Goal: Task Accomplishment & Management: Manage account settings

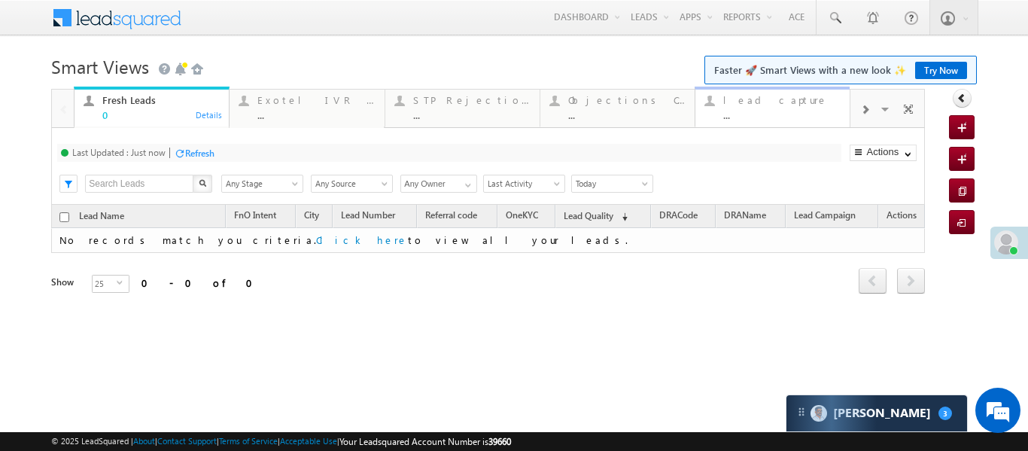
click at [811, 104] on div "lead capture" at bounding box center [782, 100] width 117 height 12
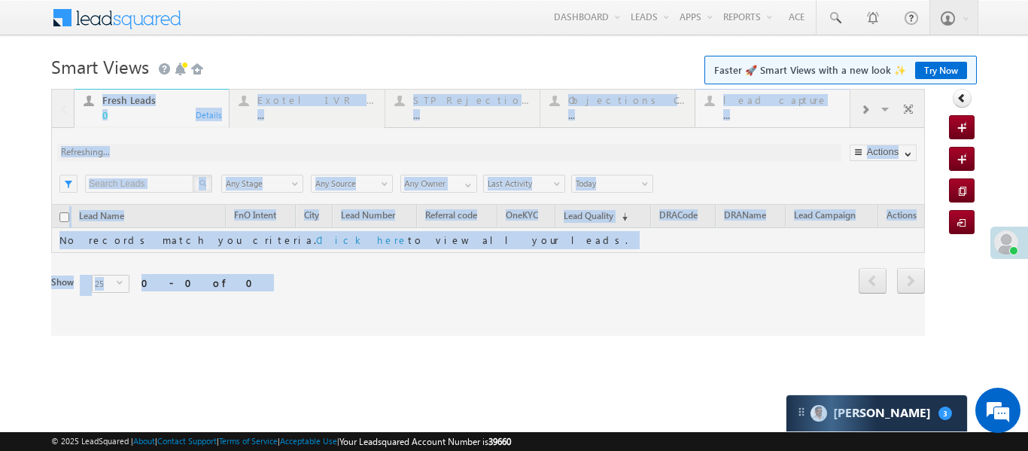
click at [811, 104] on div at bounding box center [488, 212] width 874 height 247
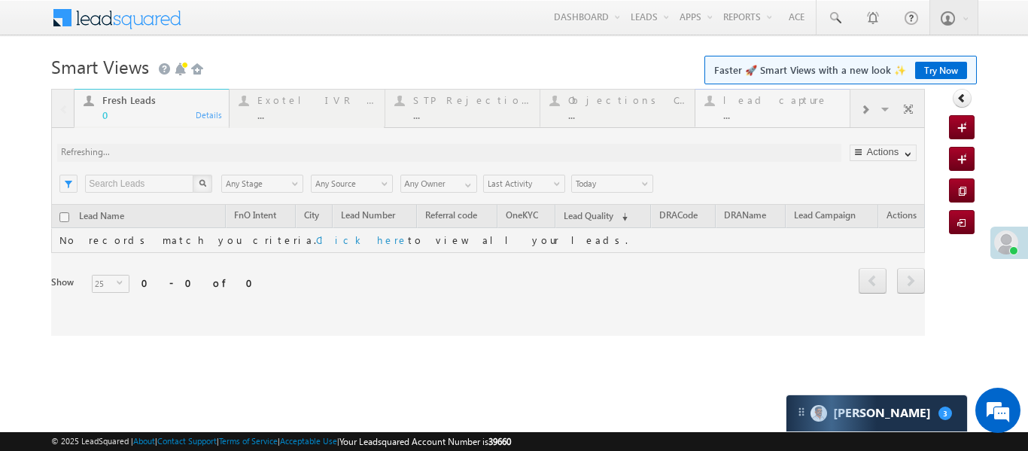
click at [811, 104] on div at bounding box center [488, 212] width 874 height 247
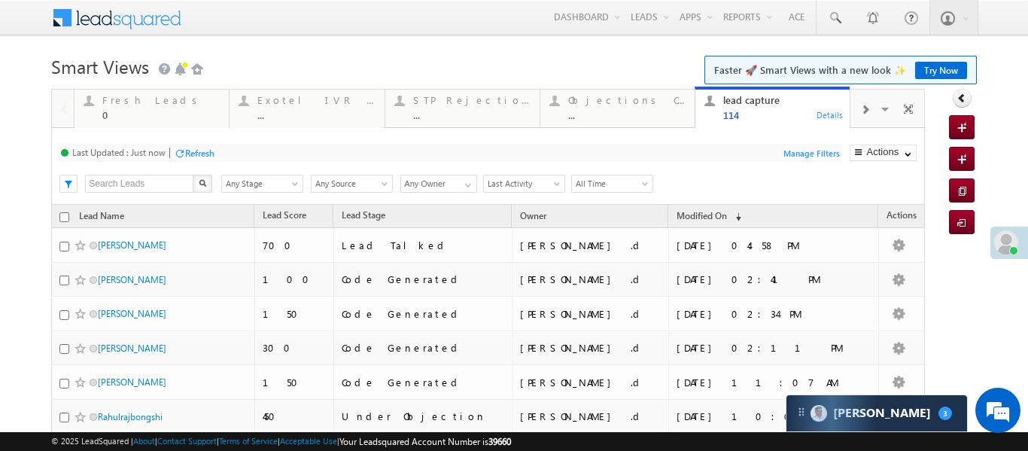
scroll to position [15, 0]
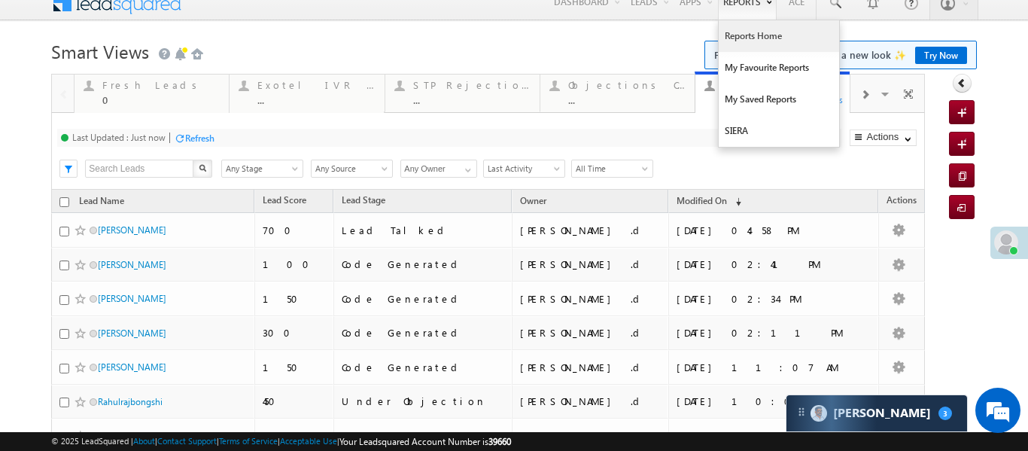
click at [756, 48] on link "Reports Home" at bounding box center [779, 36] width 120 height 32
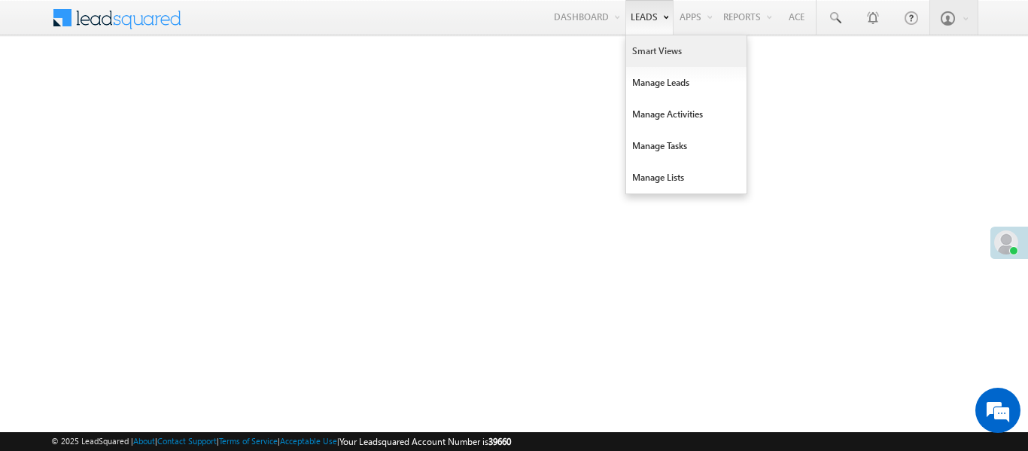
click at [648, 59] on link "Smart Views" at bounding box center [686, 51] width 120 height 32
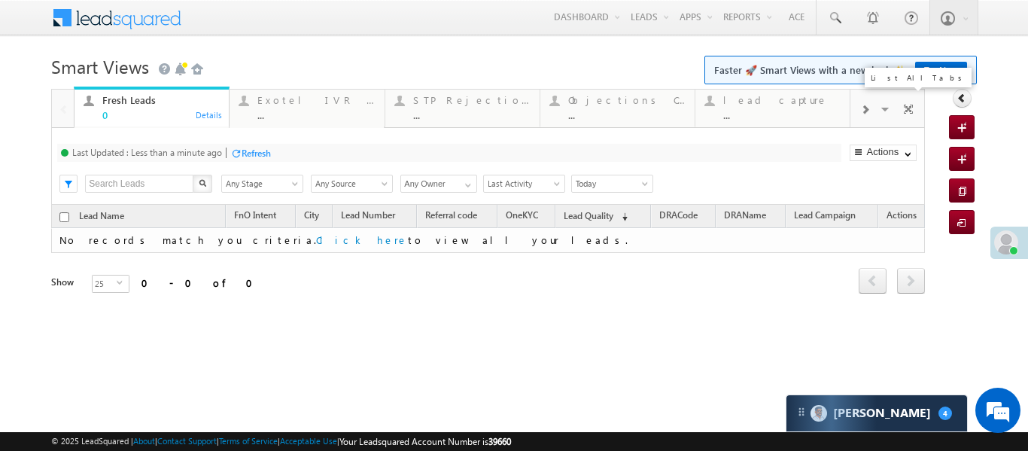
click at [879, 115] on span at bounding box center [886, 112] width 15 height 32
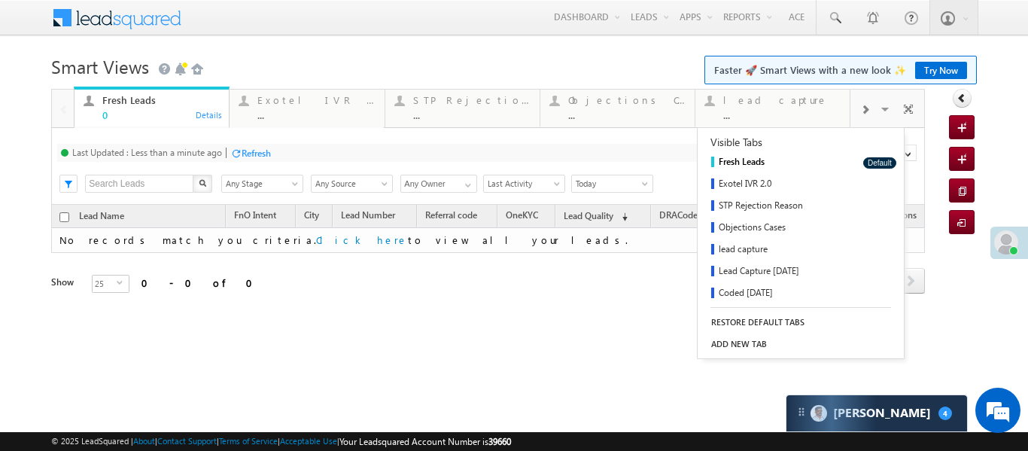
click at [865, 104] on span at bounding box center [865, 110] width 9 height 12
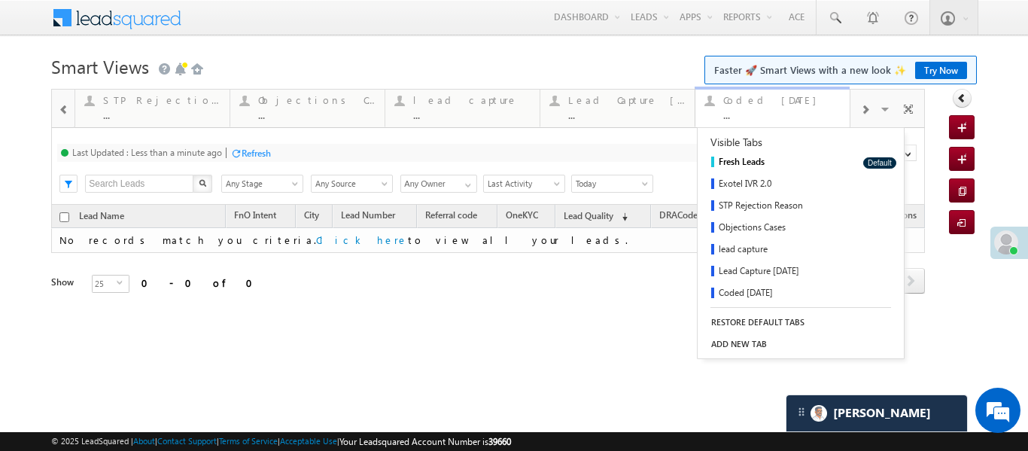
click at [777, 98] on div "Coded [DATE]" at bounding box center [782, 100] width 117 height 12
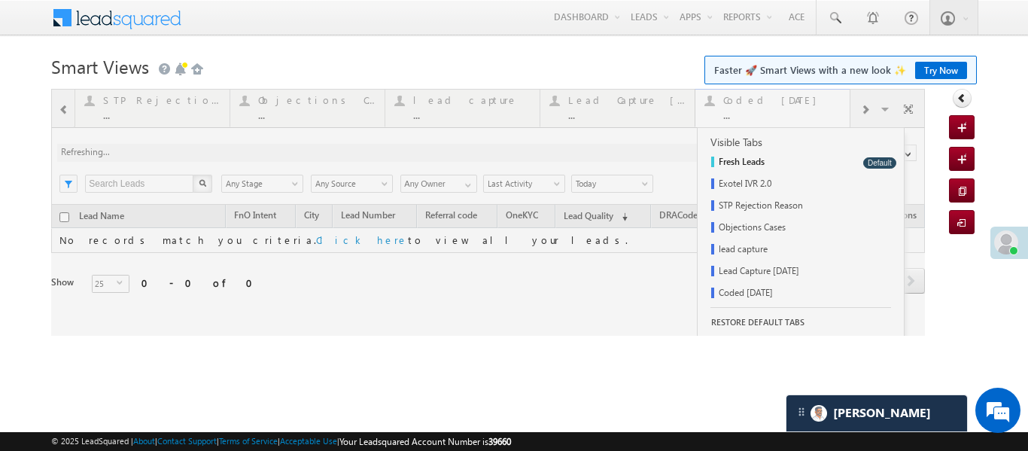
click at [777, 98] on div at bounding box center [488, 212] width 874 height 247
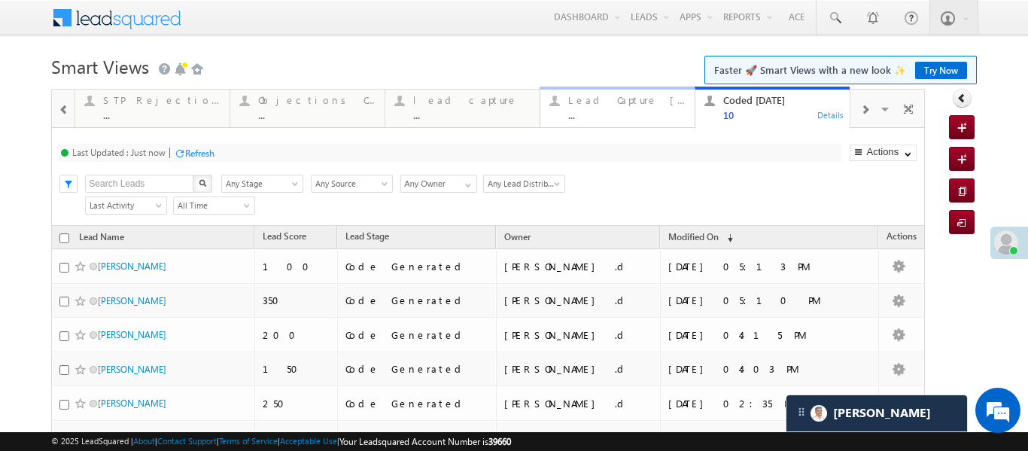
click at [635, 109] on div "..." at bounding box center [626, 114] width 117 height 11
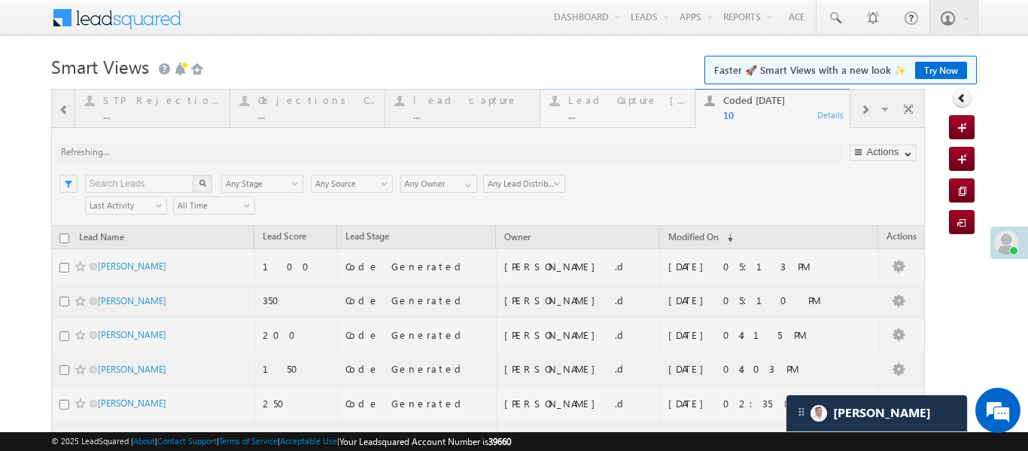
click at [635, 109] on div at bounding box center [488, 386] width 874 height 594
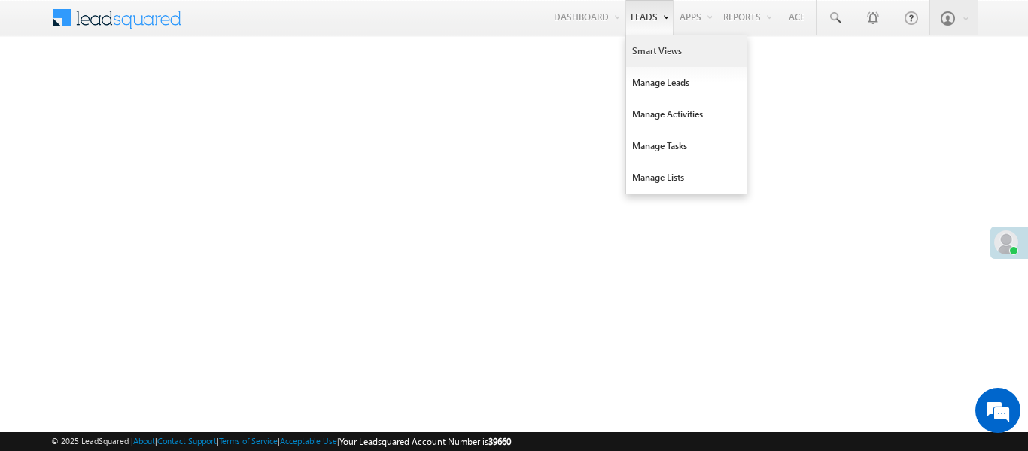
click at [655, 58] on link "Smart Views" at bounding box center [686, 51] width 120 height 32
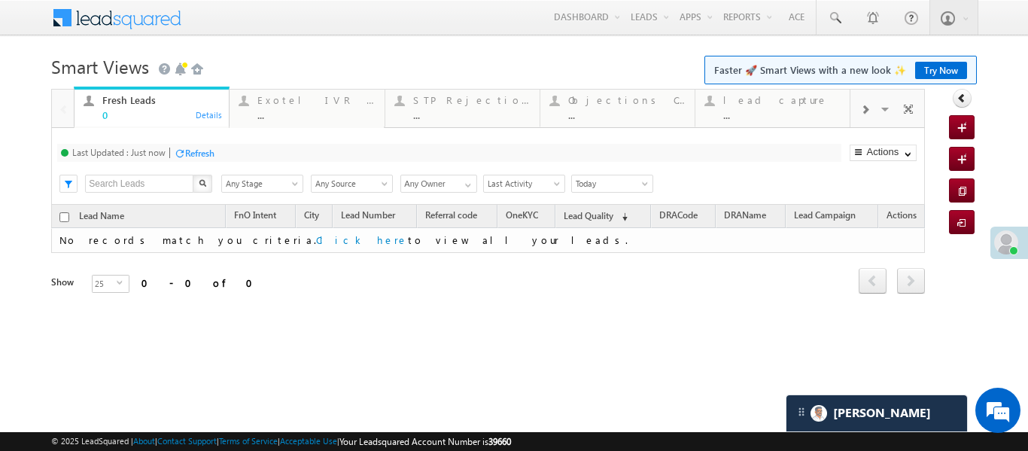
click at [869, 109] on span at bounding box center [865, 110] width 9 height 12
click at [868, 110] on span at bounding box center [865, 110] width 9 height 12
click at [756, 98] on div "Coded Today" at bounding box center [782, 100] width 117 height 12
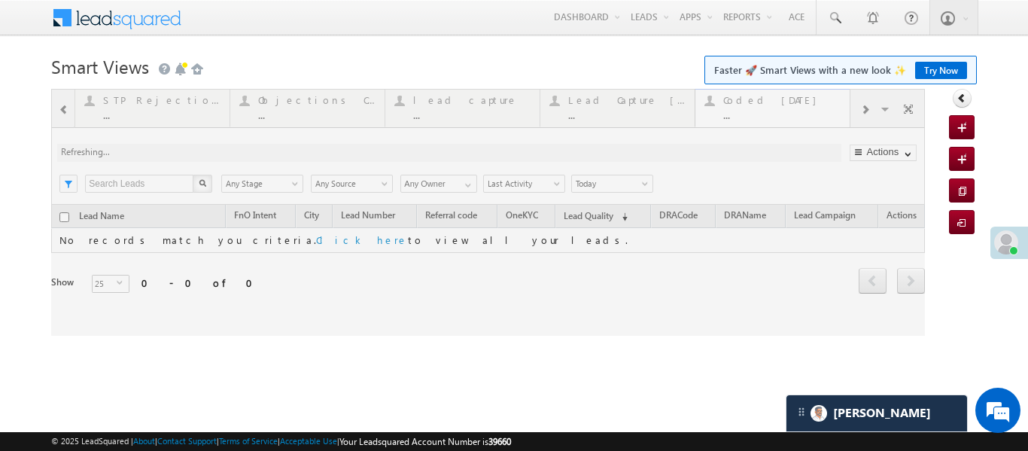
click at [756, 98] on div at bounding box center [488, 212] width 874 height 247
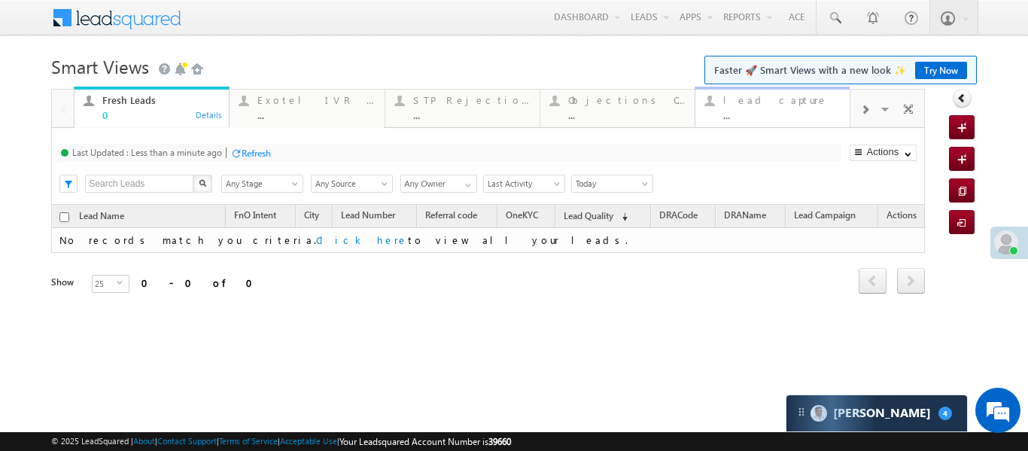
click at [760, 109] on div "..." at bounding box center [782, 114] width 117 height 11
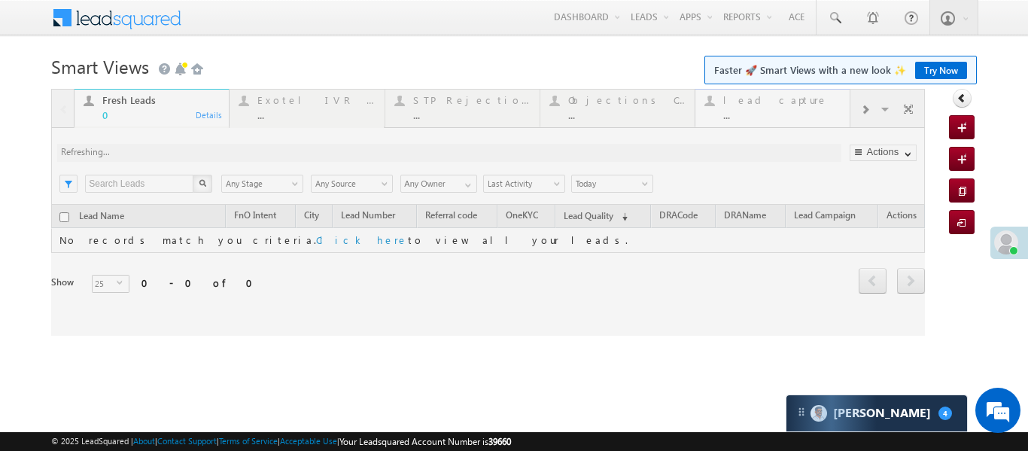
click at [760, 109] on div at bounding box center [488, 212] width 874 height 247
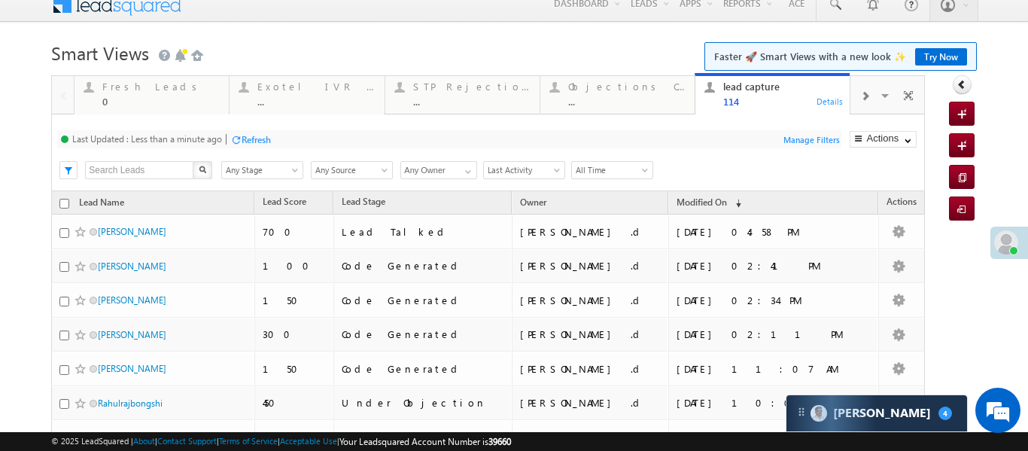
scroll to position [15, 0]
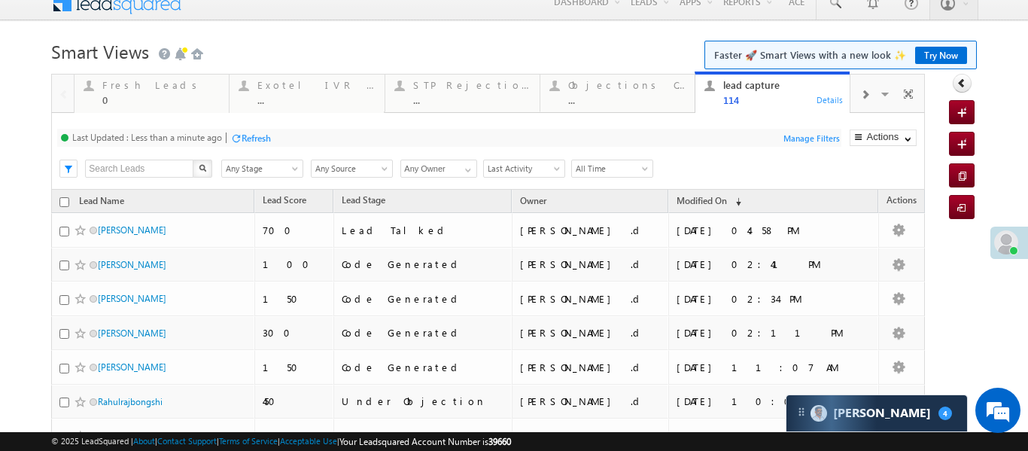
click at [879, 88] on div at bounding box center [865, 94] width 29 height 34
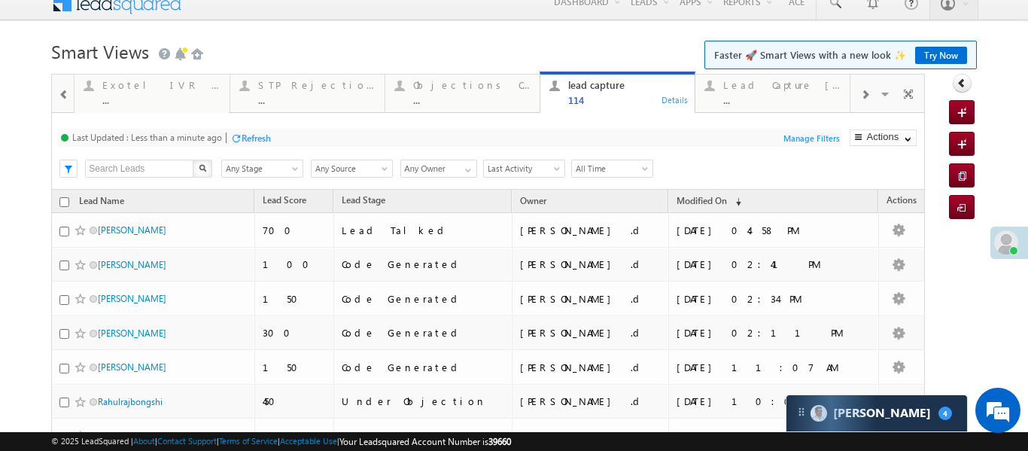
click at [852, 93] on div at bounding box center [865, 94] width 29 height 34
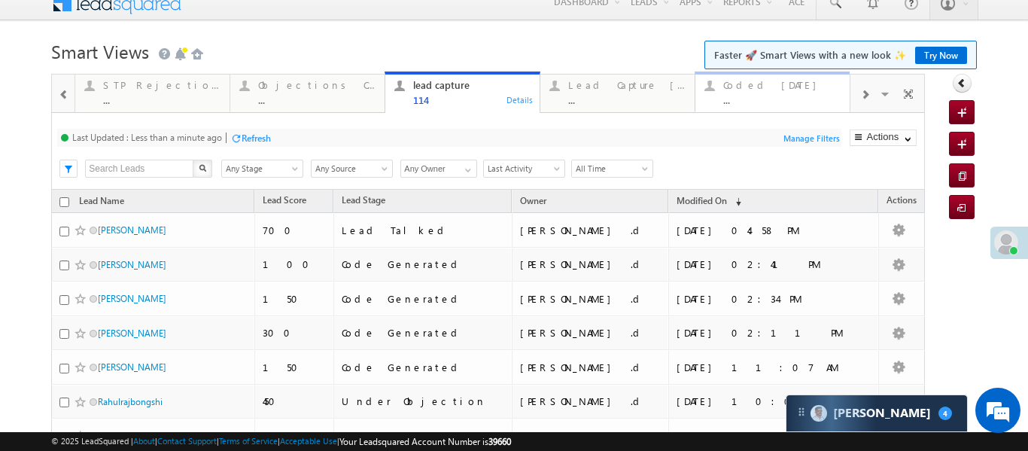
click at [788, 96] on div "..." at bounding box center [782, 99] width 117 height 11
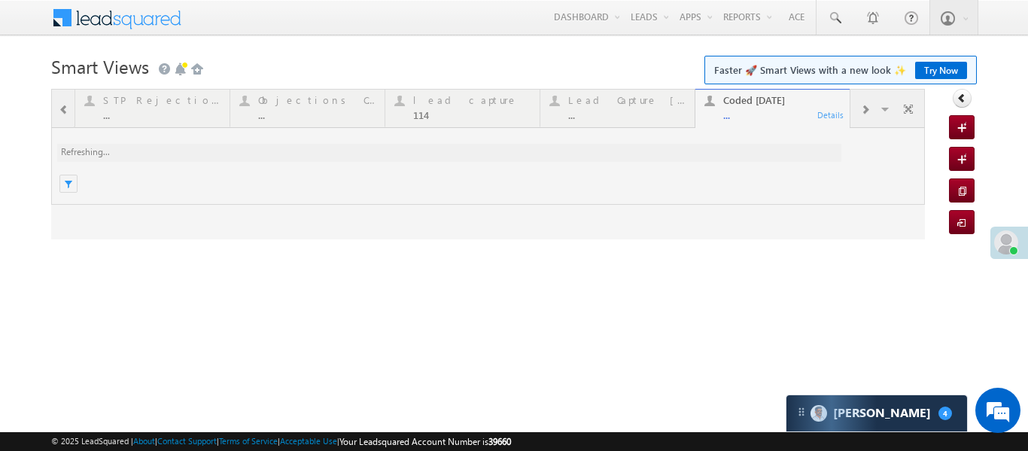
scroll to position [0, 0]
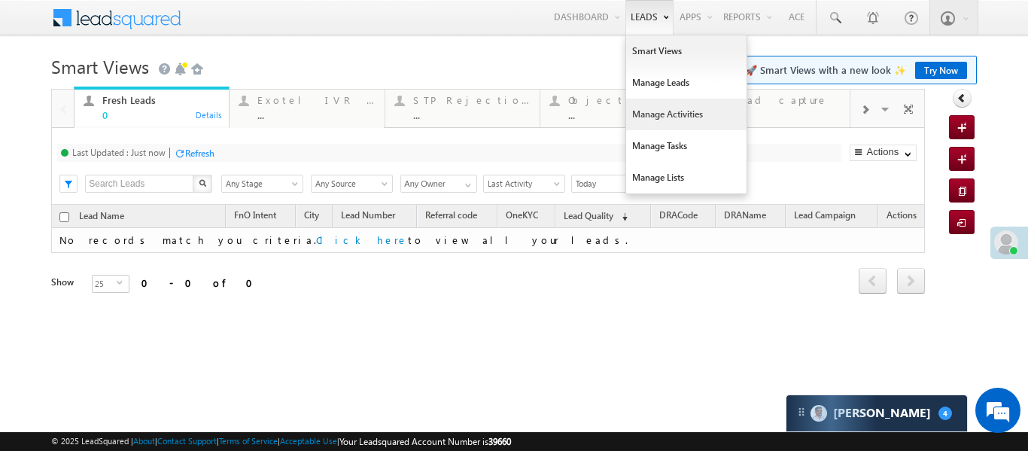
click at [676, 115] on link "Manage Activities" at bounding box center [686, 115] width 120 height 32
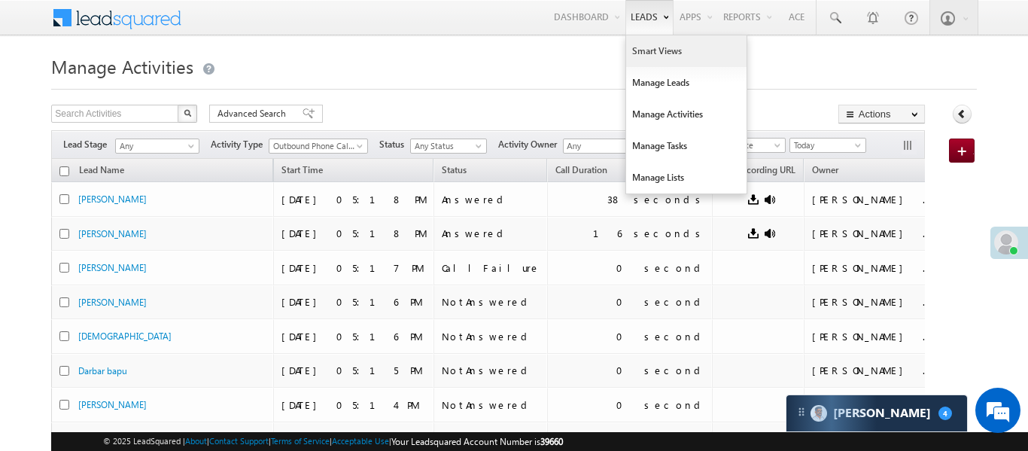
click at [662, 55] on link "Smart Views" at bounding box center [686, 51] width 120 height 32
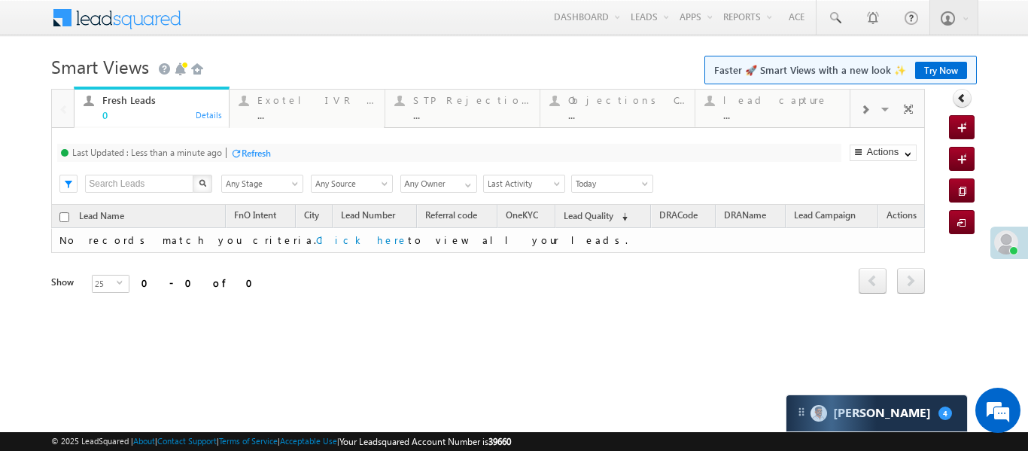
click at [866, 106] on span at bounding box center [865, 110] width 9 height 12
click at [772, 94] on div "Lead Capture [DATE]" at bounding box center [782, 100] width 117 height 12
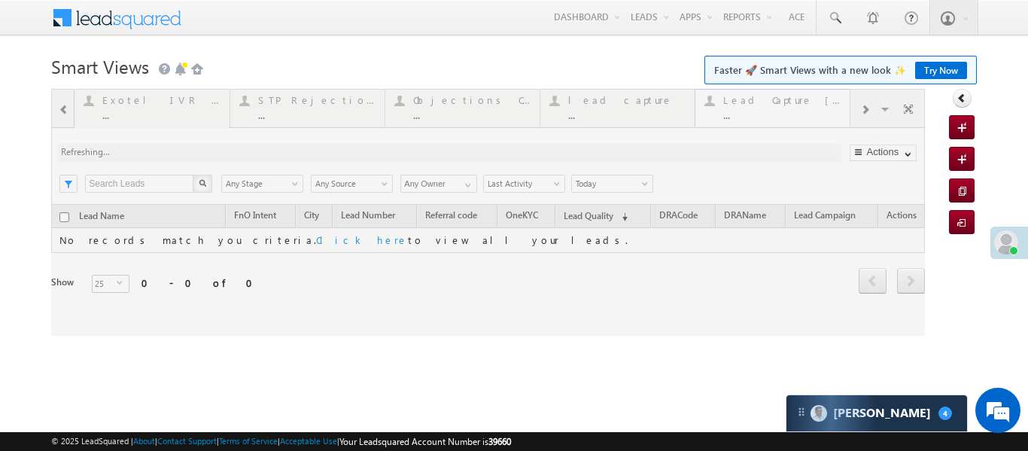
click at [772, 93] on div at bounding box center [488, 212] width 874 height 247
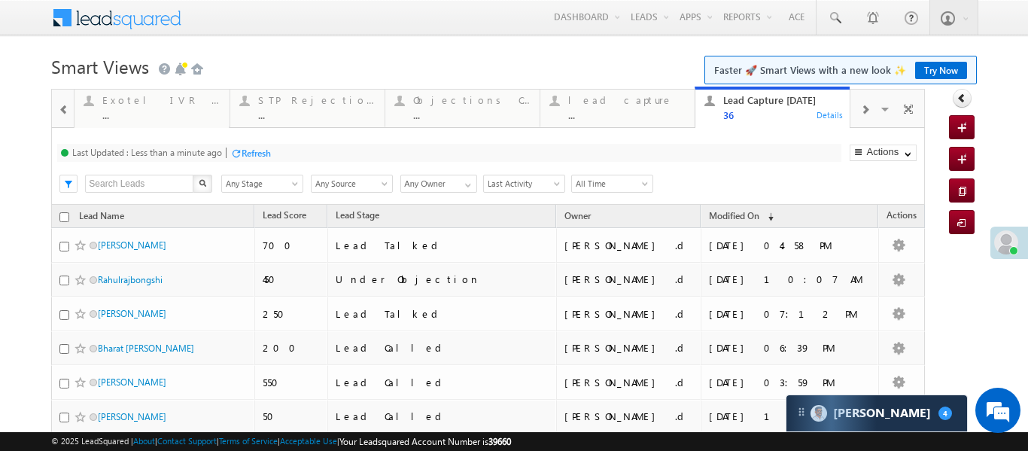
click at [59, 108] on span at bounding box center [64, 110] width 11 height 12
click at [58, 108] on div at bounding box center [63, 108] width 22 height 36
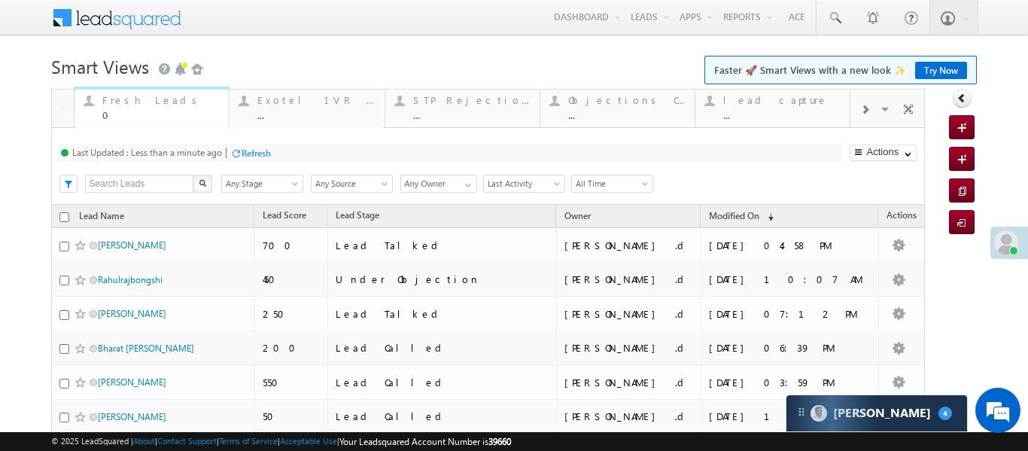
click at [169, 109] on div "0" at bounding box center [160, 114] width 117 height 11
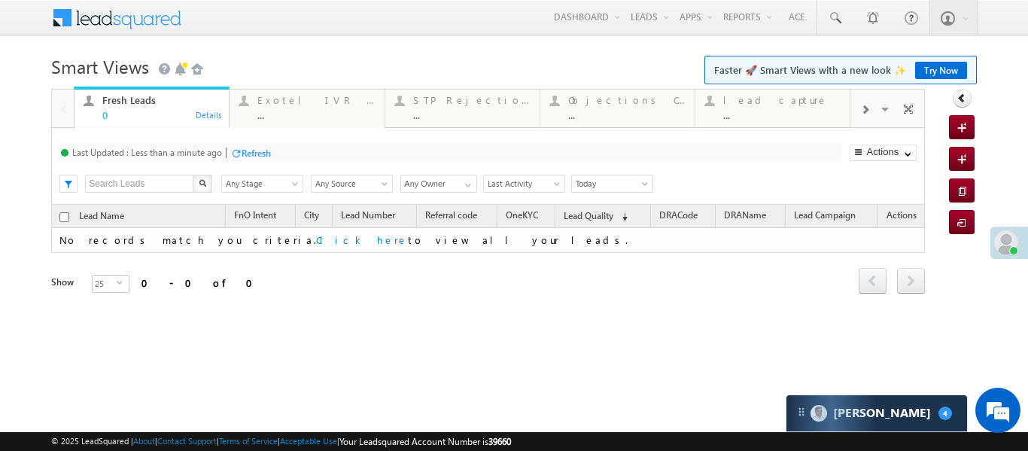
click at [169, 109] on div "0" at bounding box center [160, 114] width 117 height 11
click at [861, 112] on span at bounding box center [865, 110] width 9 height 12
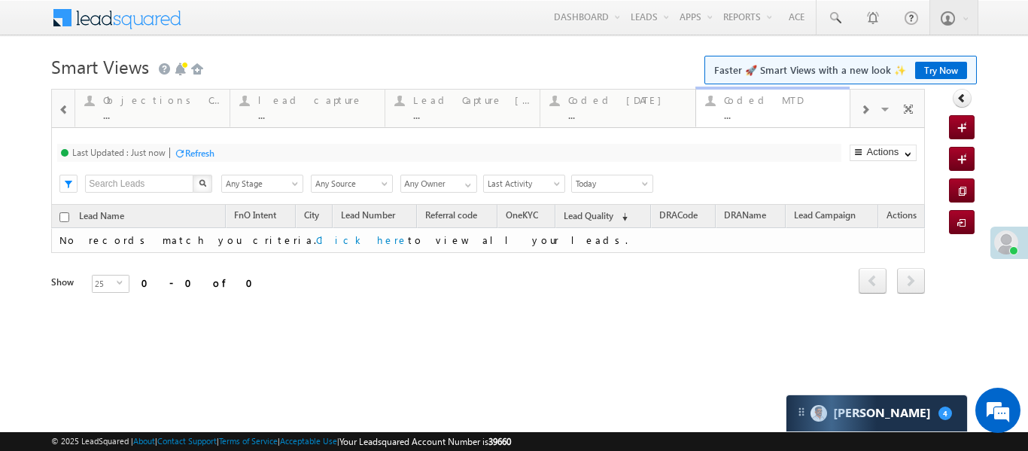
click at [781, 120] on link "Coded MTD ... Details" at bounding box center [774, 107] width 156 height 41
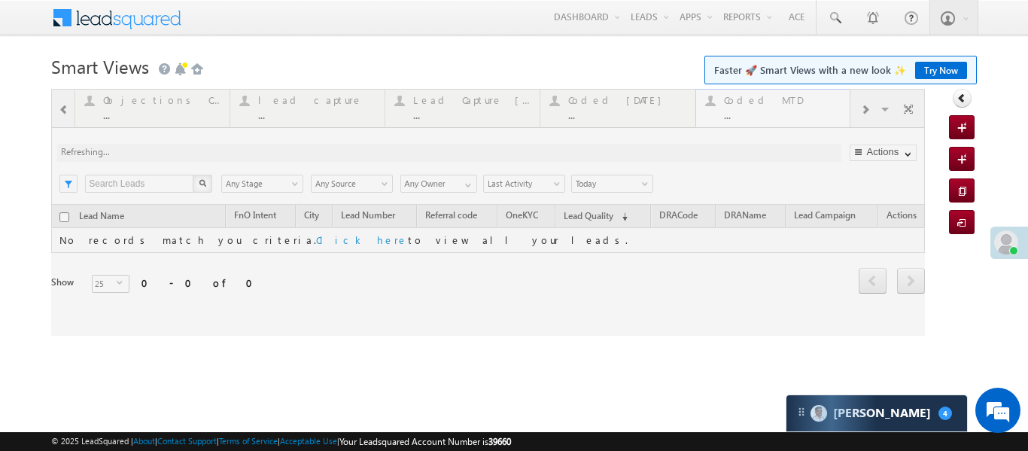
click at [781, 120] on div at bounding box center [488, 212] width 874 height 247
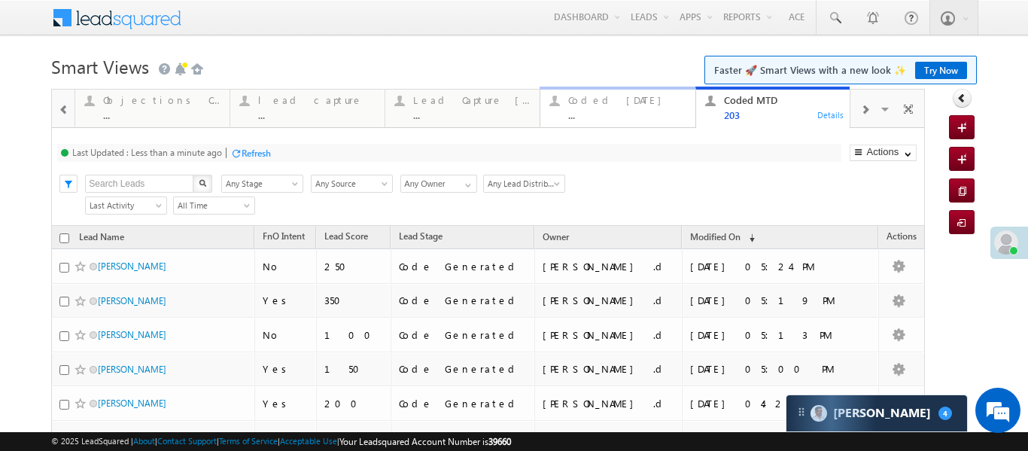
click at [619, 104] on div "Coded Today" at bounding box center [626, 100] width 117 height 12
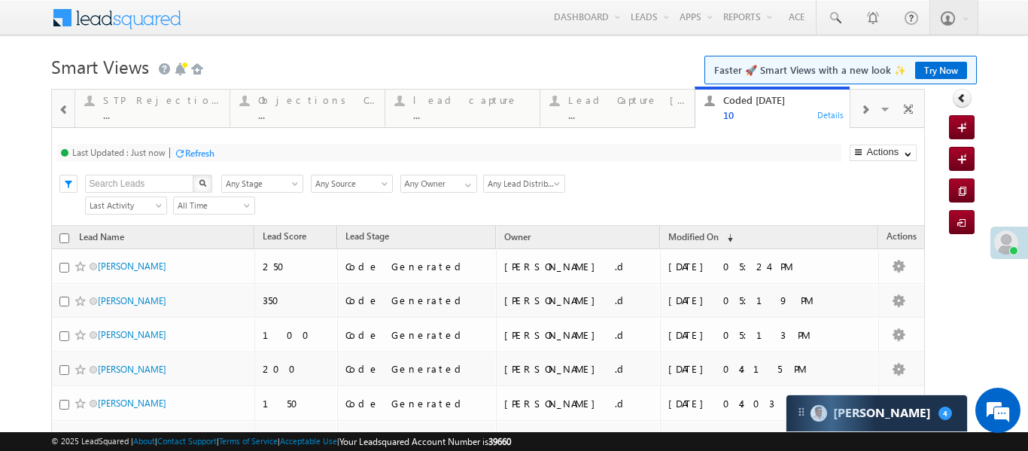
click at [619, 104] on div "Lead Capture Today" at bounding box center [626, 100] width 117 height 12
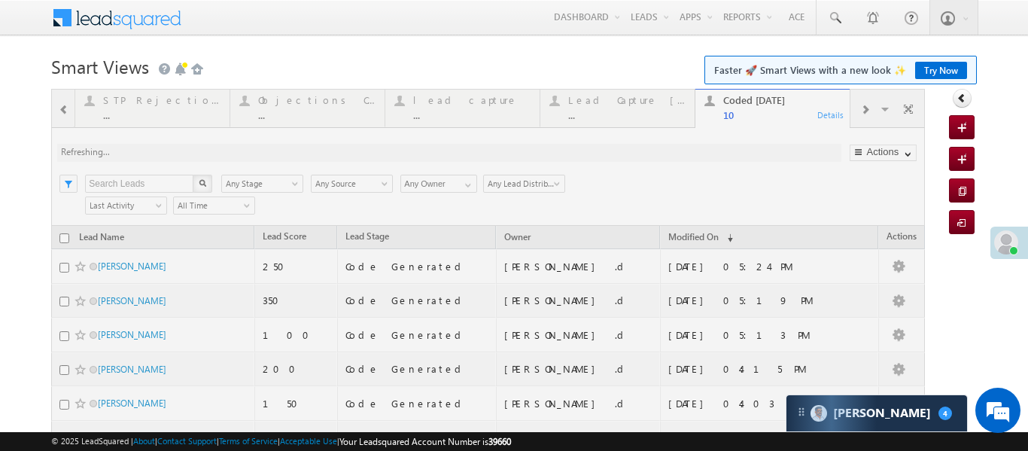
click at [619, 104] on div at bounding box center [488, 386] width 874 height 594
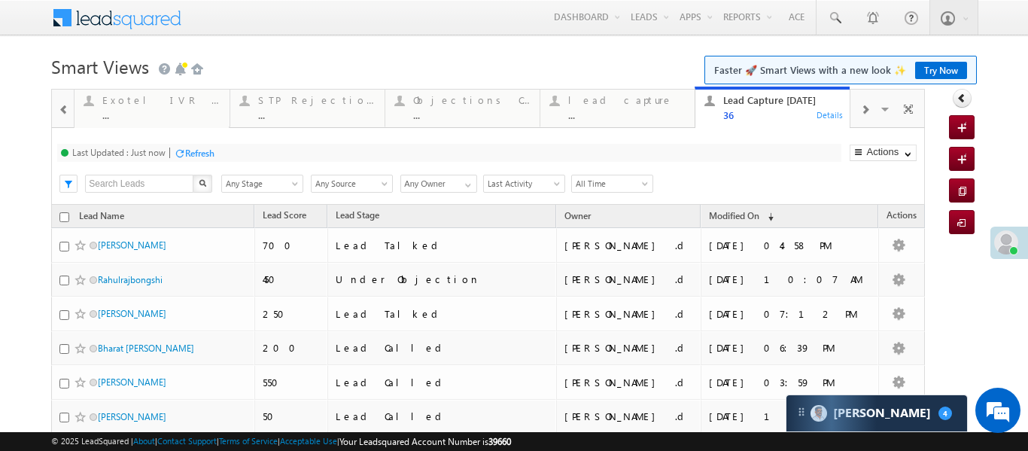
click at [66, 109] on span at bounding box center [64, 110] width 11 height 12
click at [66, 109] on div at bounding box center [63, 108] width 22 height 36
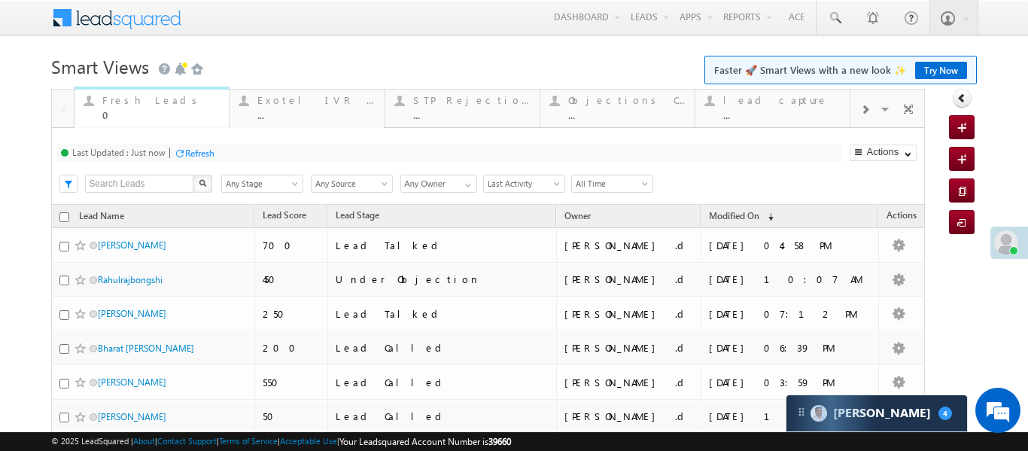
click at [129, 109] on div "0" at bounding box center [160, 114] width 117 height 11
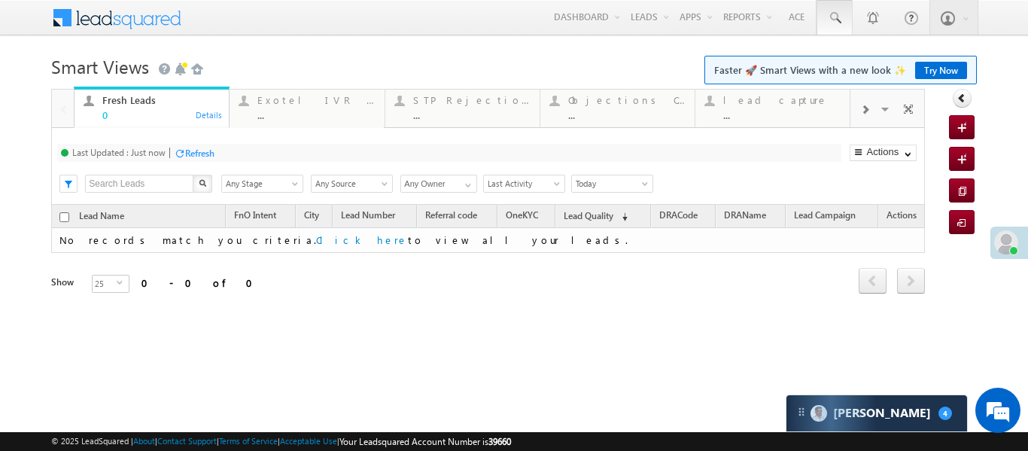
click at [840, 14] on span at bounding box center [834, 18] width 15 height 15
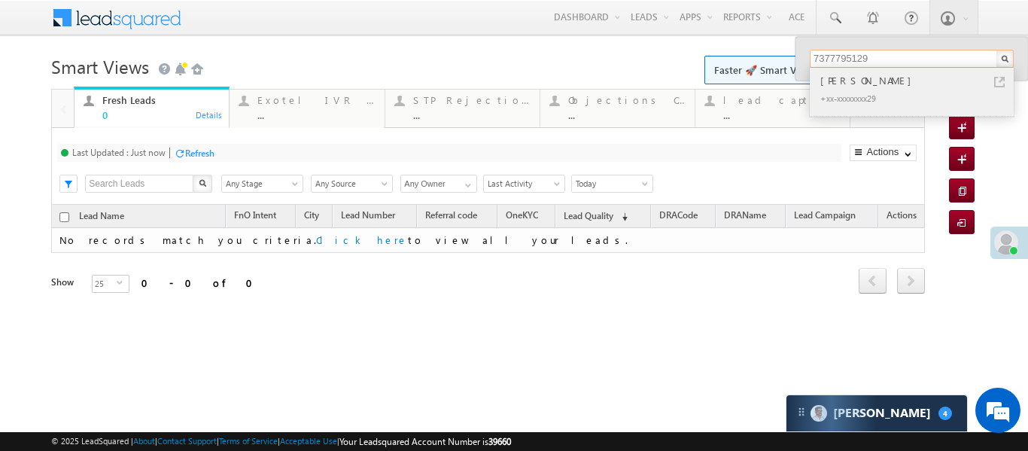
type input "7377795129"
click at [868, 79] on div "[PERSON_NAME]" at bounding box center [919, 80] width 202 height 17
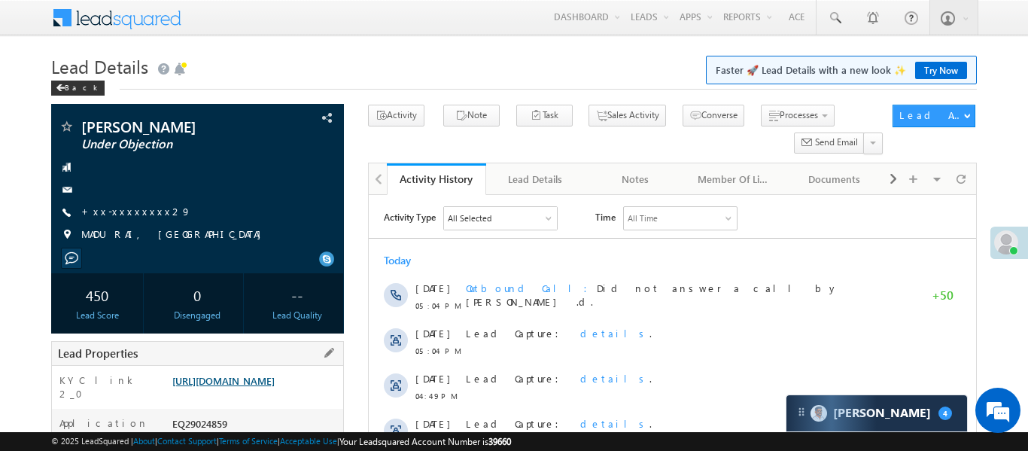
click at [275, 387] on link "[URL][DOMAIN_NAME]" at bounding box center [223, 380] width 102 height 13
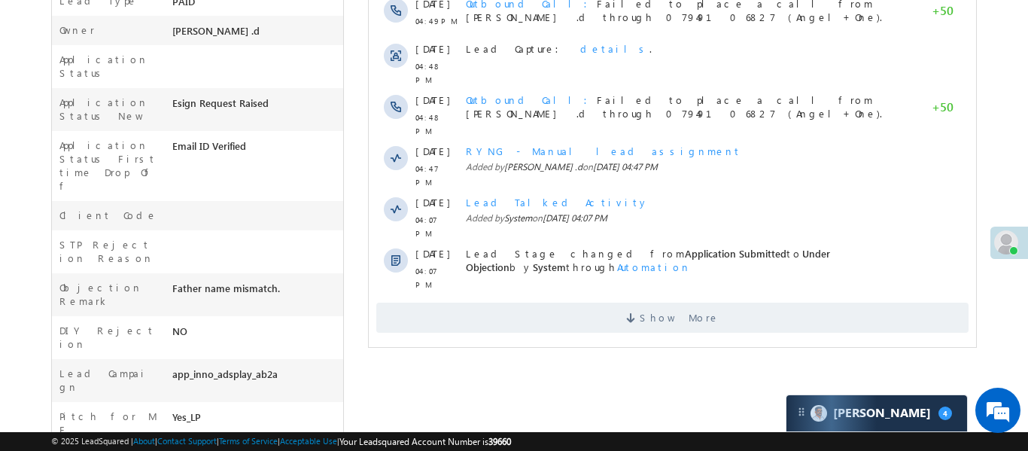
scroll to position [485, 0]
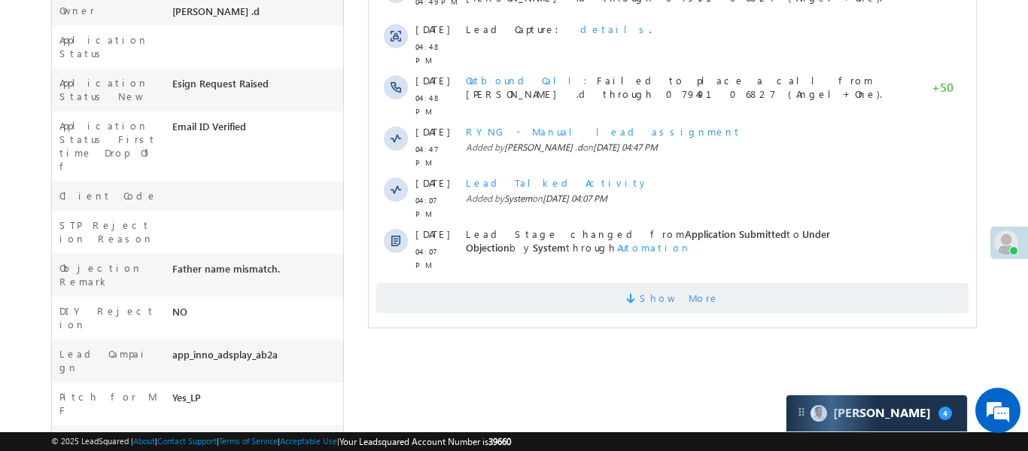
click at [559, 283] on span "Show More" at bounding box center [672, 298] width 593 height 30
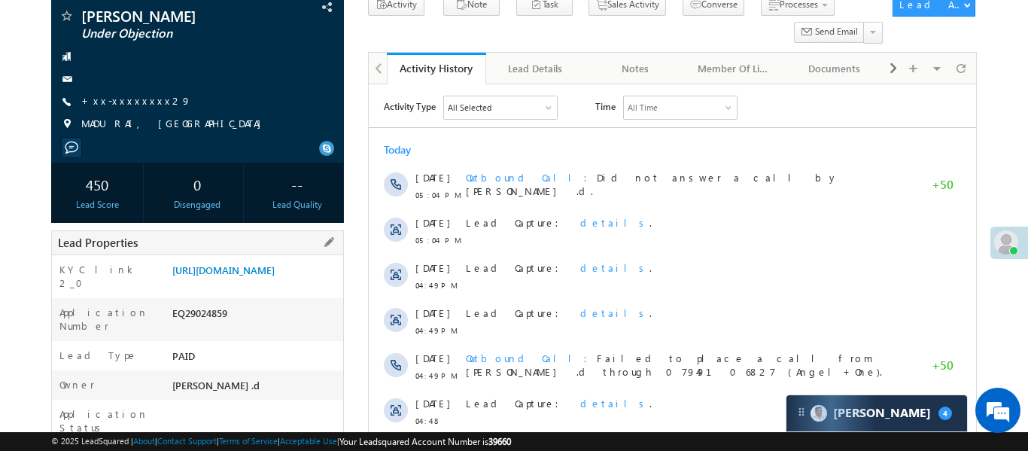
scroll to position [108, 0]
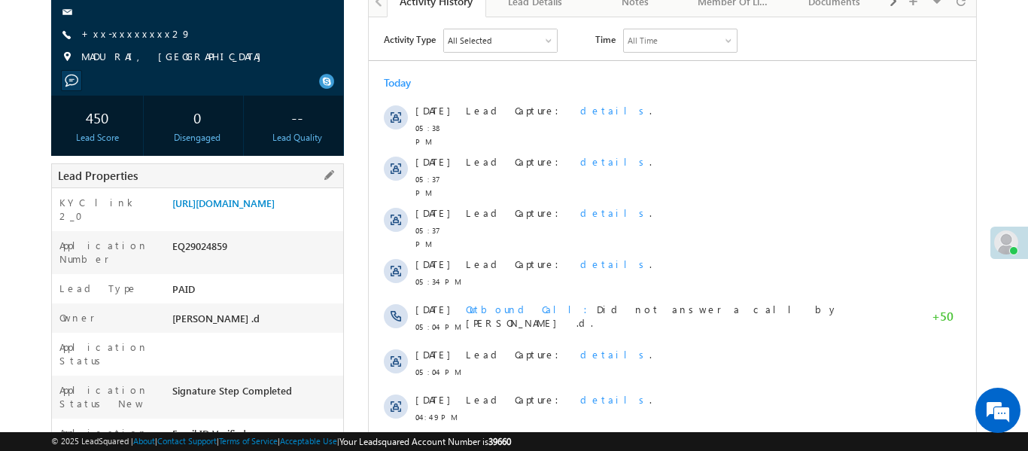
scroll to position [181, 0]
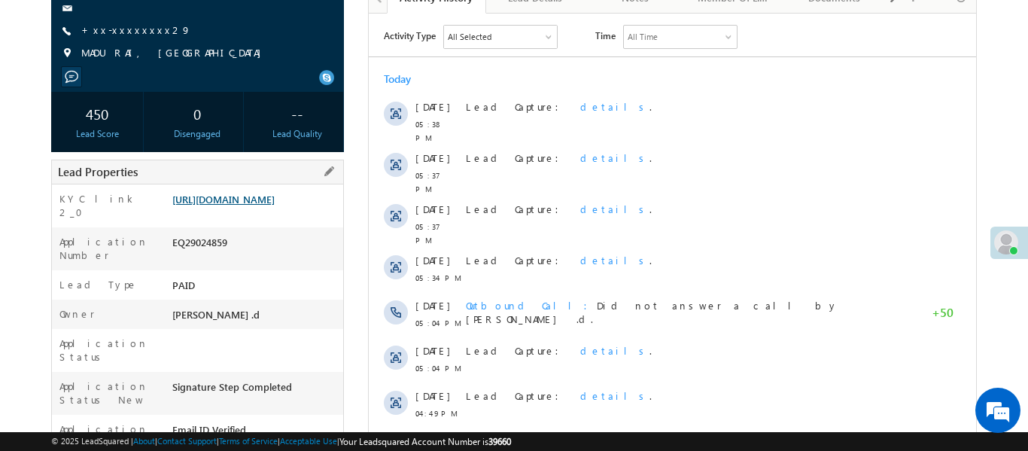
click at [273, 206] on link "[URL][DOMAIN_NAME]" at bounding box center [223, 199] width 102 height 13
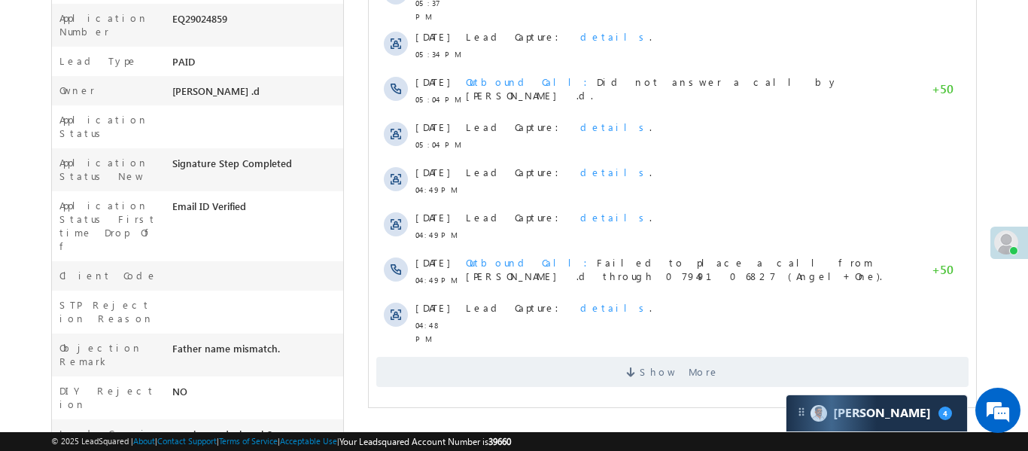
scroll to position [367, 0]
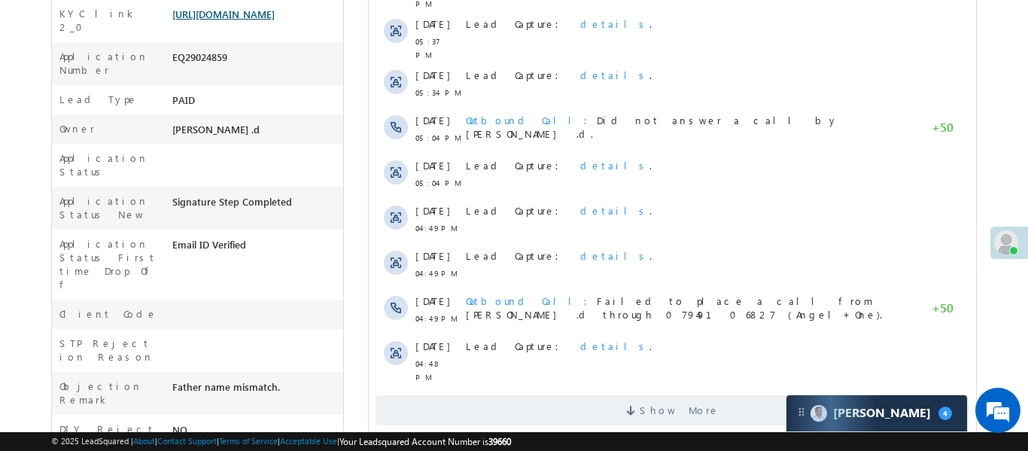
click at [275, 20] on link "[URL][DOMAIN_NAME]" at bounding box center [223, 14] width 102 height 13
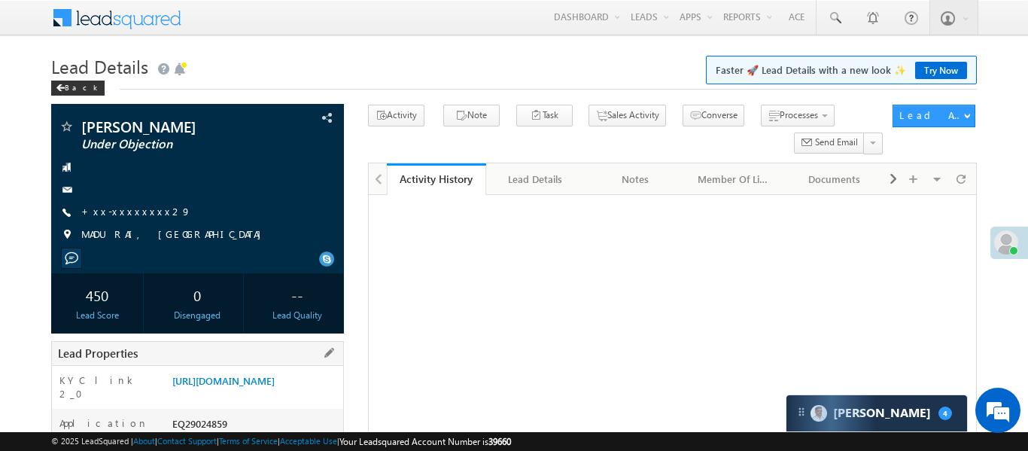
scroll to position [166, 0]
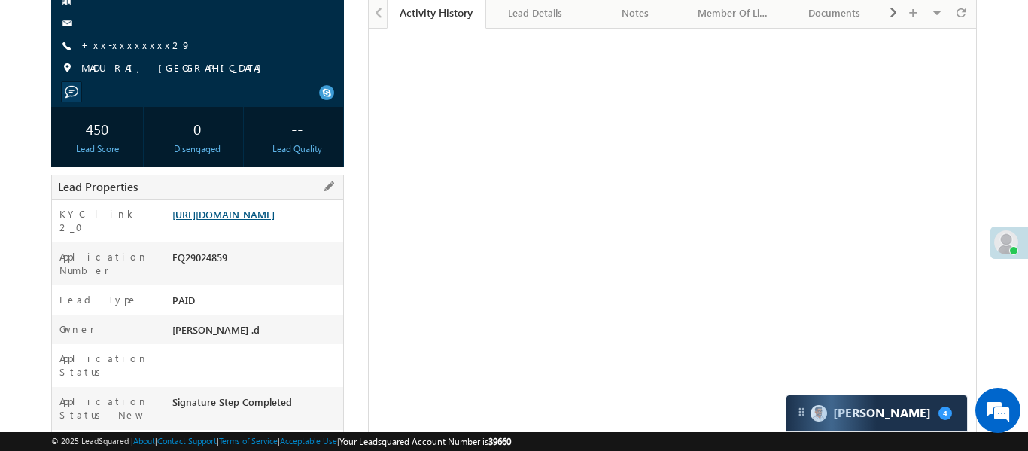
click at [275, 221] on link "[URL][DOMAIN_NAME]" at bounding box center [223, 214] width 102 height 13
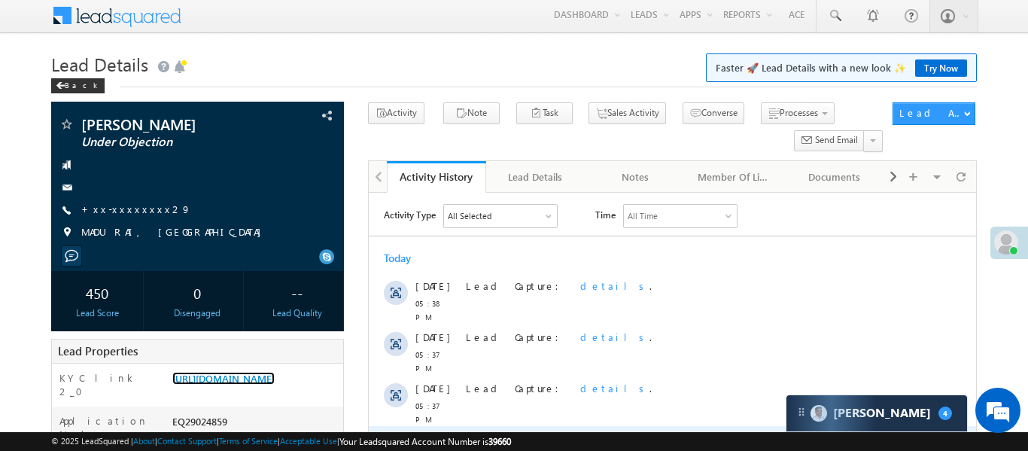
scroll to position [0, 0]
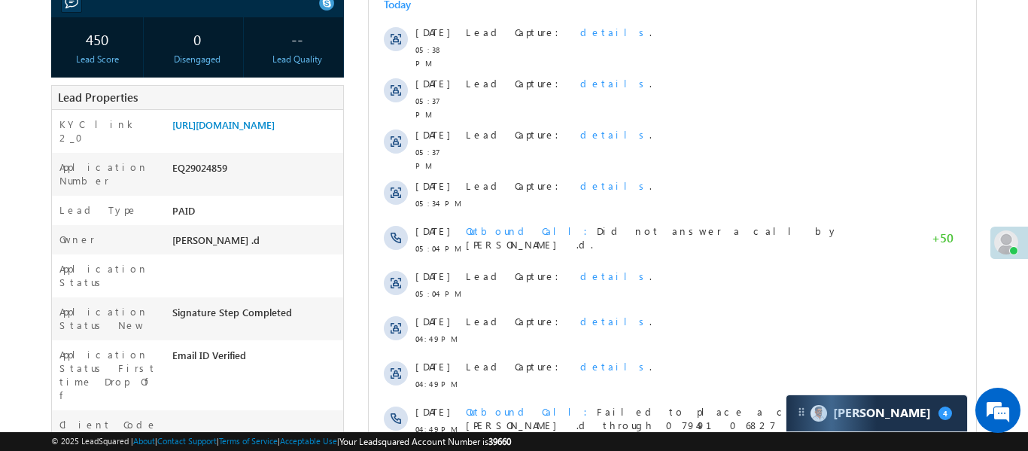
scroll to position [257, 0]
click at [220, 130] on link "[URL][DOMAIN_NAME]" at bounding box center [223, 123] width 102 height 13
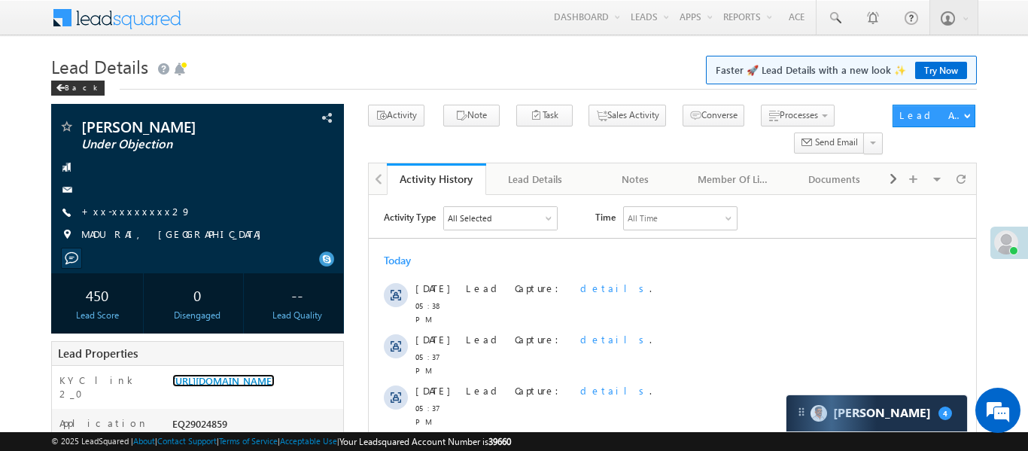
scroll to position [0, 0]
click at [275, 380] on link "[URL][DOMAIN_NAME]" at bounding box center [223, 380] width 102 height 13
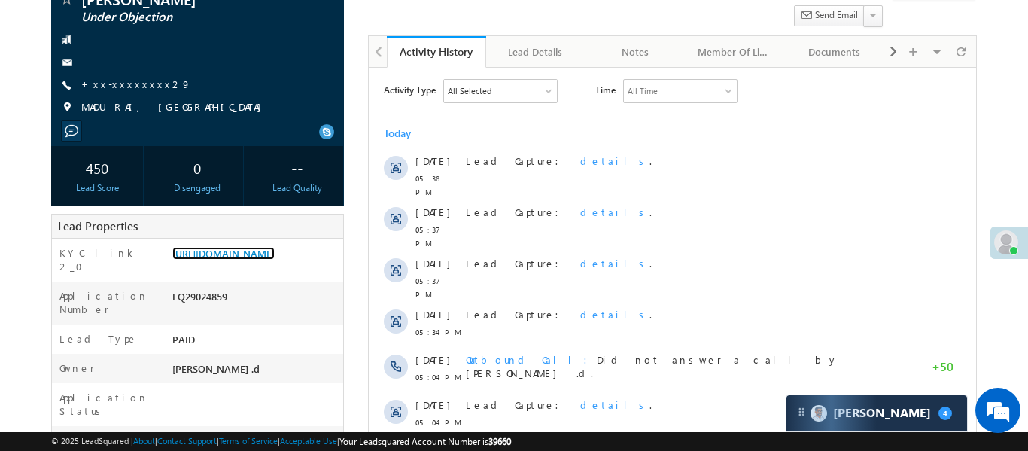
scroll to position [294, 0]
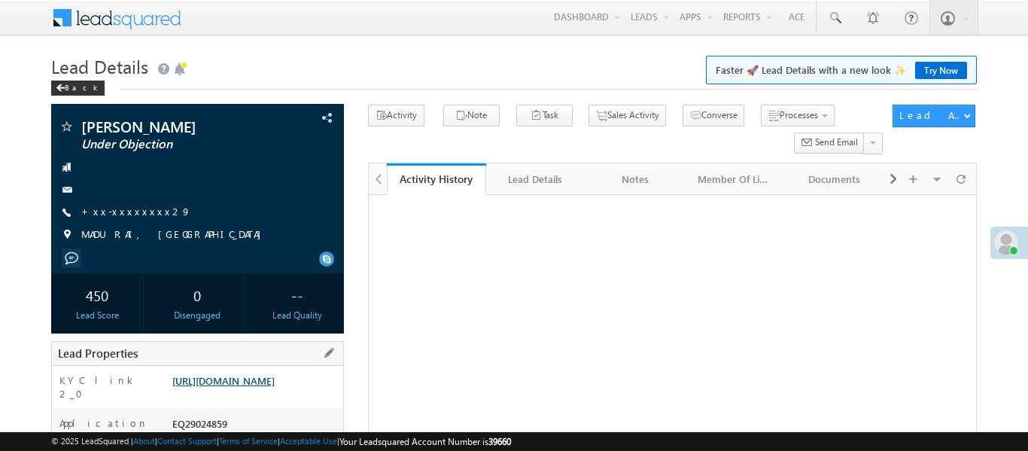
scroll to position [290, 0]
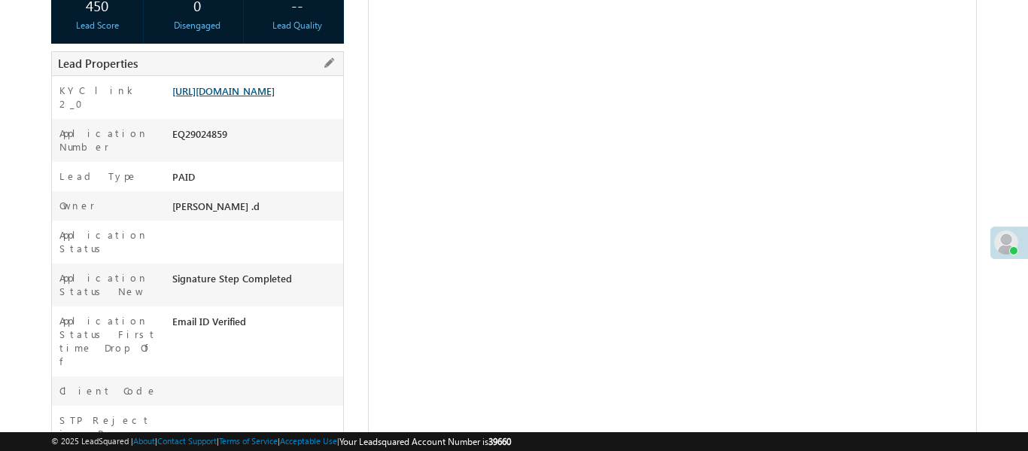
click at [244, 97] on link "https://angelbroking1-pk3em7sa.customui-test.leadsquared.com?leadId=e86e16a4-d7…" at bounding box center [223, 90] width 102 height 13
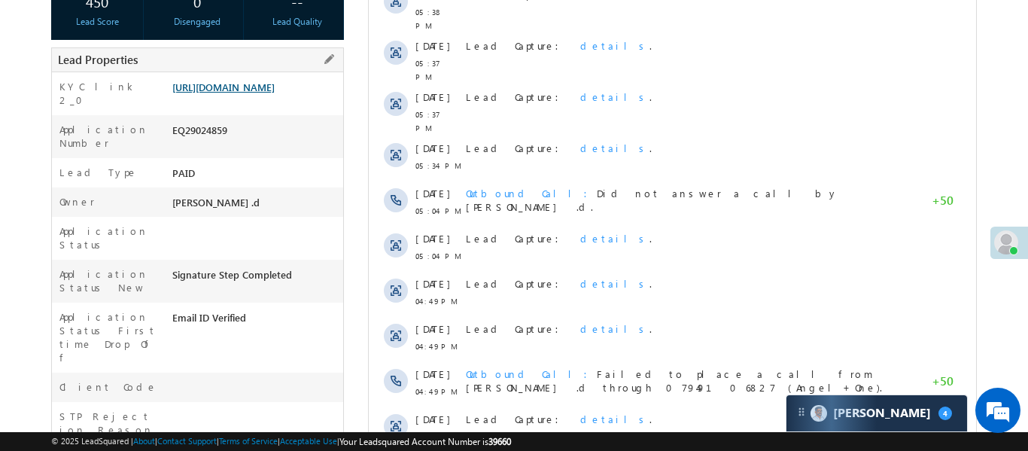
scroll to position [0, 0]
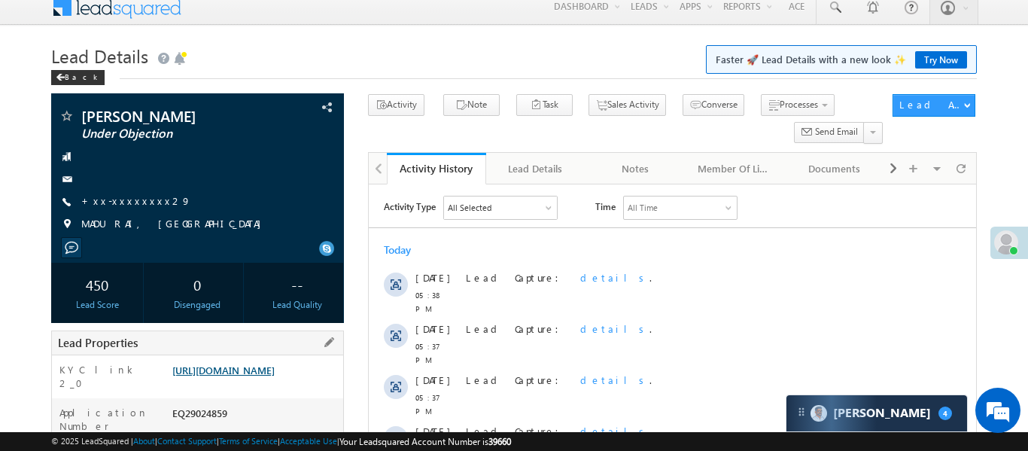
click at [275, 375] on link "[URL][DOMAIN_NAME]" at bounding box center [223, 370] width 102 height 13
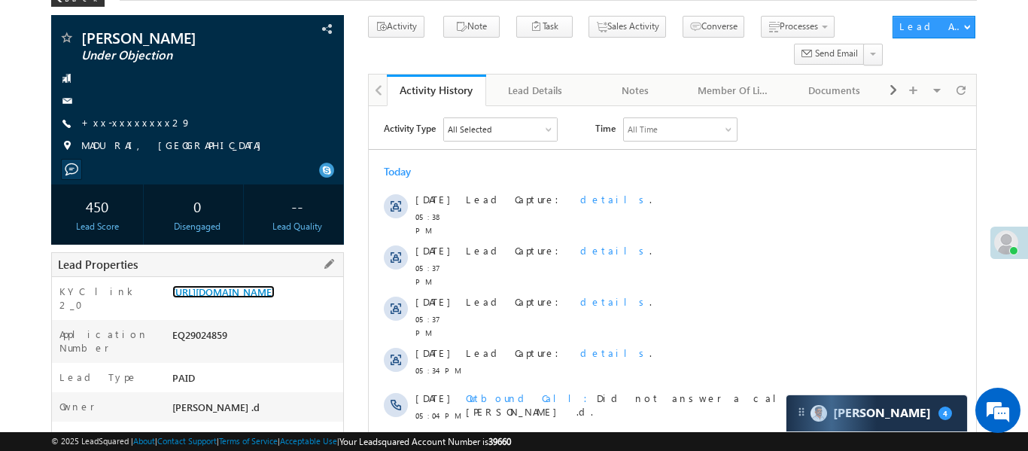
scroll to position [203, 0]
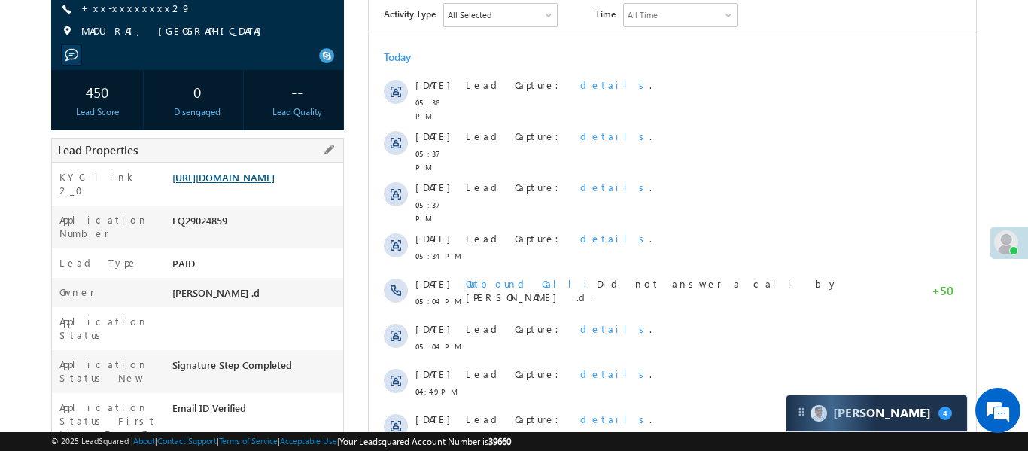
click at [275, 184] on link "[URL][DOMAIN_NAME]" at bounding box center [223, 177] width 102 height 13
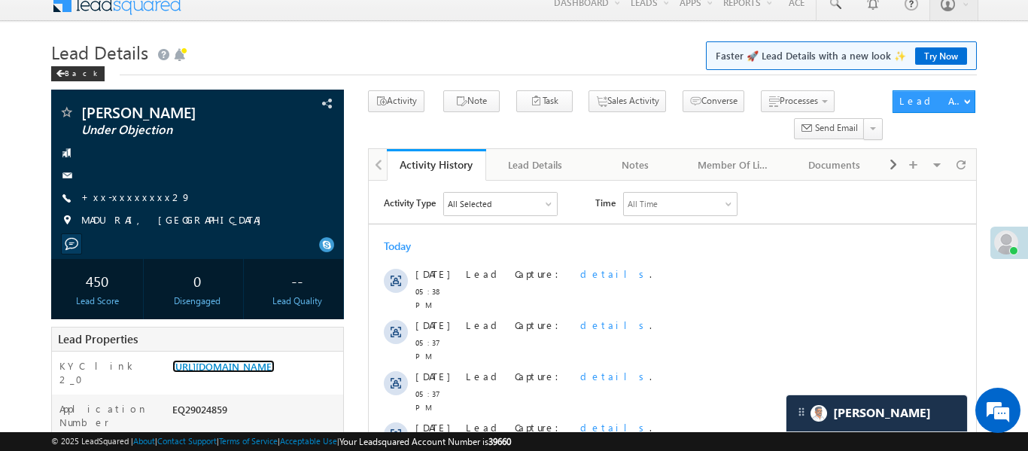
scroll to position [15, 0]
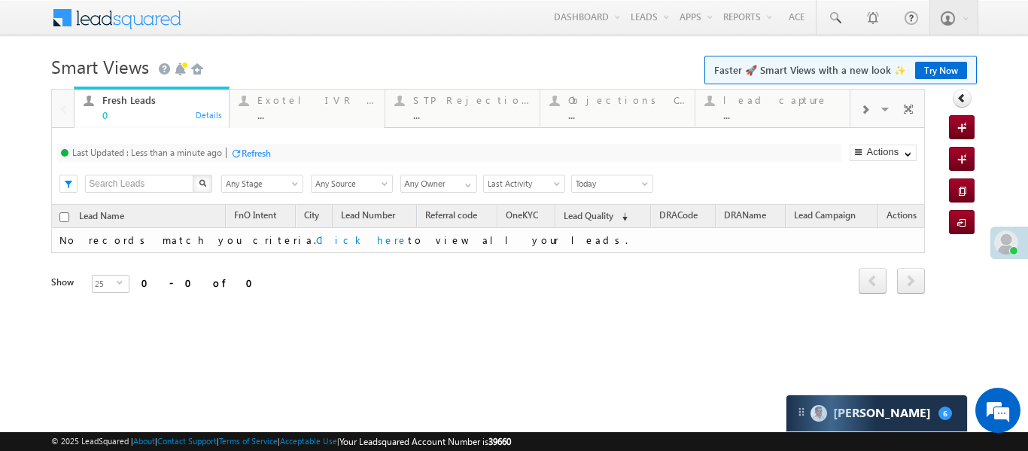
click at [851, 97] on div at bounding box center [865, 109] width 29 height 34
click at [864, 110] on span at bounding box center [865, 110] width 9 height 12
click at [804, 100] on div "Coded [DATE]" at bounding box center [782, 100] width 117 height 12
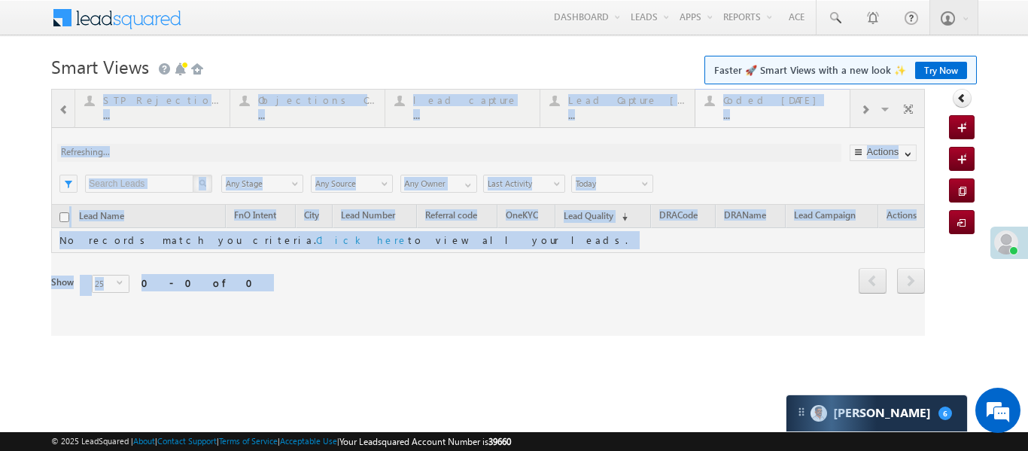
click at [804, 100] on div at bounding box center [488, 212] width 874 height 247
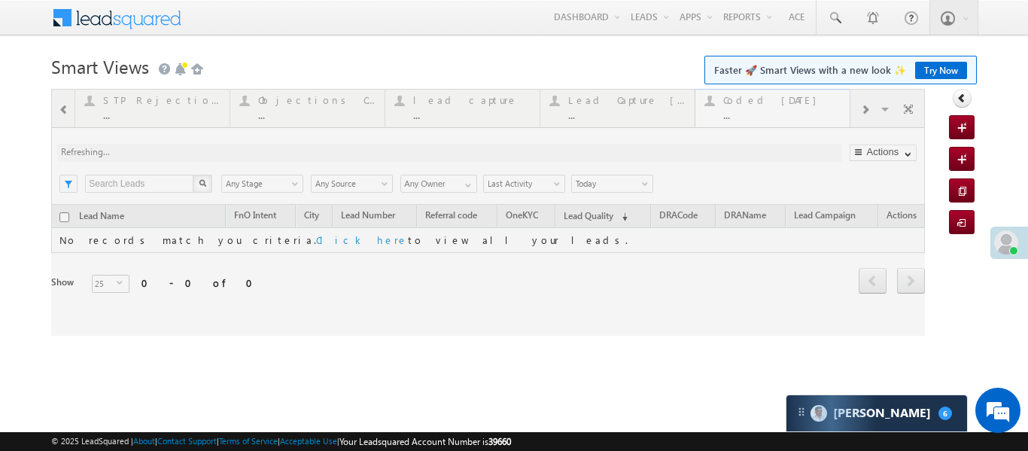
click at [804, 100] on div at bounding box center [488, 212] width 874 height 247
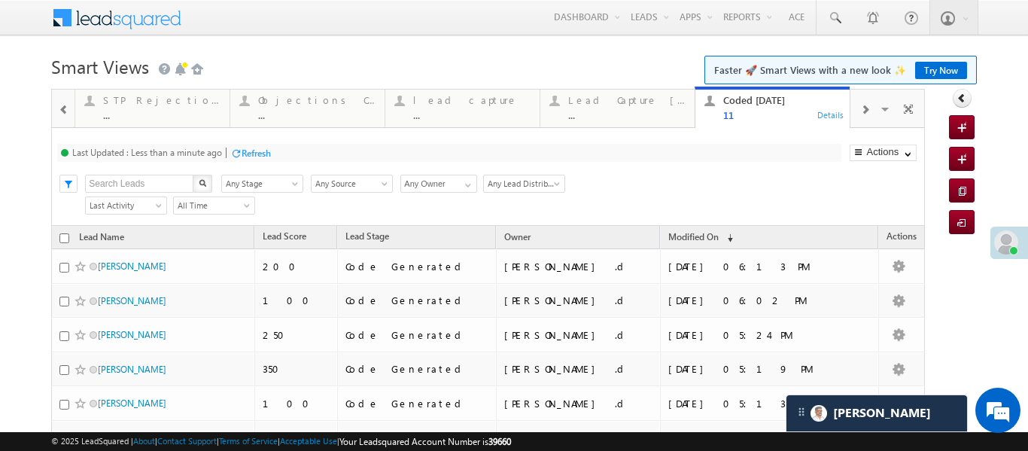
click at [62, 109] on span at bounding box center [64, 110] width 11 height 12
click at [62, 109] on div at bounding box center [63, 108] width 22 height 36
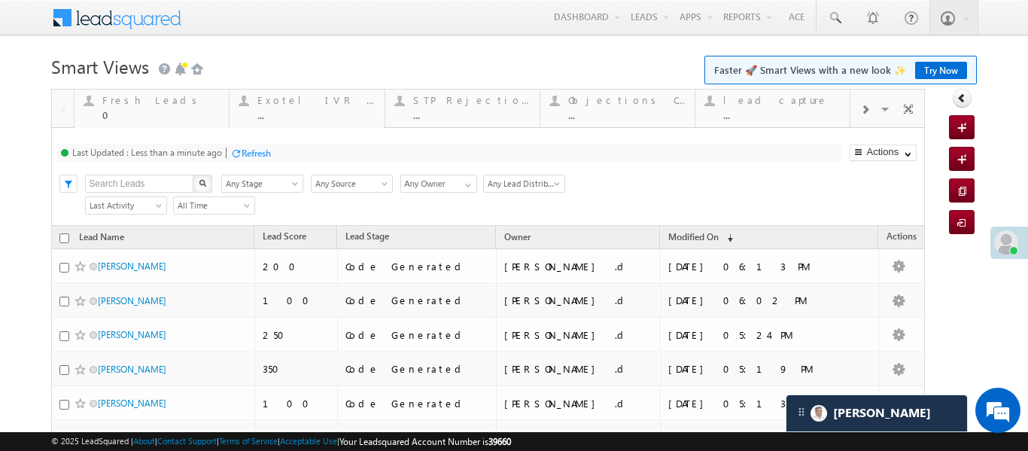
click at [62, 109] on div at bounding box center [63, 108] width 22 height 36
click at [95, 93] on div at bounding box center [88, 100] width 19 height 19
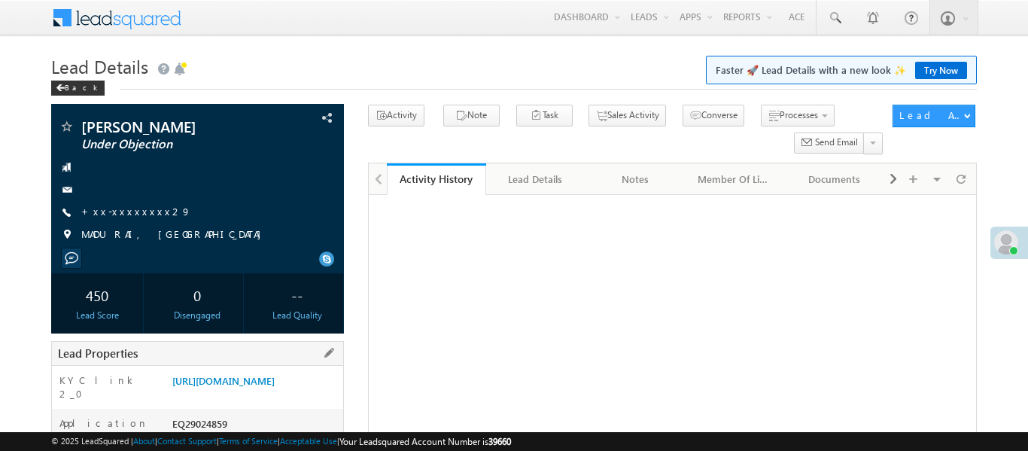
scroll to position [216, 0]
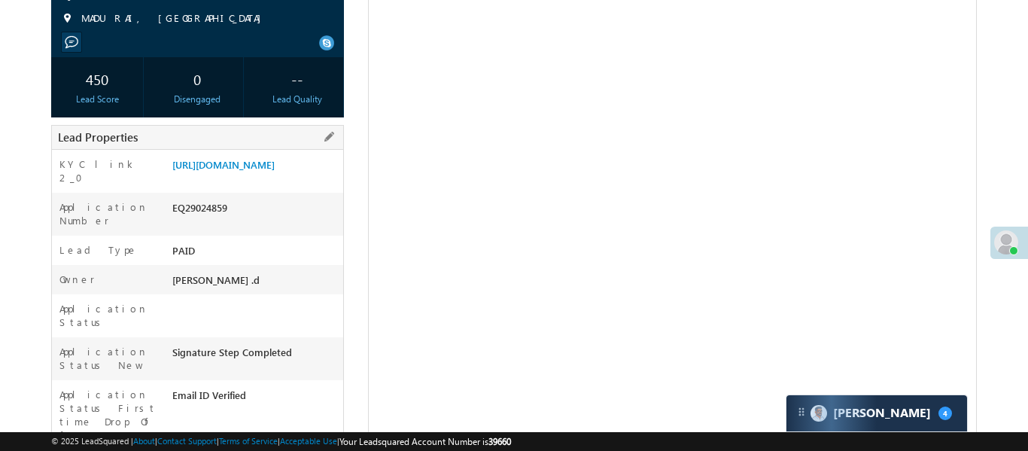
click at [296, 178] on div "https://angelbroking1-pk3em7sa.customui-test.leadsquared.com?leadId=e86e16a4-d7…" at bounding box center [256, 167] width 175 height 21
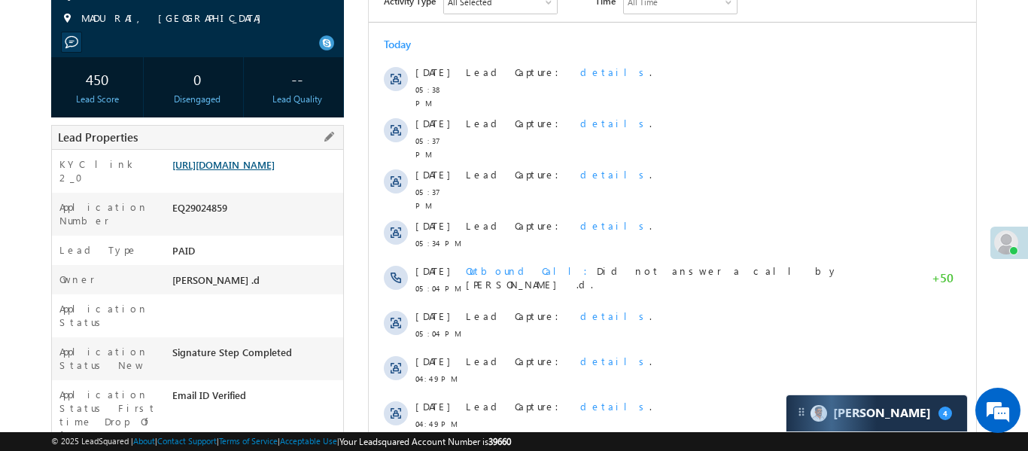
scroll to position [0, 0]
click at [275, 171] on link "https://angelbroking1-pk3em7sa.customui-test.leadsquared.com?leadId=e86e16a4-d7…" at bounding box center [223, 164] width 102 height 13
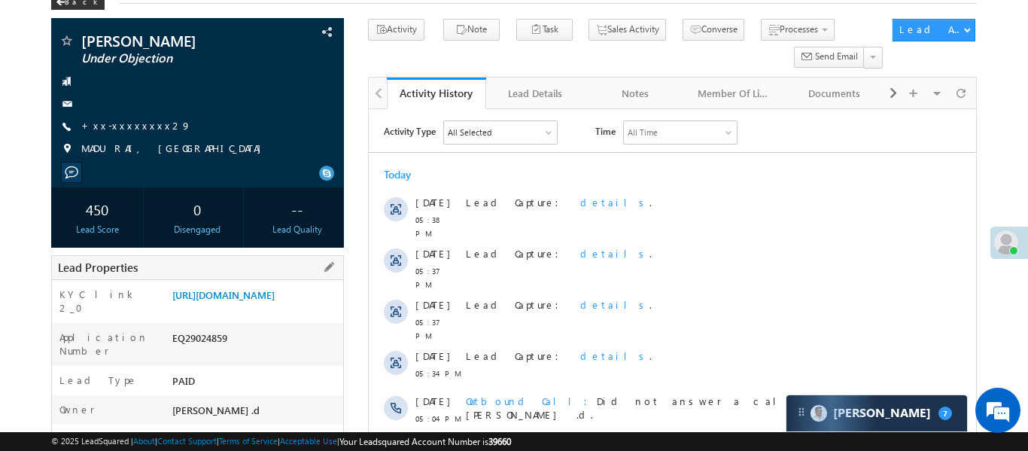
click at [270, 309] on div "https://angelbroking1-pk3em7sa.customui-test.leadsquared.com?leadId=e86e16a4-d7…" at bounding box center [256, 298] width 175 height 21
click at [275, 301] on link "https://angelbroking1-pk3em7sa.customui-test.leadsquared.com?leadId=e86e16a4-d7…" at bounding box center [223, 294] width 102 height 13
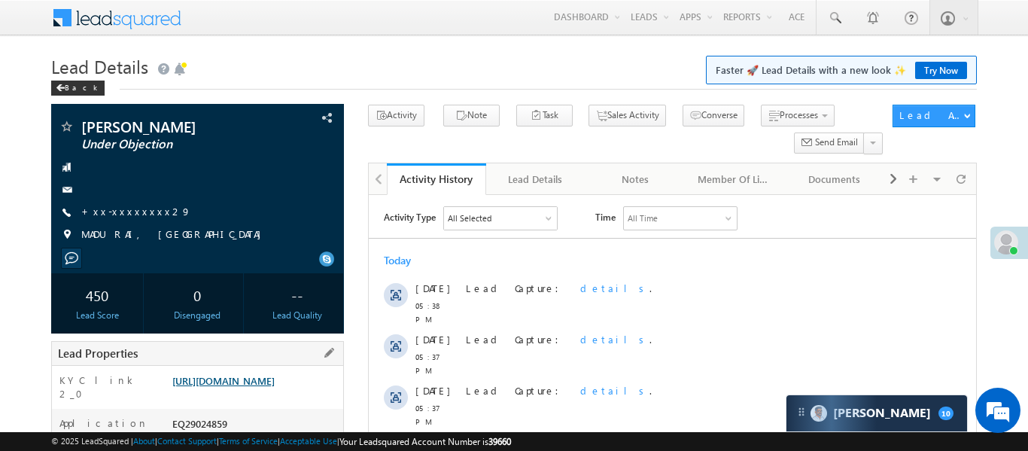
click at [275, 374] on link "https://angelbroking1-pk3em7sa.customui-test.leadsquared.com?leadId=e86e16a4-d7…" at bounding box center [223, 380] width 102 height 13
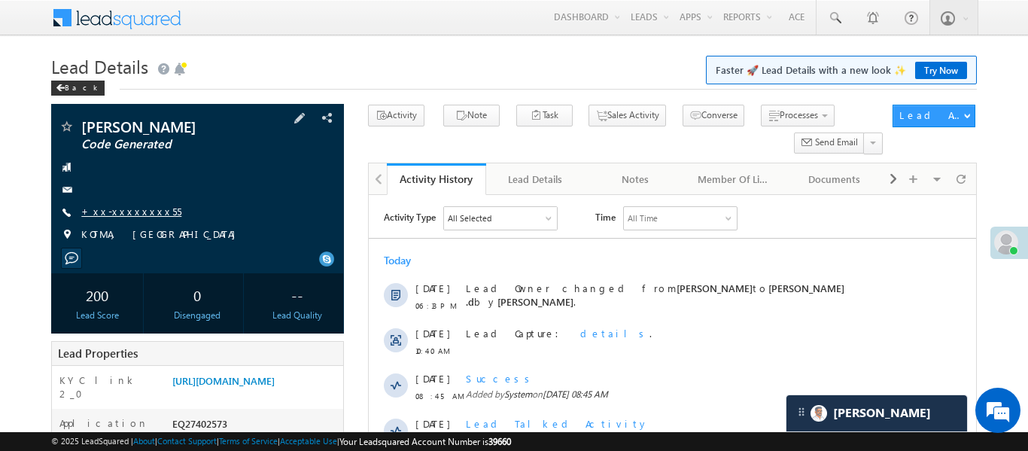
click at [116, 209] on link "+xx-xxxxxxxx55" at bounding box center [131, 211] width 100 height 13
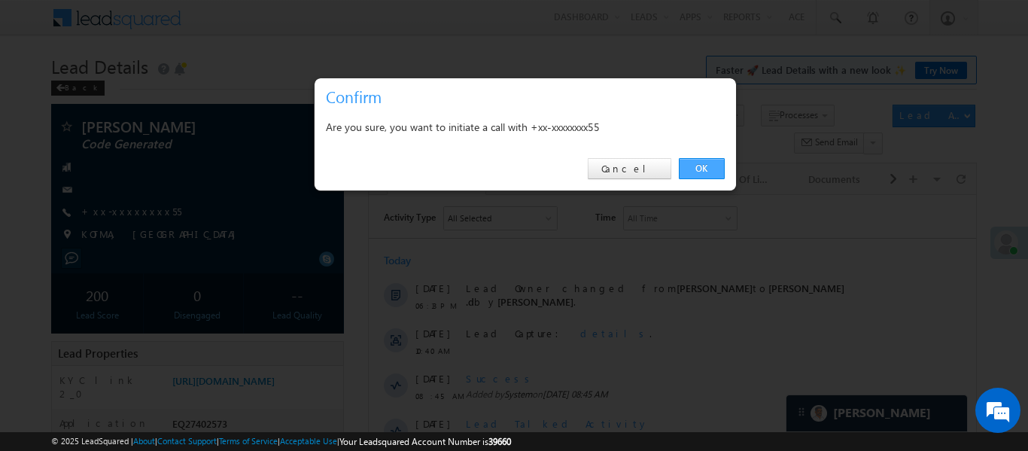
click at [716, 163] on link "OK" at bounding box center [702, 168] width 46 height 21
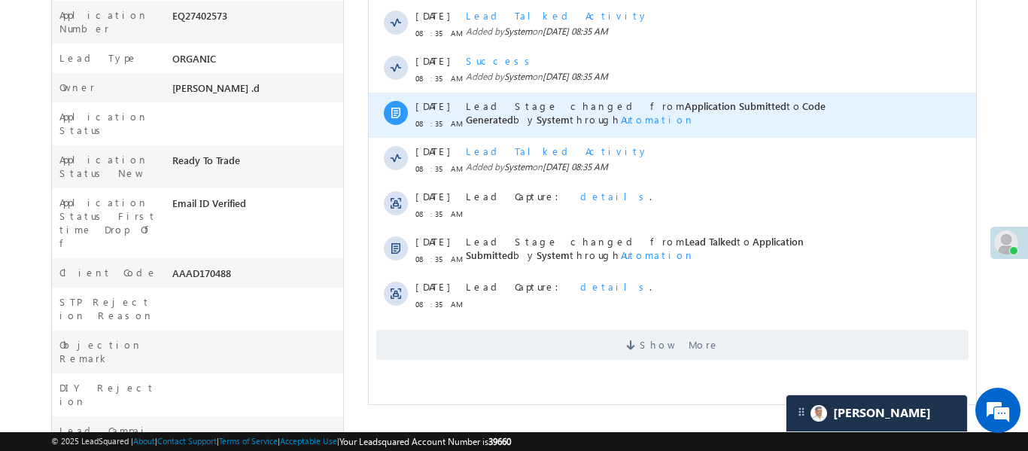
scroll to position [459, 0]
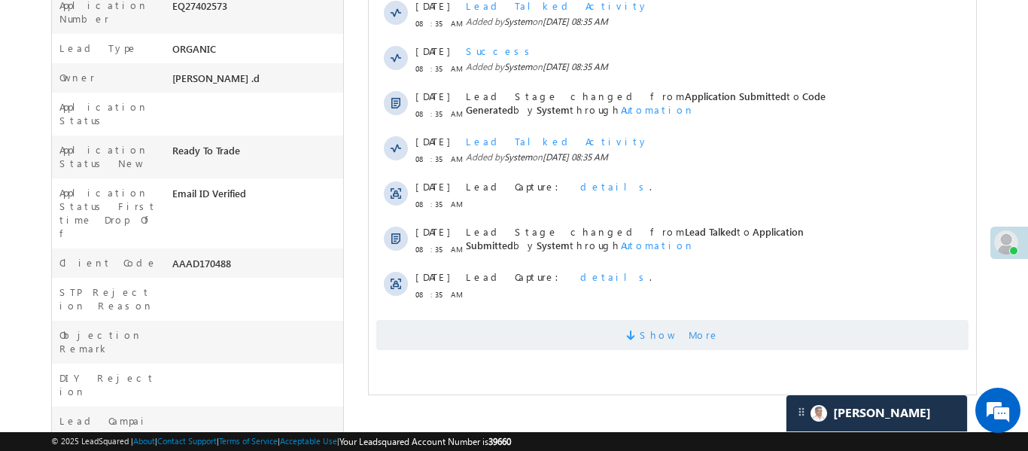
drag, startPoint x: 683, startPoint y: 355, endPoint x: 681, endPoint y: 341, distance: 13.7
click at [684, 350] on div "Activity Type All Selected Select All Sales Activities 1 Sales Activity Email A…" at bounding box center [672, 69] width 608 height 577
click at [681, 341] on span "Show More" at bounding box center [679, 335] width 80 height 30
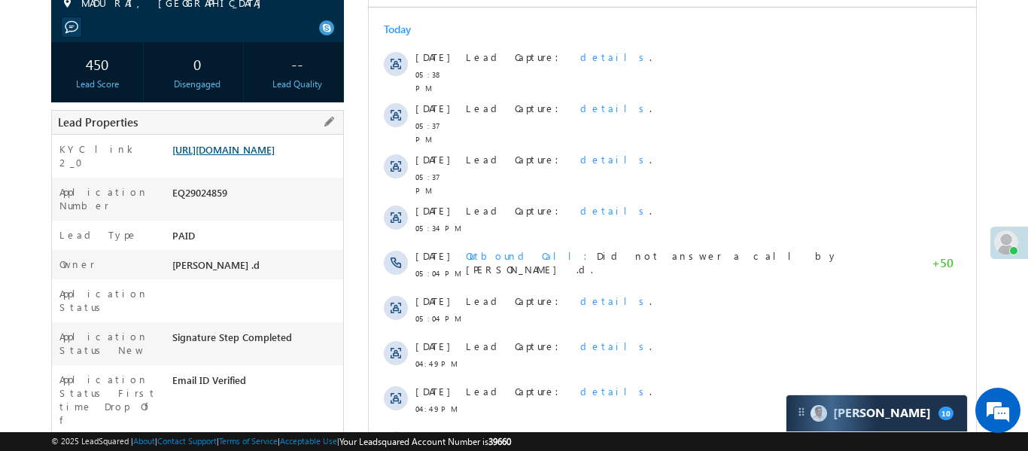
click at [201, 156] on link "[URL][DOMAIN_NAME]" at bounding box center [223, 149] width 102 height 13
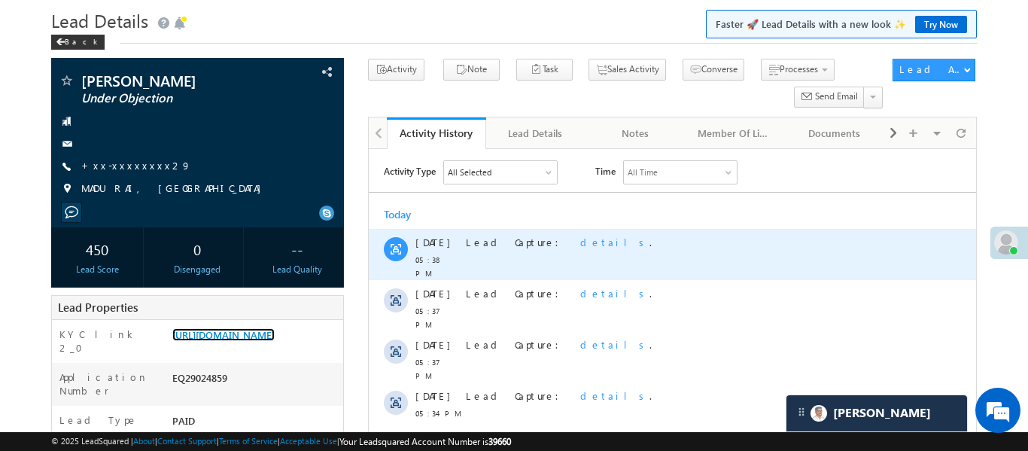
scroll to position [18, 0]
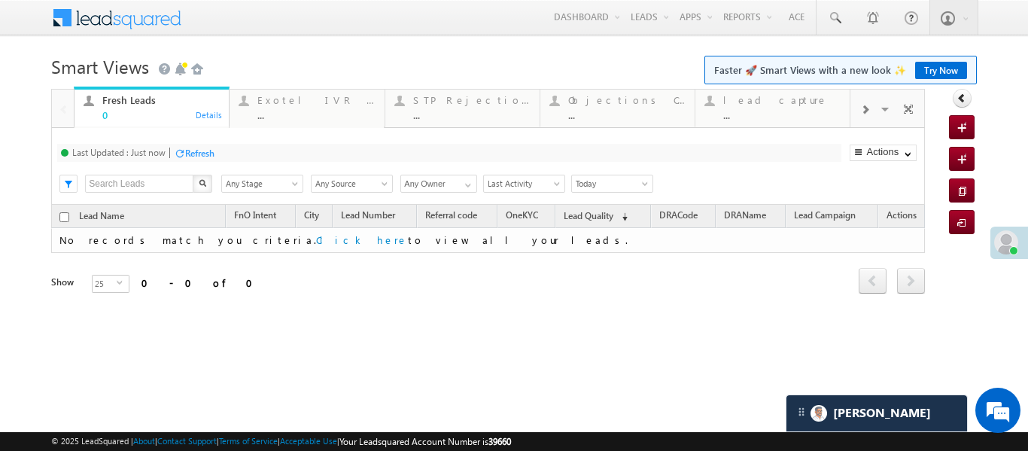
click at [861, 117] on div at bounding box center [865, 109] width 29 height 34
click at [794, 102] on div "Coded [DATE]" at bounding box center [782, 100] width 117 height 12
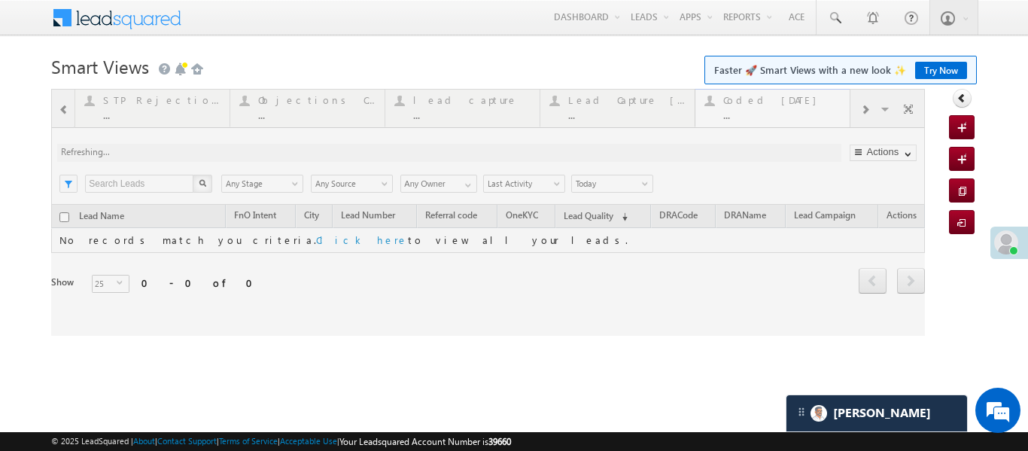
click at [794, 102] on div at bounding box center [488, 212] width 874 height 247
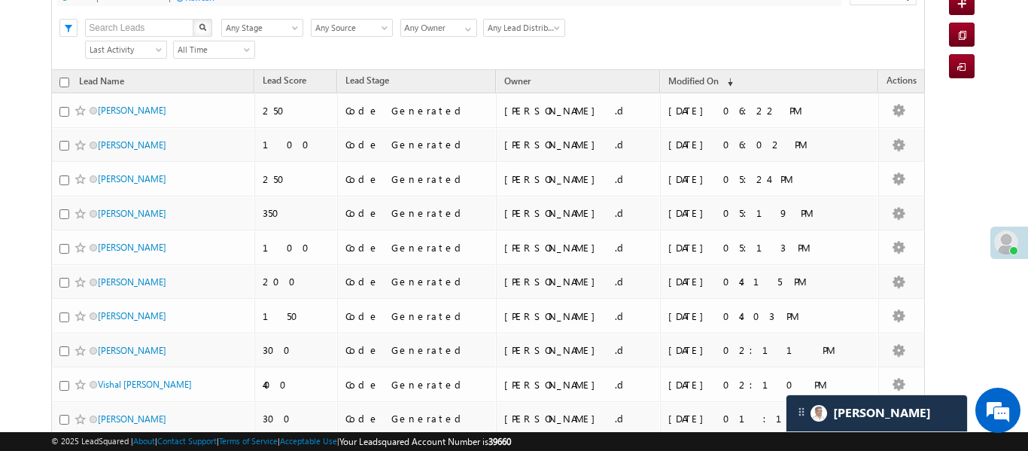
scroll to position [182, 0]
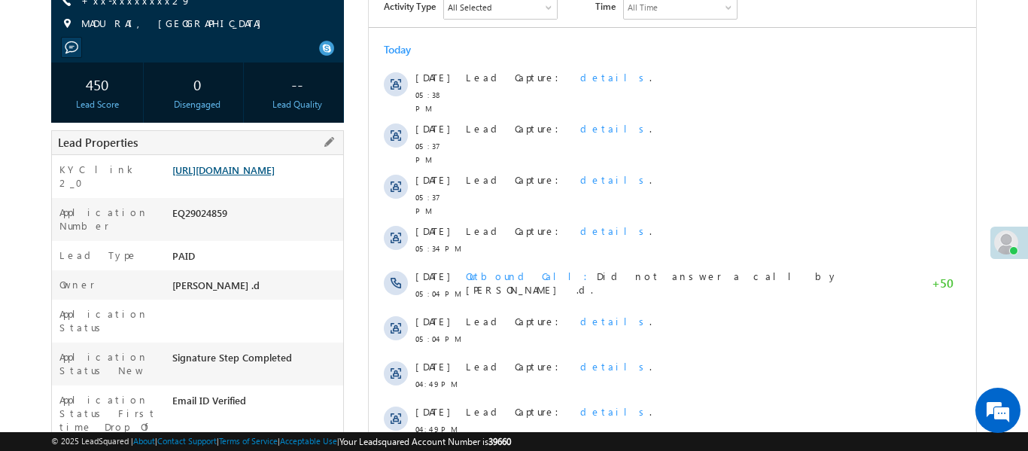
click at [264, 176] on link "[URL][DOMAIN_NAME]" at bounding box center [223, 169] width 102 height 13
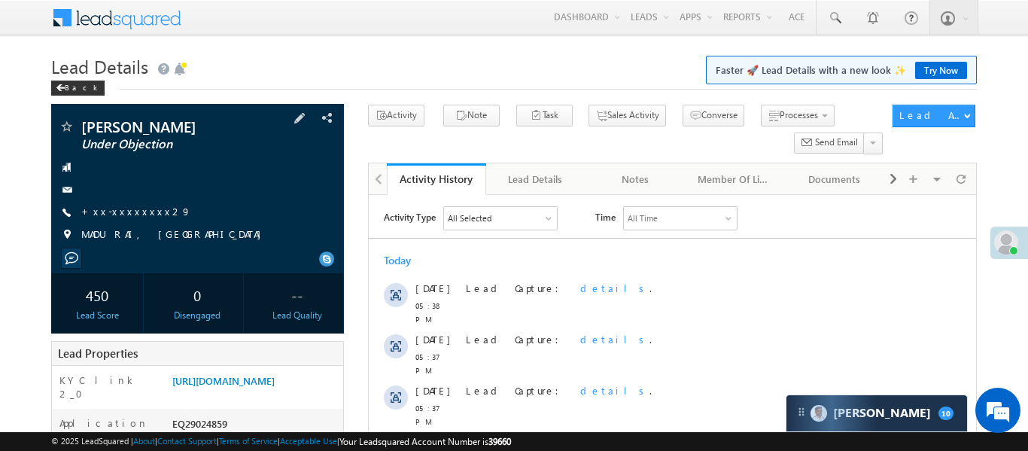
click at [97, 222] on div "Hemanta Barik Under Objection +xx-xxxxxxxx29" at bounding box center [198, 184] width 278 height 131
click at [132, 219] on span "+xx-xxxxxxxx29" at bounding box center [136, 212] width 110 height 15
click at [135, 205] on link "+xx-xxxxxxxx29" at bounding box center [136, 211] width 110 height 13
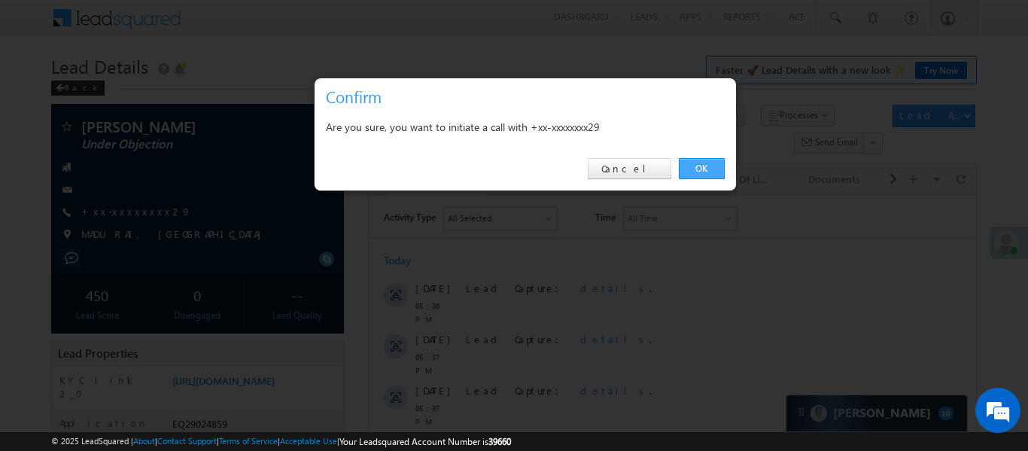
click at [698, 166] on link "OK" at bounding box center [702, 168] width 46 height 21
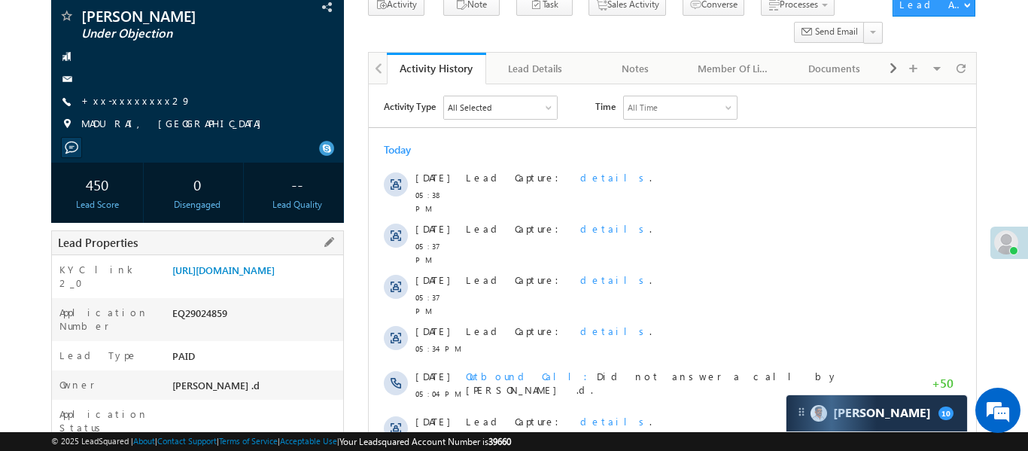
scroll to position [174, 0]
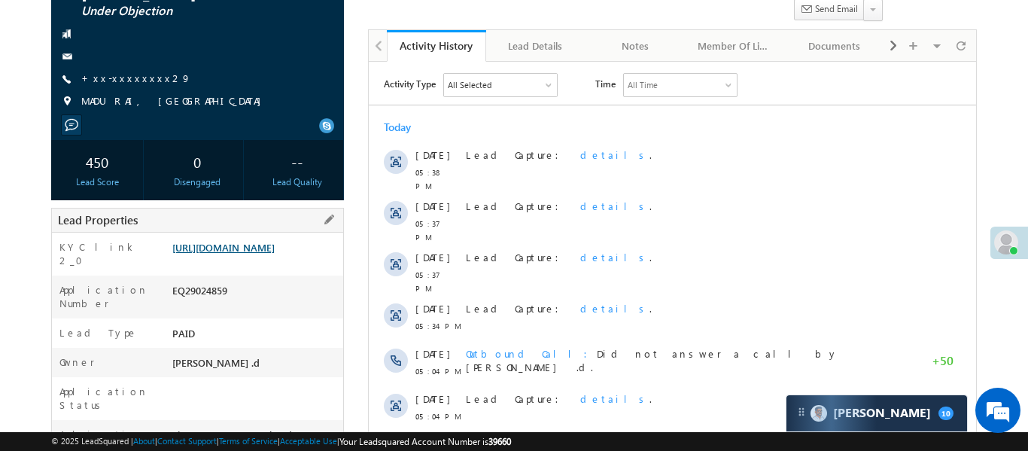
click at [274, 245] on link "https://angelbroking1-pk3em7sa.customui-test.leadsquared.com?leadId=e86e16a4-d7…" at bounding box center [223, 247] width 102 height 13
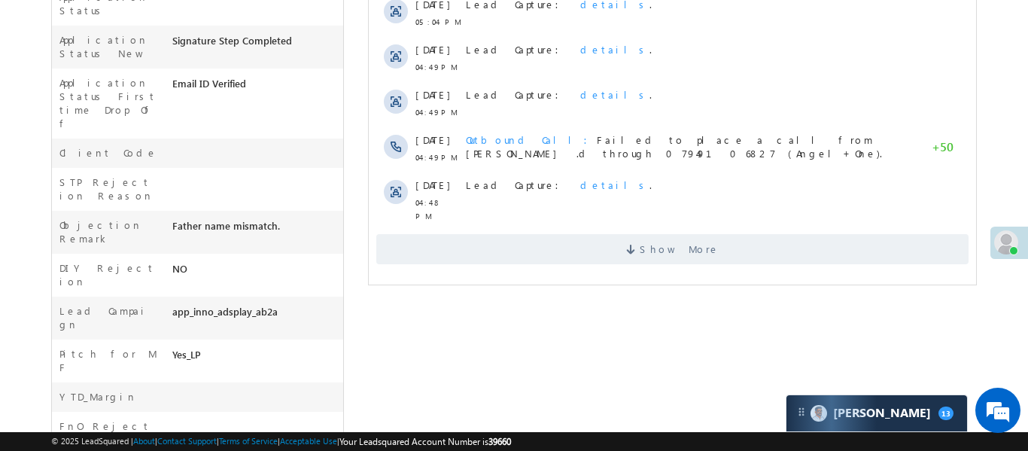
scroll to position [712, 0]
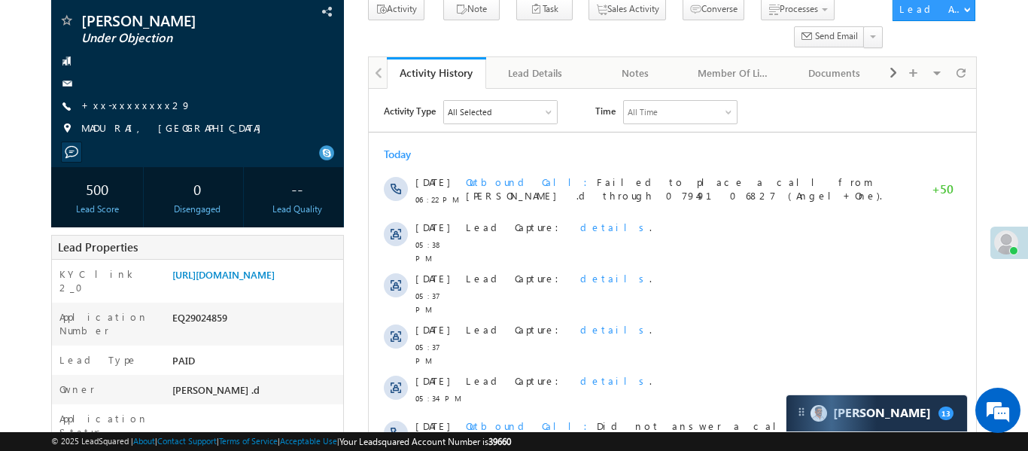
scroll to position [105, 0]
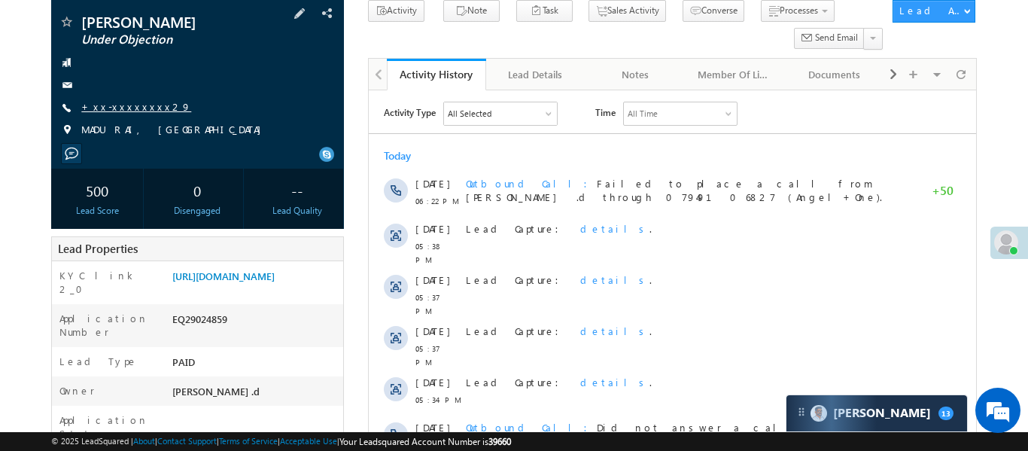
click at [121, 107] on link "+xx-xxxxxxxx29" at bounding box center [136, 106] width 110 height 13
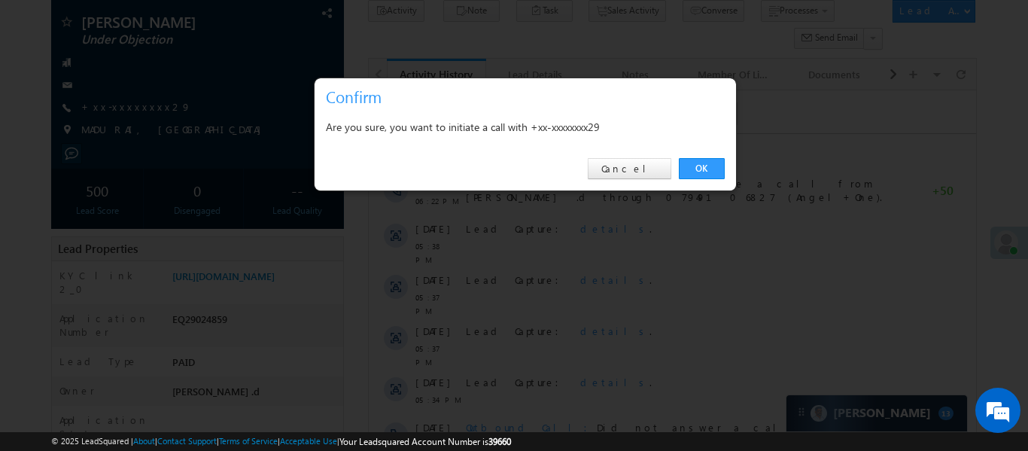
click at [703, 157] on div "OK Cancel" at bounding box center [526, 169] width 422 height 43
click at [705, 162] on link "OK" at bounding box center [702, 168] width 46 height 21
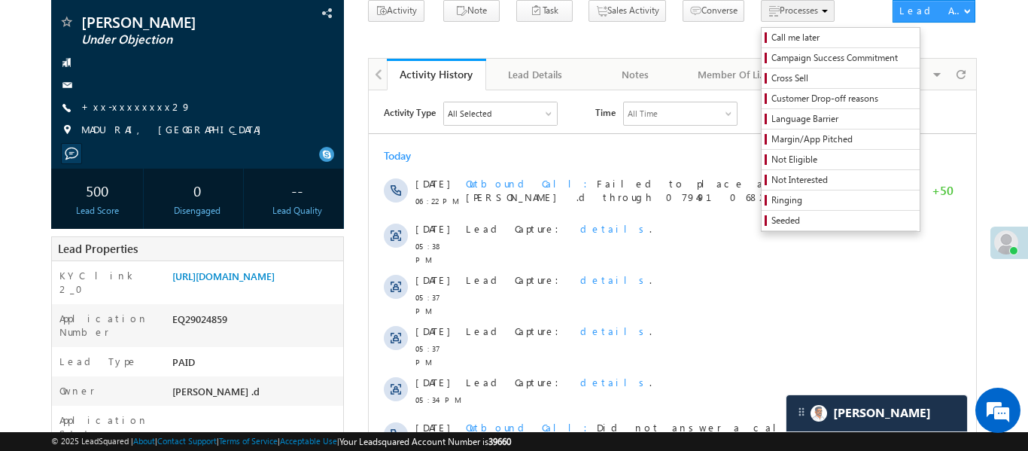
scroll to position [0, 0]
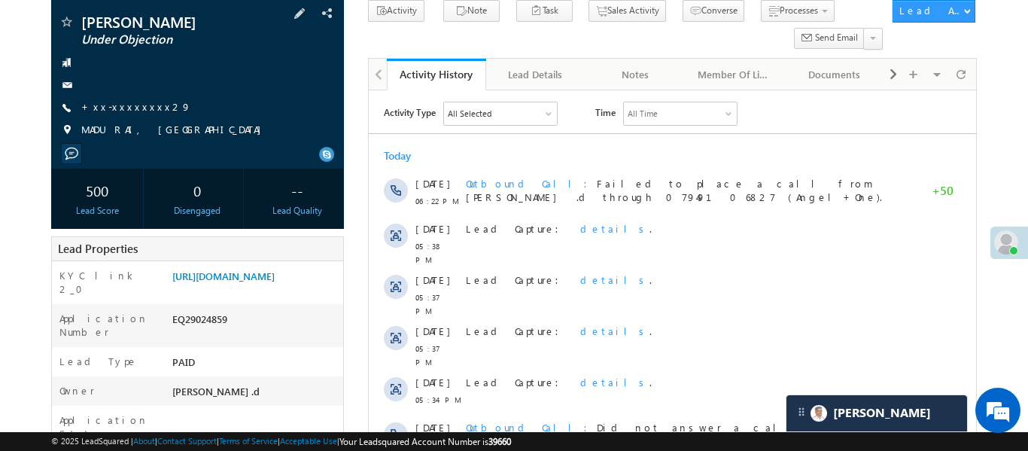
click at [132, 114] on span "+xx-xxxxxxxx29" at bounding box center [136, 107] width 110 height 15
click at [132, 111] on link "+xx-xxxxxxxx29" at bounding box center [136, 106] width 110 height 13
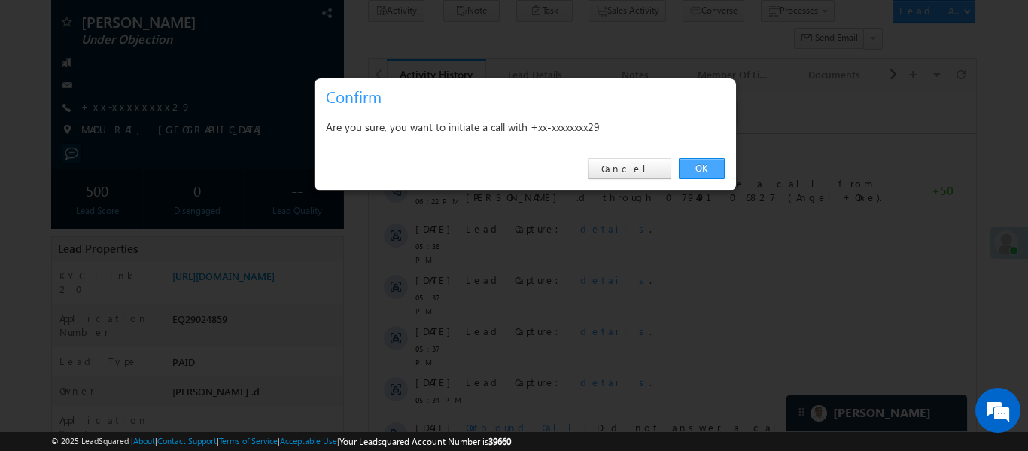
click at [711, 172] on link "OK" at bounding box center [702, 168] width 46 height 21
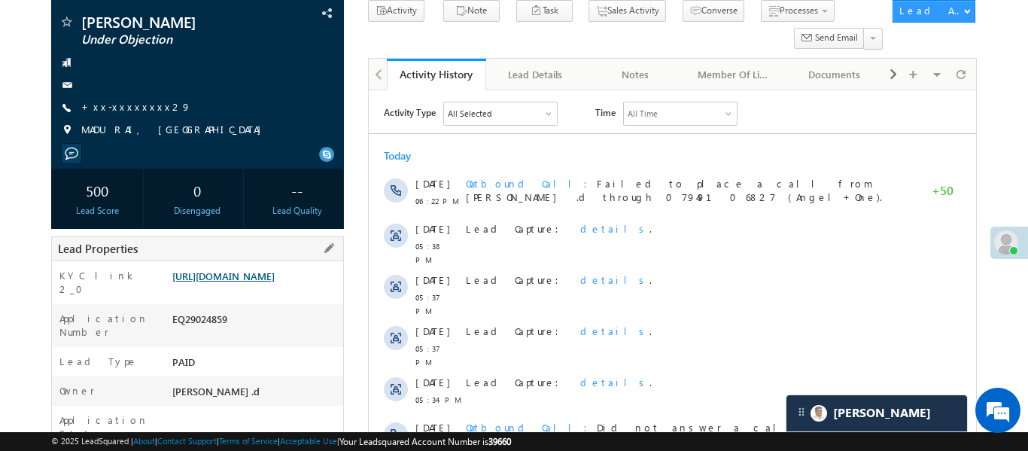
click at [275, 282] on link "https://angelbroking1-pk3em7sa.customui-test.leadsquared.com?leadId=e86e16a4-d7…" at bounding box center [223, 276] width 102 height 13
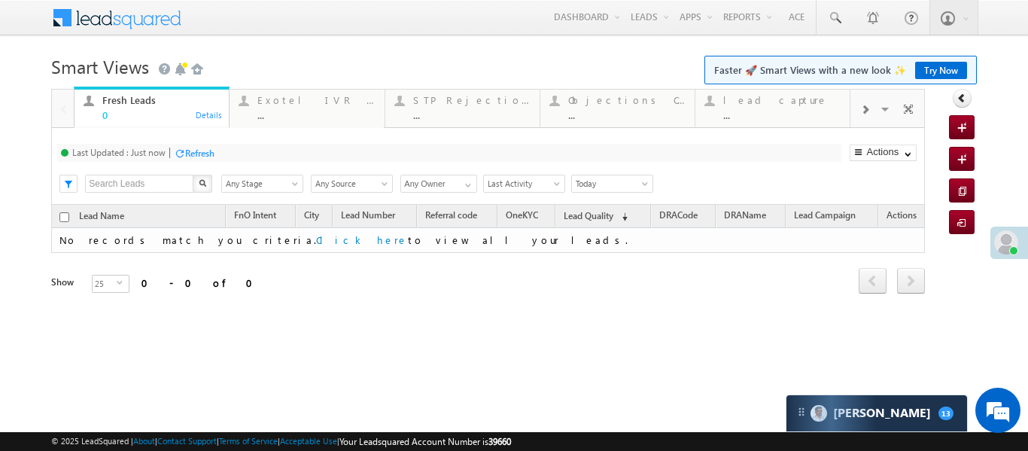
click at [865, 111] on span at bounding box center [865, 110] width 9 height 12
click at [738, 120] on link "Coded [DATE] ... Details" at bounding box center [773, 107] width 156 height 41
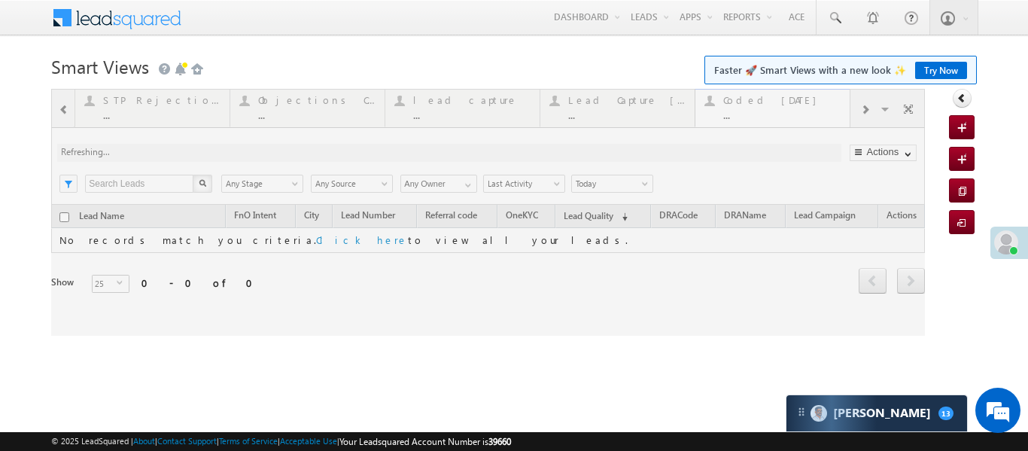
click at [738, 120] on div at bounding box center [488, 212] width 874 height 247
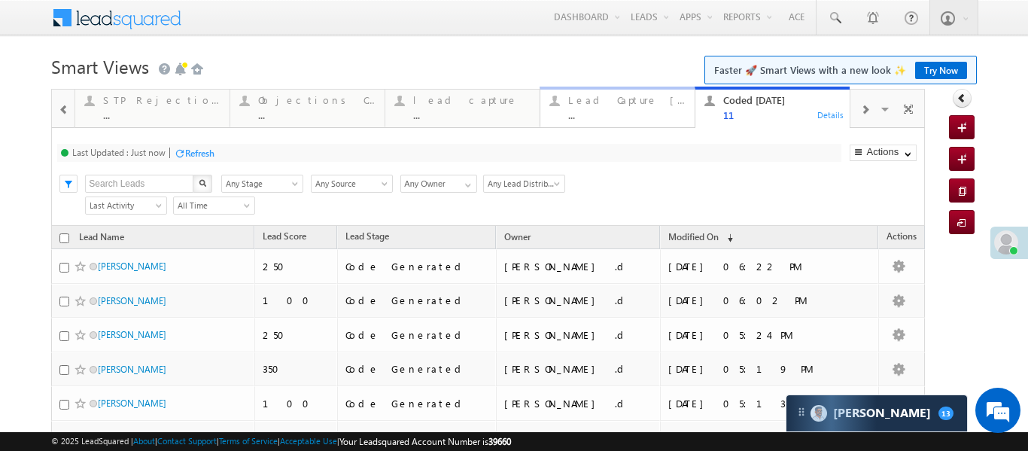
click at [606, 97] on div "Lead Capture Today" at bounding box center [626, 100] width 117 height 12
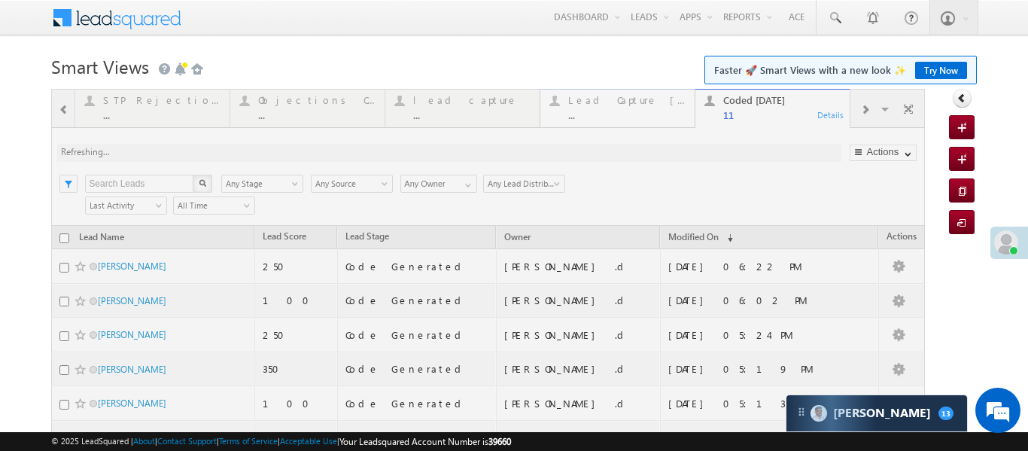
click at [606, 97] on div at bounding box center [488, 403] width 874 height 628
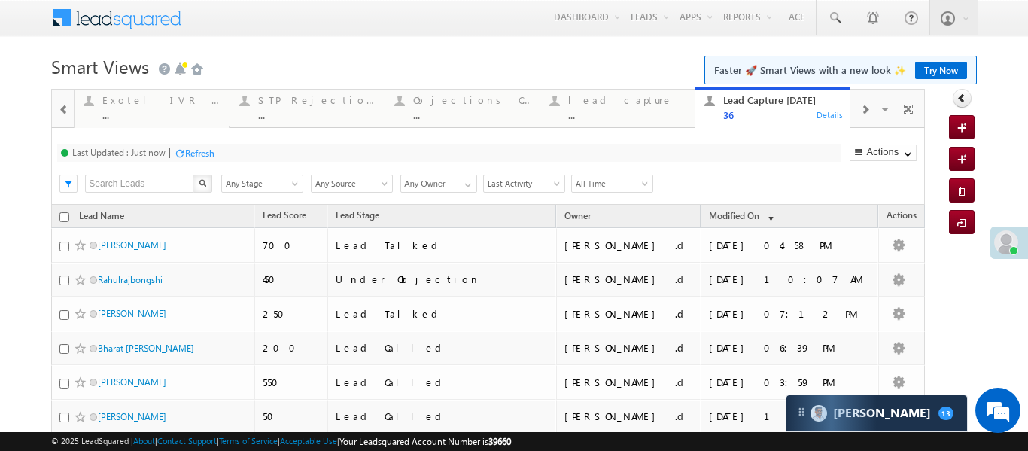
click at [864, 113] on span at bounding box center [865, 110] width 9 height 12
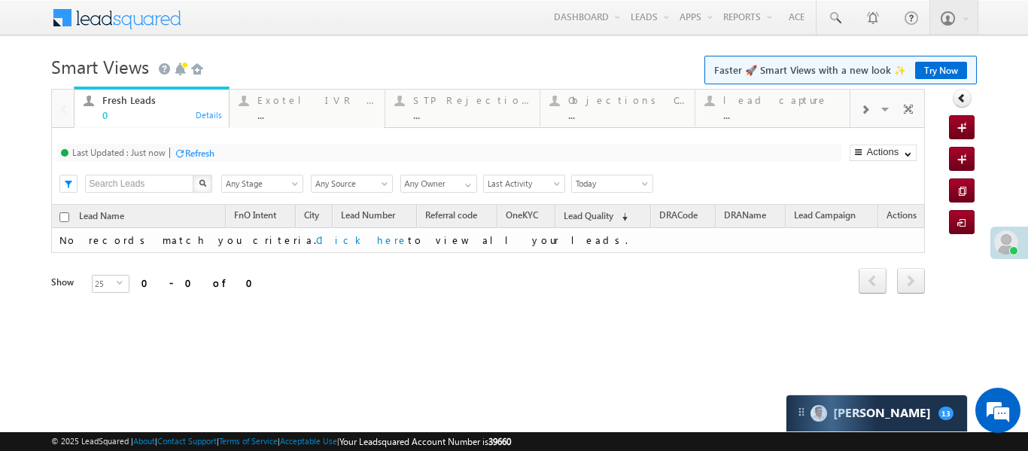
click at [868, 120] on div at bounding box center [865, 109] width 29 height 34
click at [853, 110] on div at bounding box center [865, 109] width 29 height 34
click at [736, 111] on div "..." at bounding box center [782, 114] width 117 height 11
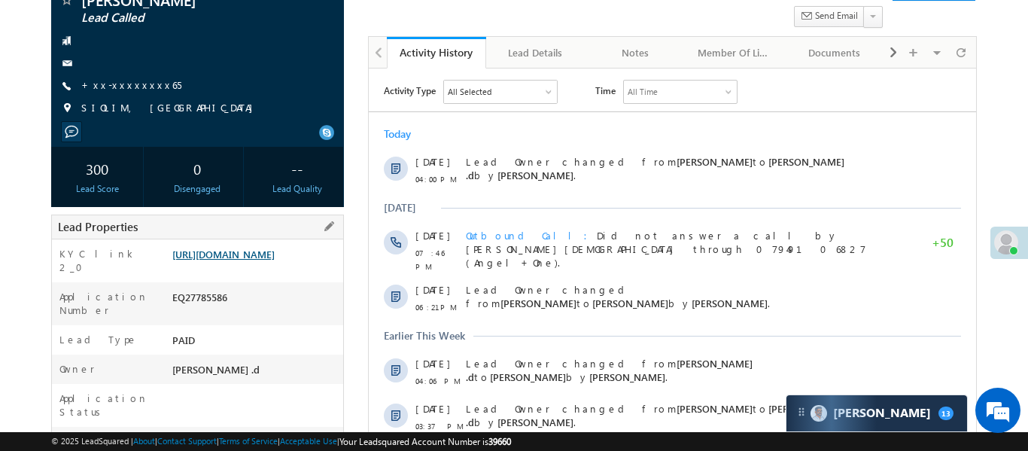
scroll to position [140, 0]
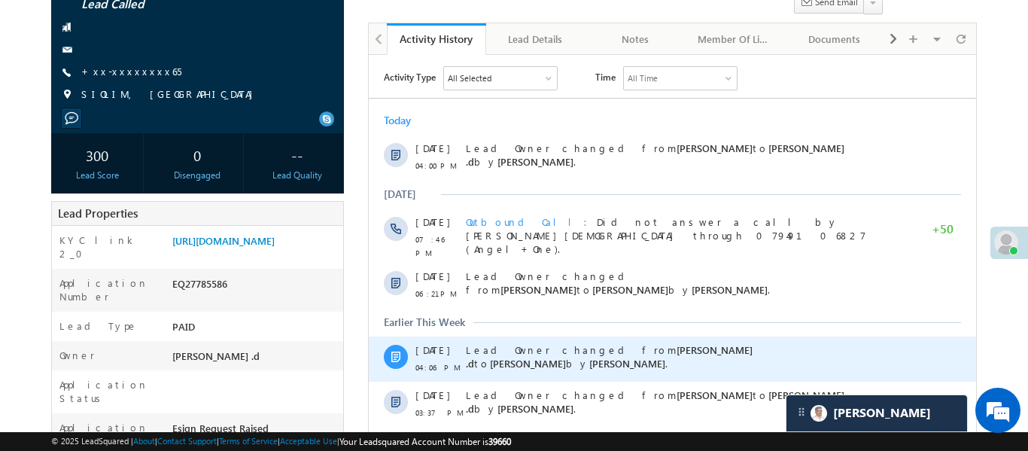
drag, startPoint x: 654, startPoint y: 281, endPoint x: 459, endPoint y: 345, distance: 204.5
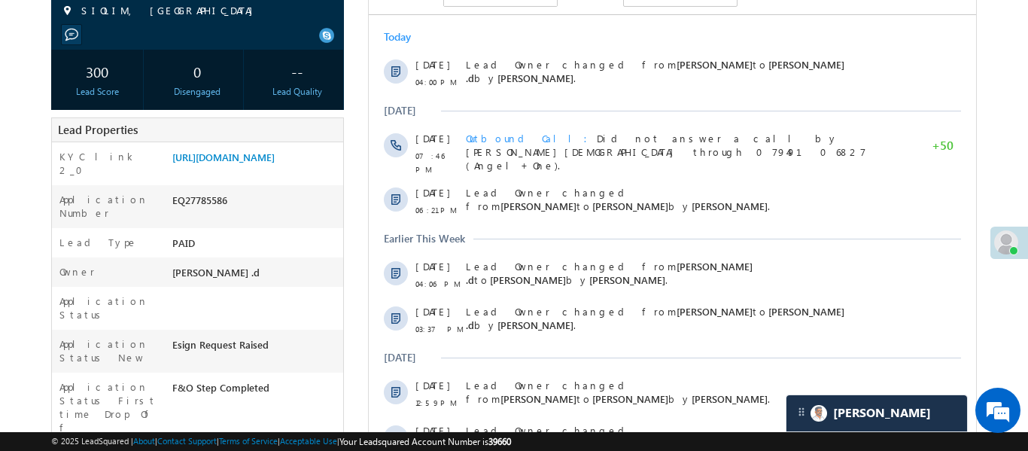
scroll to position [107, 0]
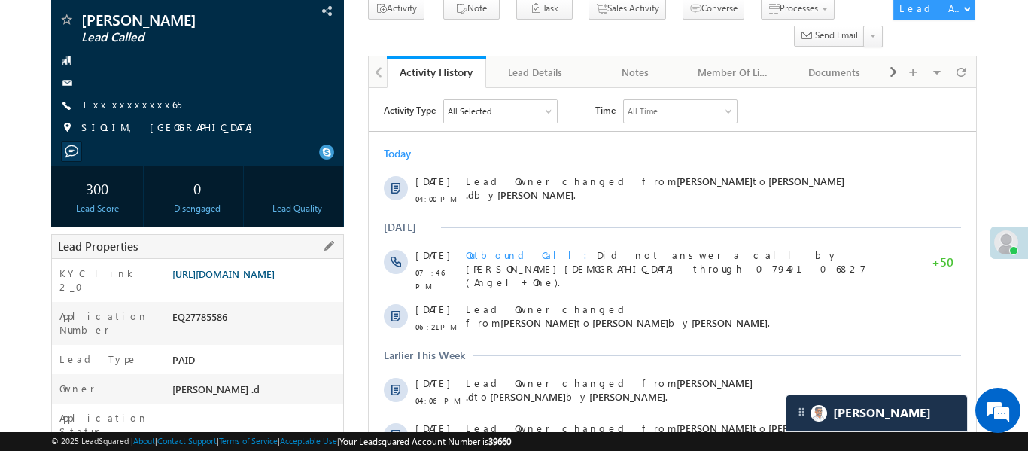
click at [275, 280] on link "https://angelbroking1-pk3em7sa.customui-test.leadsquared.com?leadId=d1490572-34…" at bounding box center [223, 273] width 102 height 13
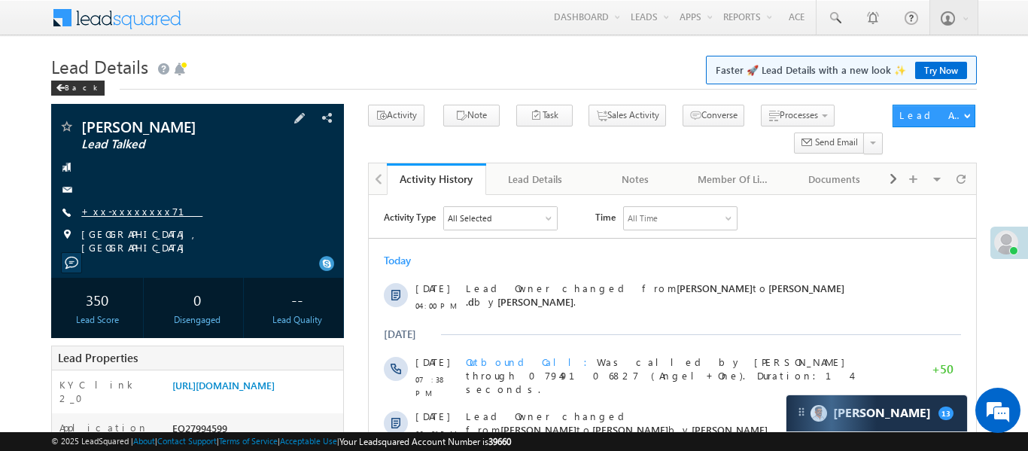
click at [140, 213] on link "+xx-xxxxxxxx71" at bounding box center [141, 211] width 121 height 13
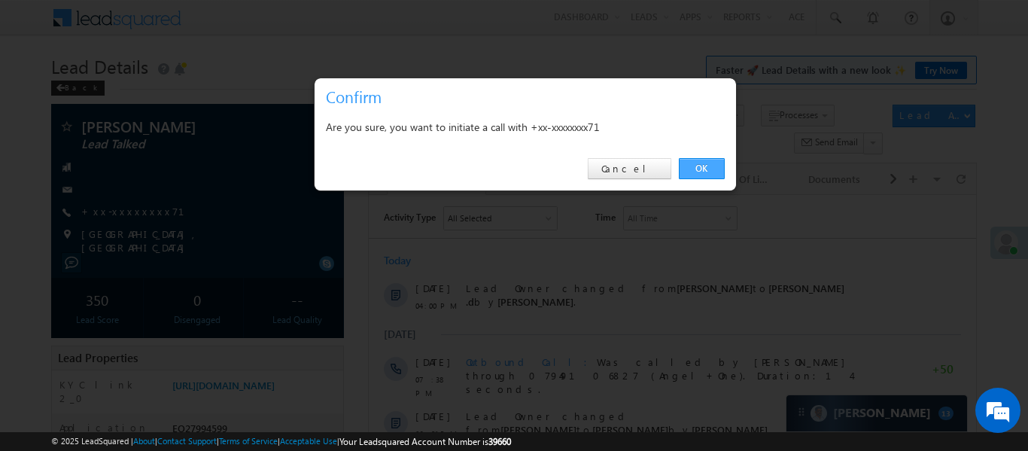
click at [713, 164] on link "OK" at bounding box center [702, 168] width 46 height 21
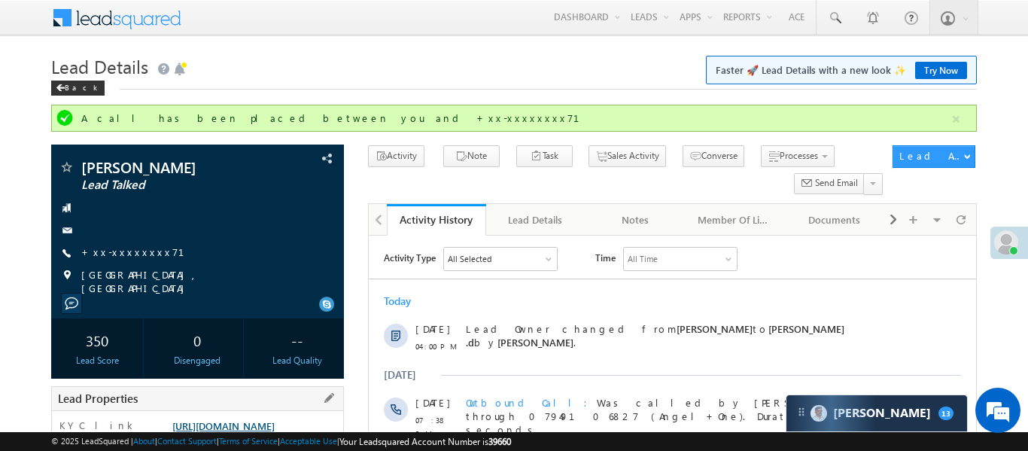
click at [275, 419] on link "[URL][DOMAIN_NAME]" at bounding box center [223, 425] width 102 height 13
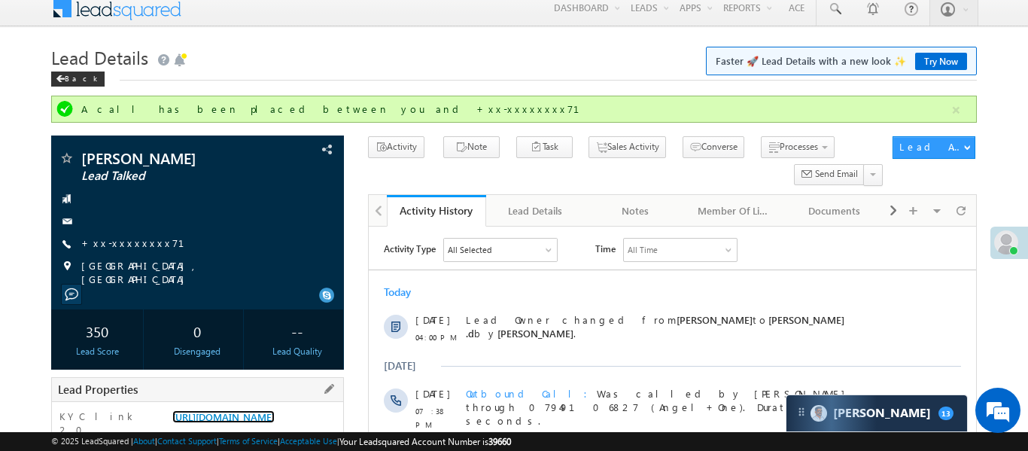
scroll to position [23, 0]
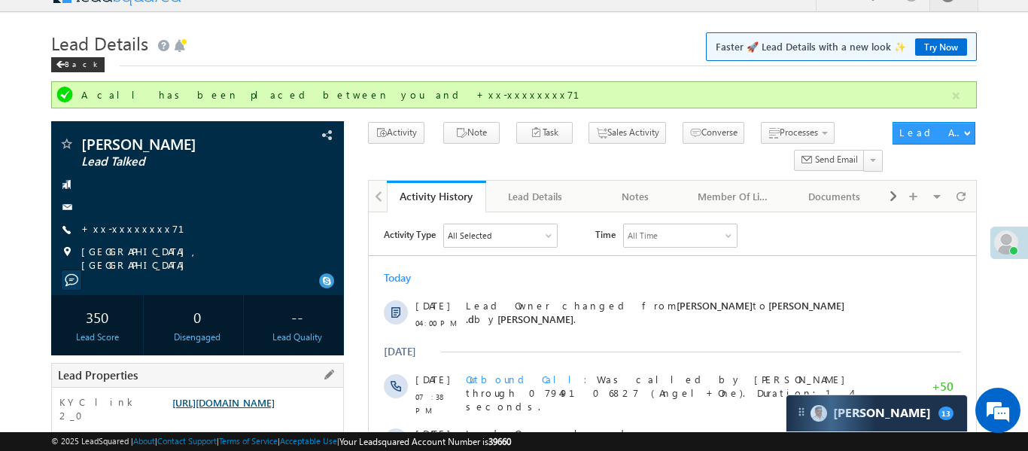
click at [262, 396] on link "[URL][DOMAIN_NAME]" at bounding box center [223, 402] width 102 height 13
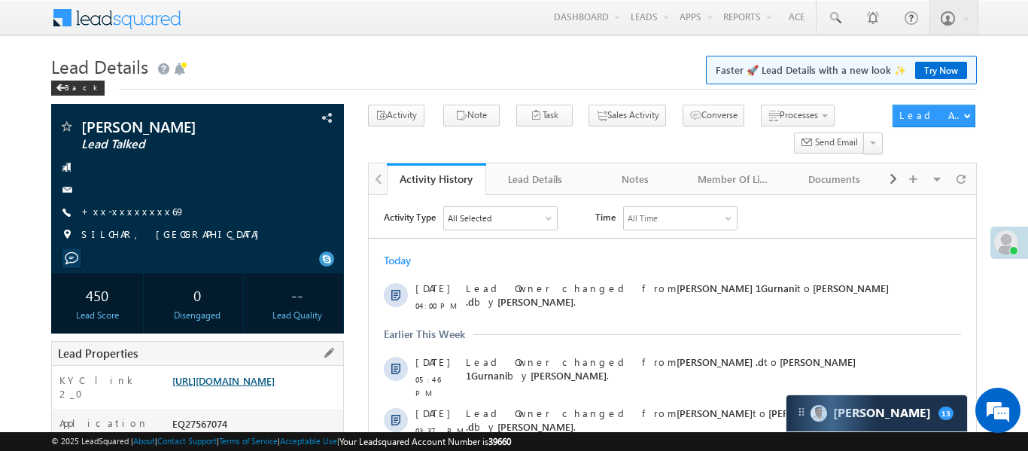
click at [257, 387] on link "https://angelbroking1-pk3em7sa.customui-test.leadsquared.com?leadId=9d134e5f-4d…" at bounding box center [223, 380] width 102 height 13
click at [126, 197] on div "Gourav Roy Lead Talked +xx-xxxxxxxx69" at bounding box center [198, 184] width 278 height 131
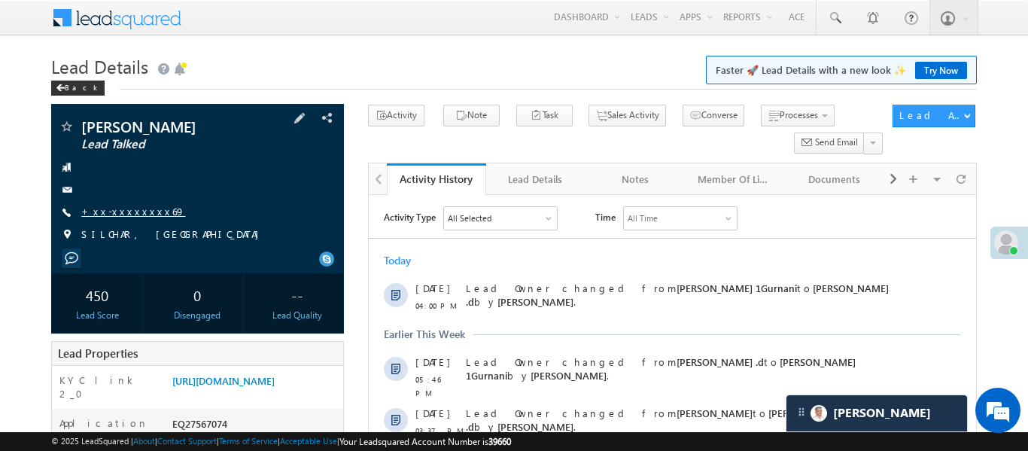
click at [130, 206] on link "+xx-xxxxxxxx69" at bounding box center [133, 211] width 104 height 13
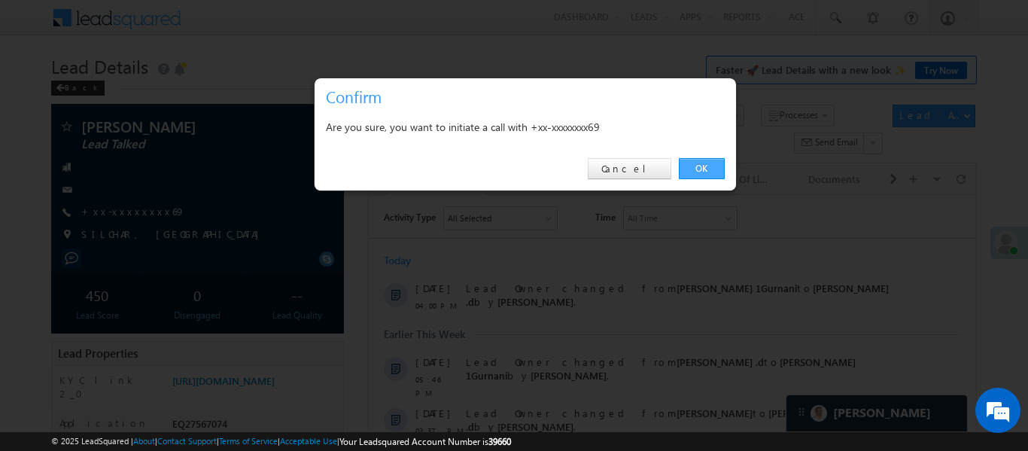
click at [689, 168] on link "OK" at bounding box center [702, 168] width 46 height 21
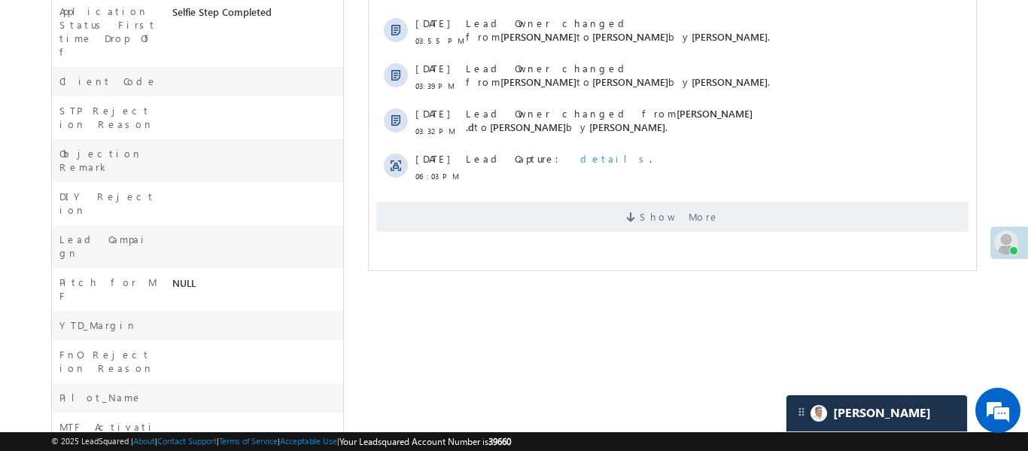
scroll to position [712, 0]
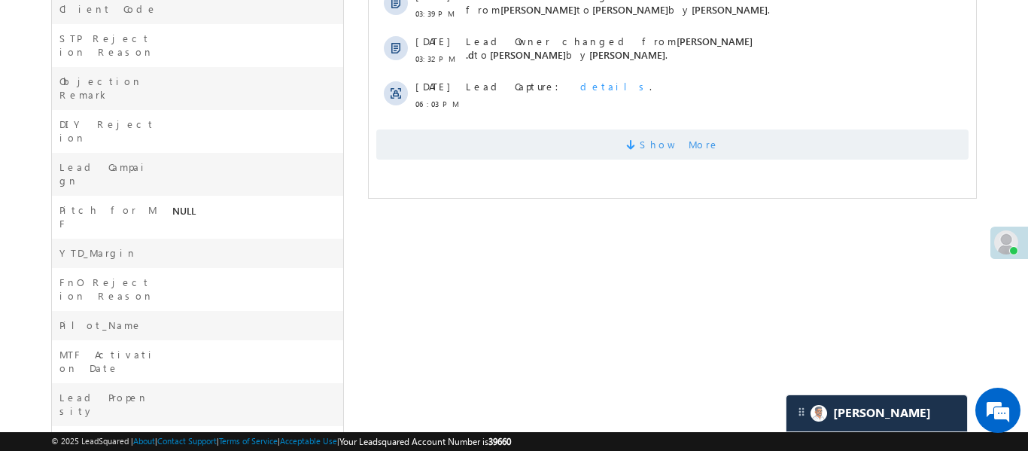
click at [675, 138] on span "Show More" at bounding box center [679, 145] width 80 height 30
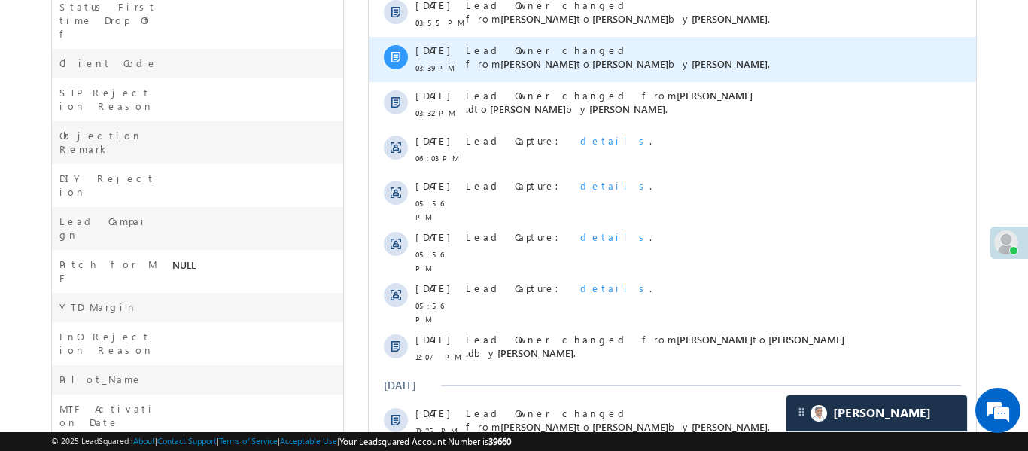
scroll to position [665, 0]
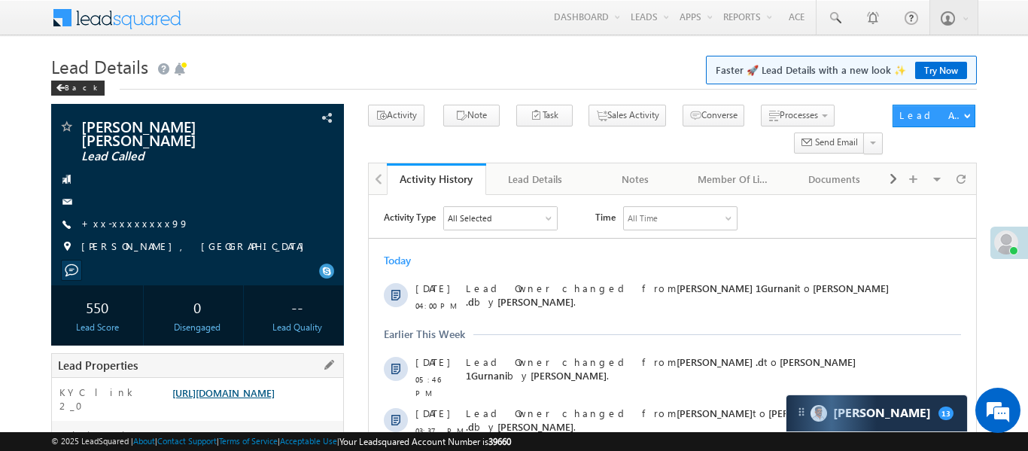
click at [275, 399] on link "[URL][DOMAIN_NAME]" at bounding box center [223, 392] width 102 height 13
click at [131, 222] on link "+xx-xxxxxxxx99" at bounding box center [135, 223] width 108 height 13
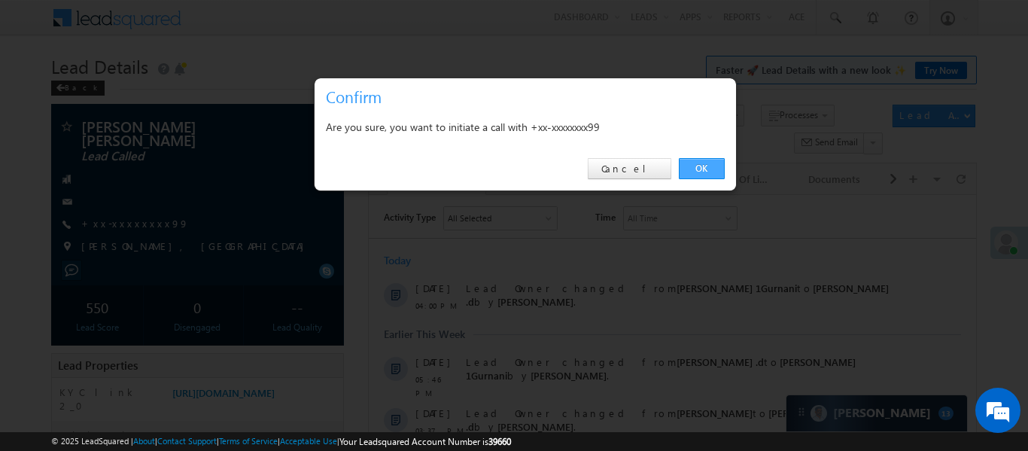
click at [697, 159] on link "OK" at bounding box center [702, 168] width 46 height 21
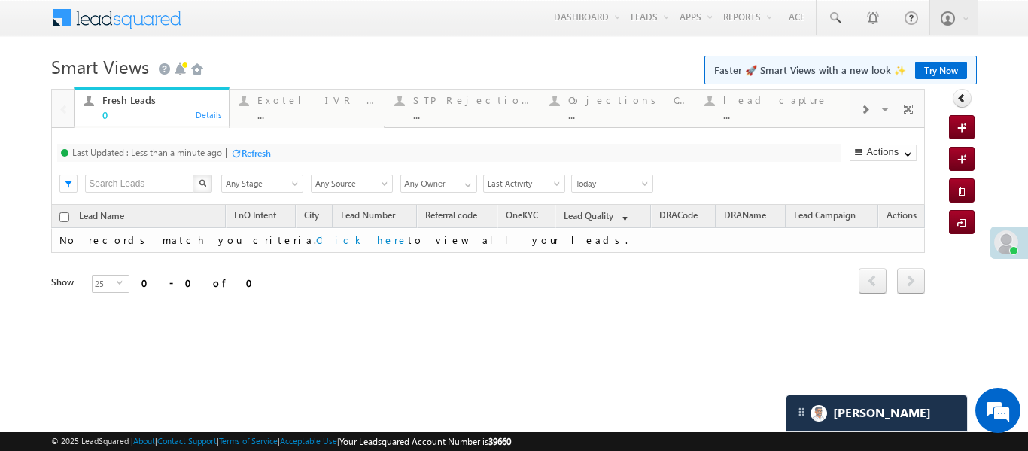
click at [867, 116] on div at bounding box center [865, 109] width 29 height 34
click at [757, 107] on div "Coded Today ..." at bounding box center [782, 105] width 117 height 29
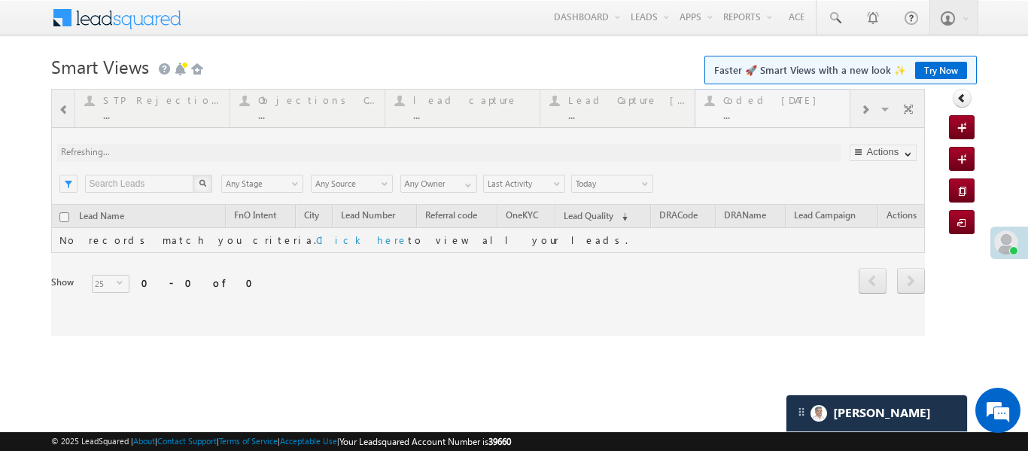
click at [757, 107] on div at bounding box center [488, 212] width 874 height 247
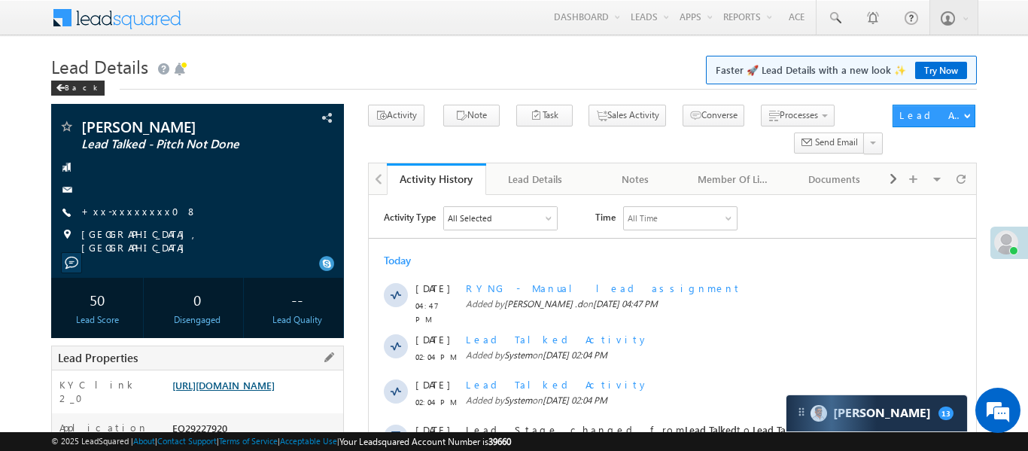
click at [275, 388] on link "[URL][DOMAIN_NAME]" at bounding box center [223, 385] width 102 height 13
click at [118, 218] on span "+xx-xxxxxxxx08" at bounding box center [139, 212] width 116 height 15
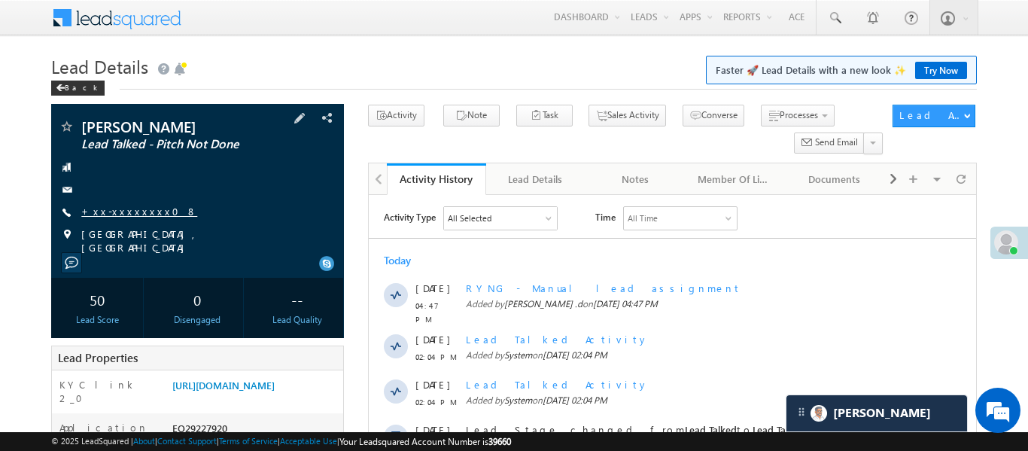
click at [119, 214] on link "+xx-xxxxxxxx08" at bounding box center [139, 211] width 116 height 13
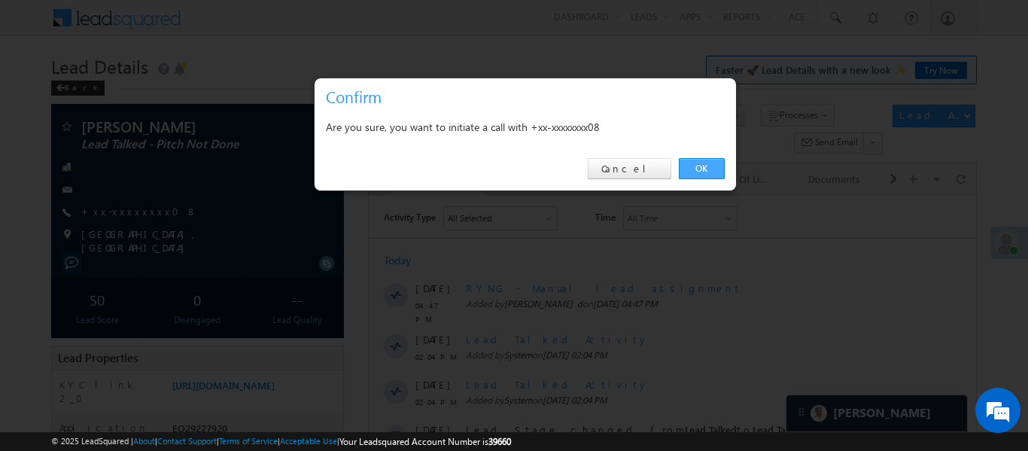
click at [709, 168] on link "OK" at bounding box center [702, 168] width 46 height 21
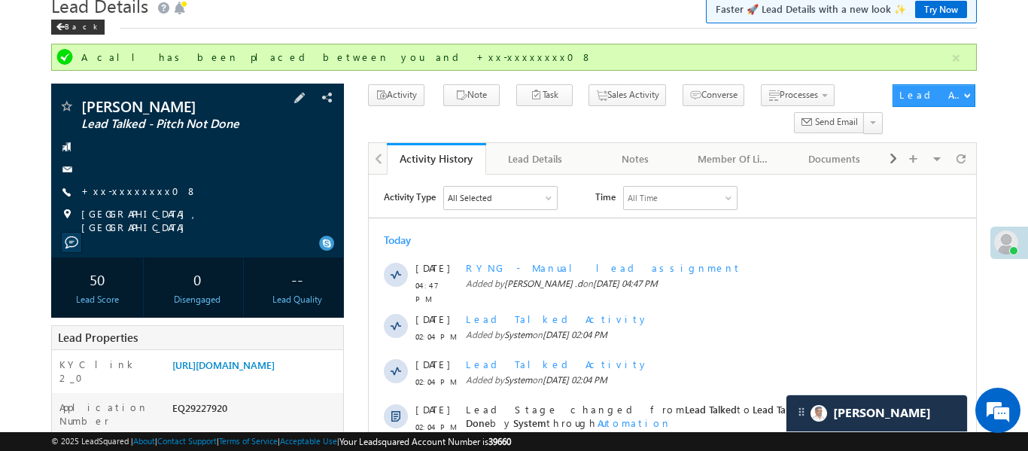
scroll to position [66, 0]
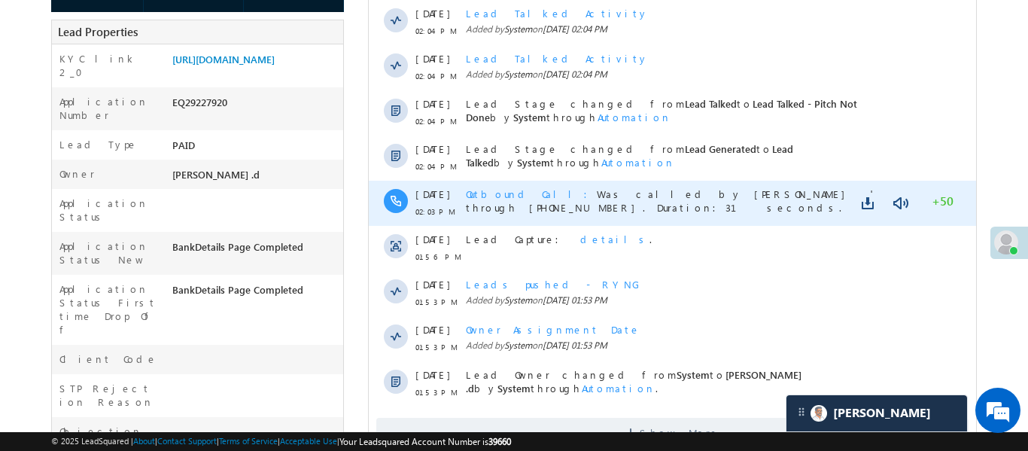
scroll to position [316, 0]
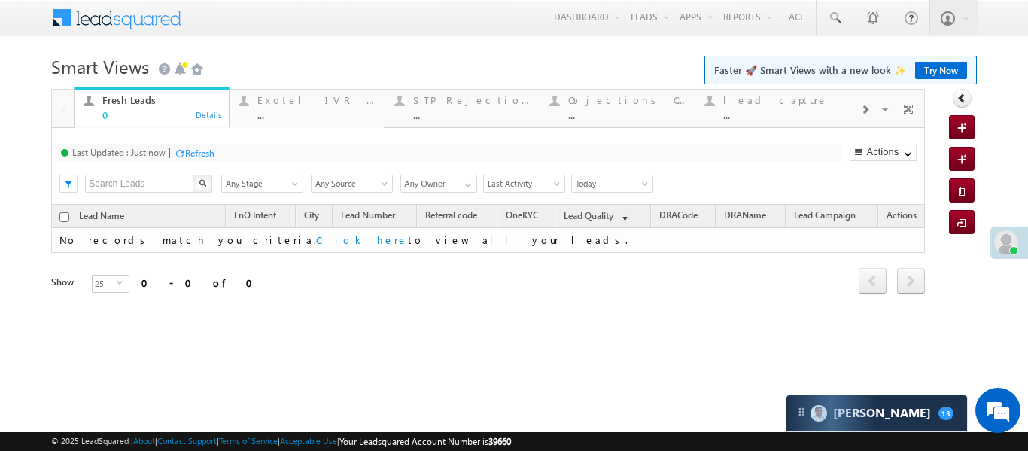
click at [861, 115] on span at bounding box center [865, 110] width 9 height 12
click at [755, 94] on div "Coded [DATE]" at bounding box center [782, 100] width 117 height 12
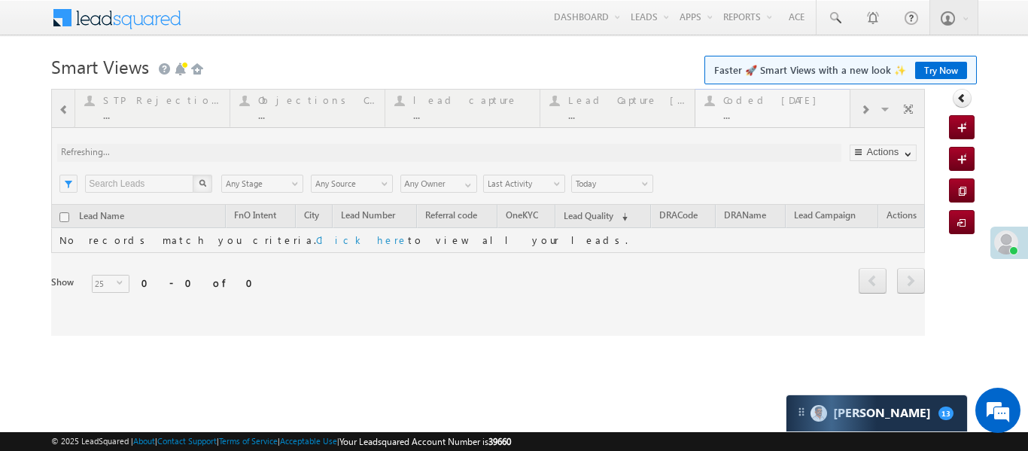
click at [755, 93] on div at bounding box center [488, 212] width 874 height 247
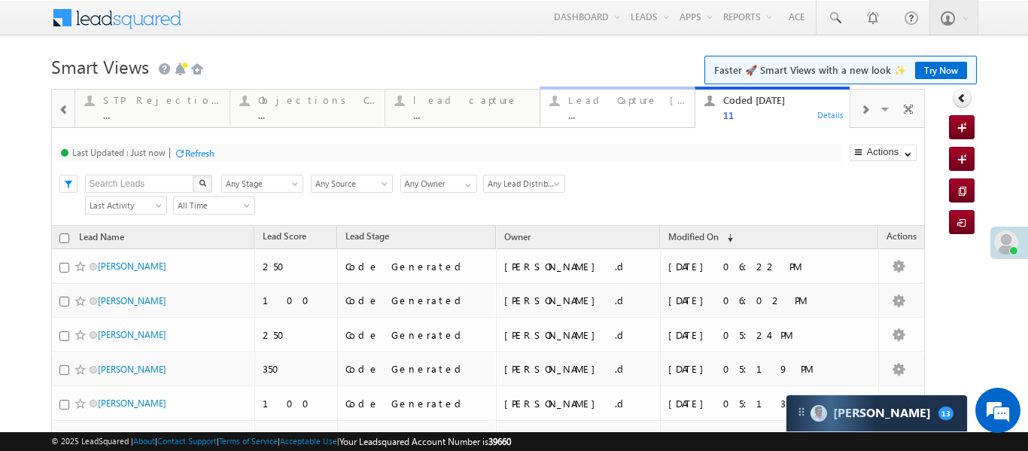
click at [602, 96] on div "Lead Capture [DATE]" at bounding box center [626, 100] width 117 height 12
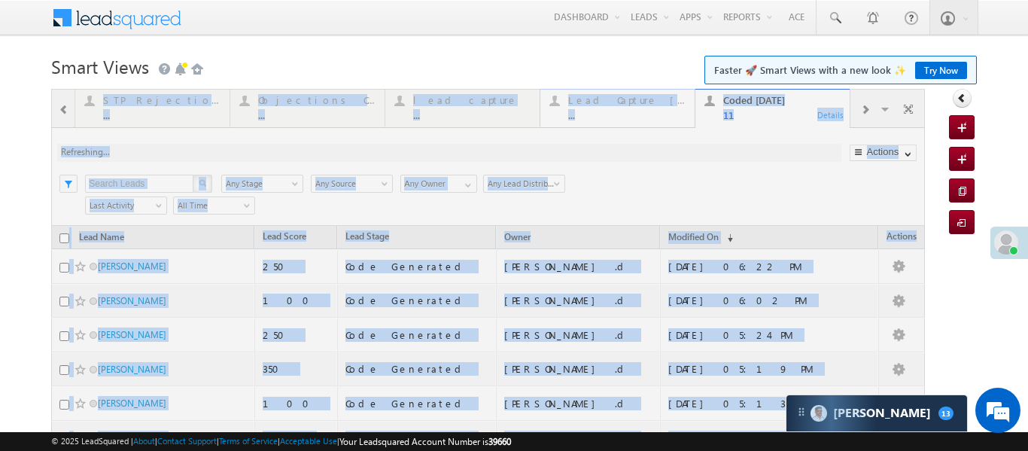
click at [602, 96] on div at bounding box center [488, 403] width 874 height 628
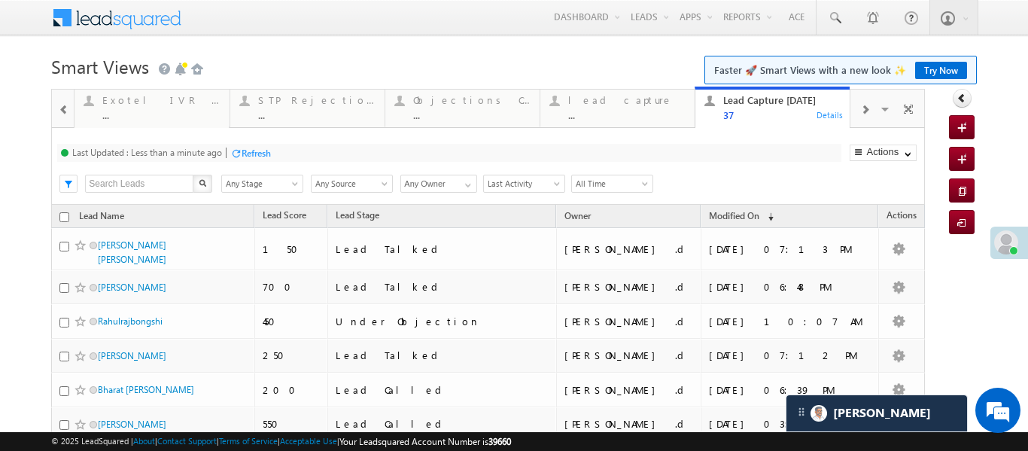
click at [860, 119] on div at bounding box center [865, 109] width 29 height 34
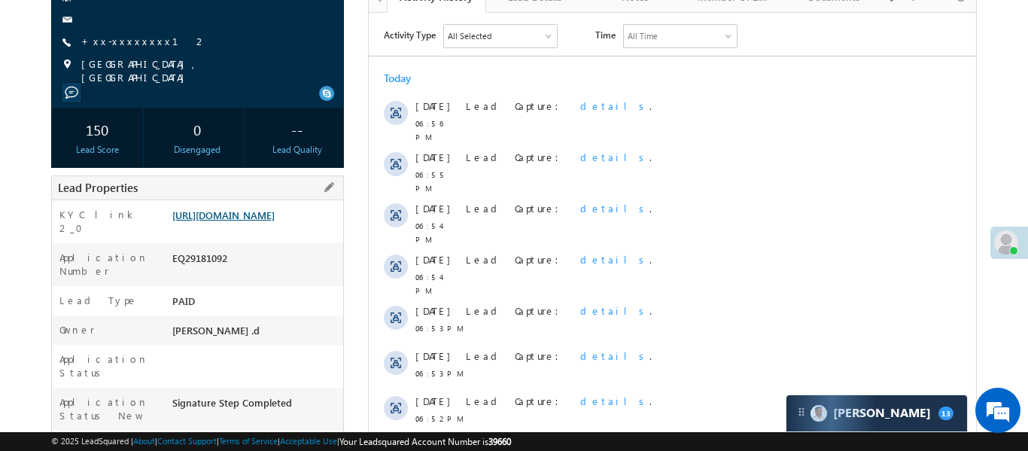
click at [275, 210] on link "[URL][DOMAIN_NAME]" at bounding box center [223, 215] width 102 height 13
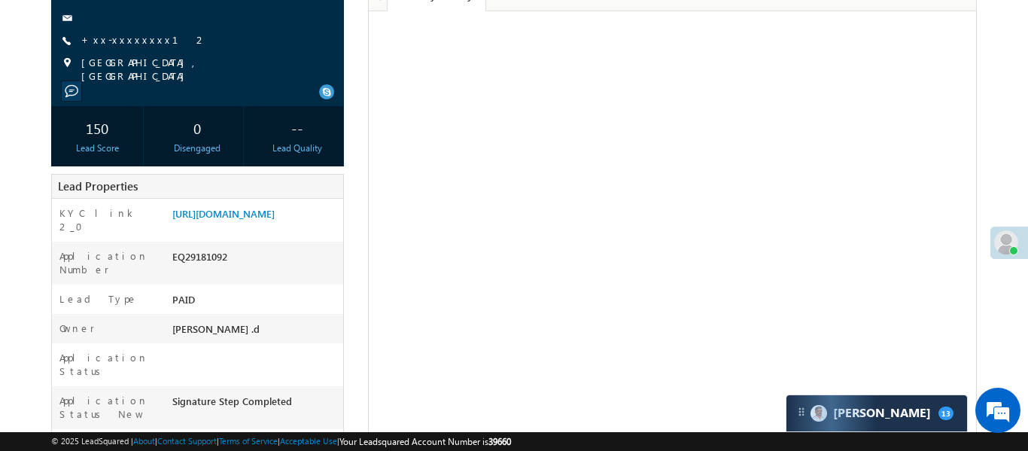
scroll to position [182, 0]
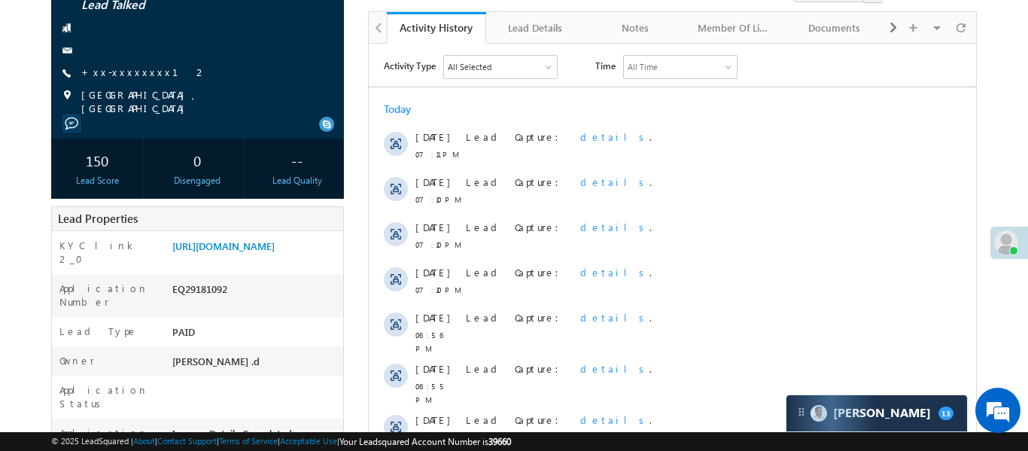
scroll to position [267, 0]
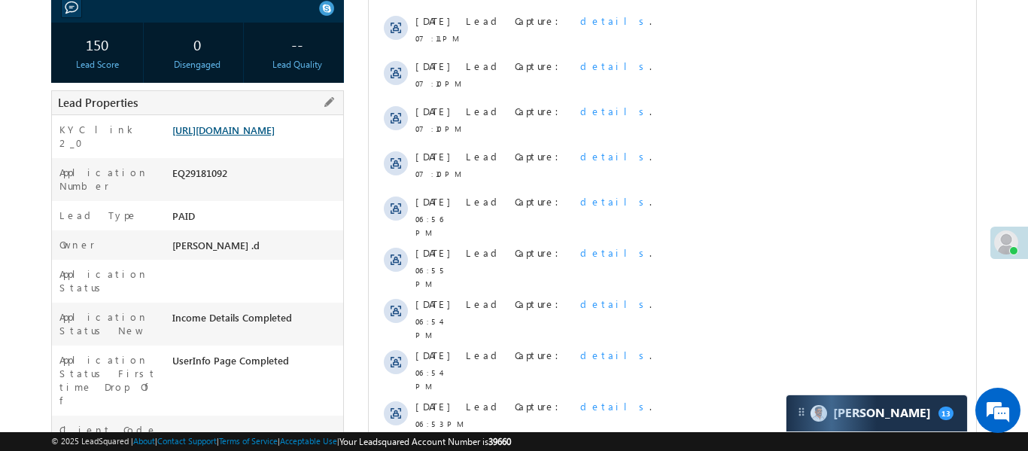
click at [253, 126] on link "[URL][DOMAIN_NAME]" at bounding box center [223, 129] width 102 height 13
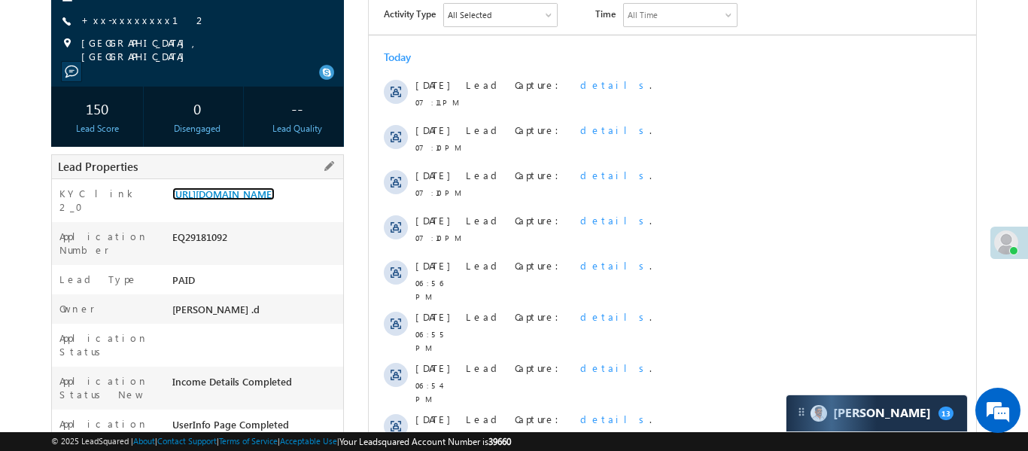
scroll to position [188, 0]
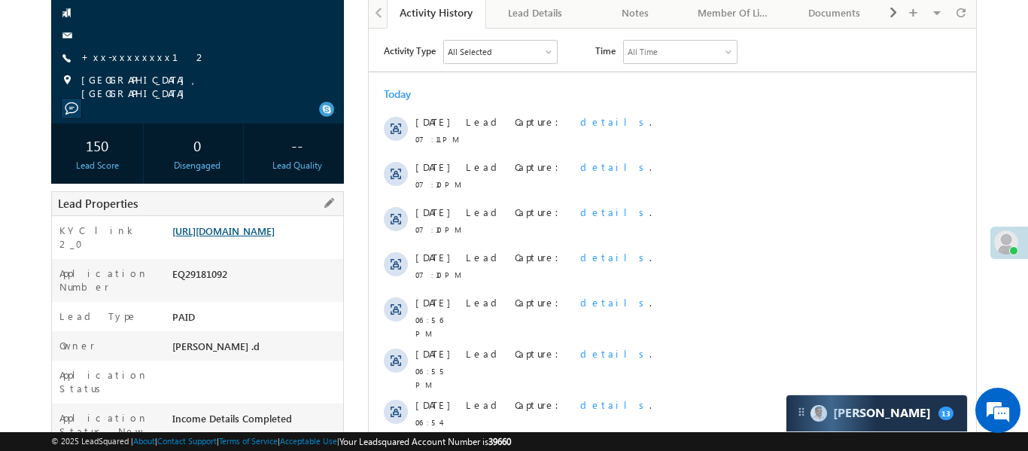
click at [275, 224] on link "https://angelbroking1-pk3em7sa.customui-test.leadsquared.com?leadId=24ee5f8e-d1…" at bounding box center [223, 230] width 102 height 13
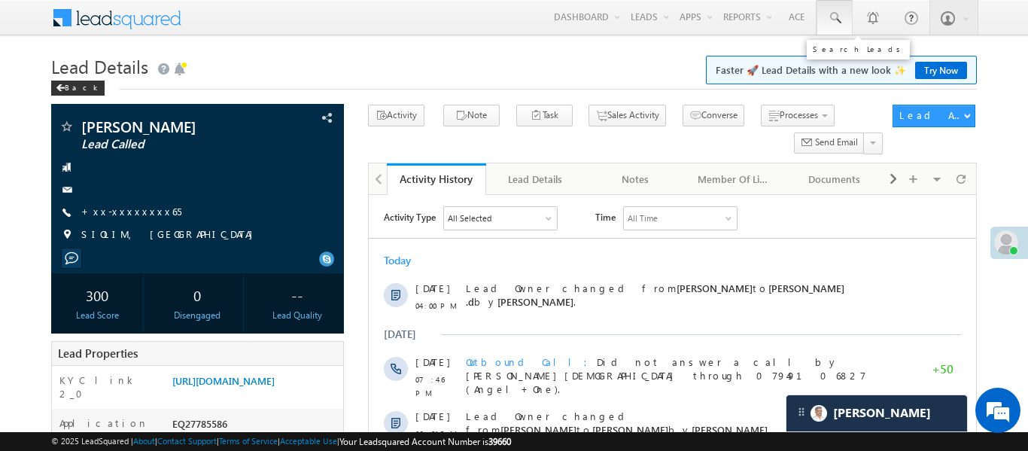
click at [827, 29] on link at bounding box center [835, 17] width 36 height 35
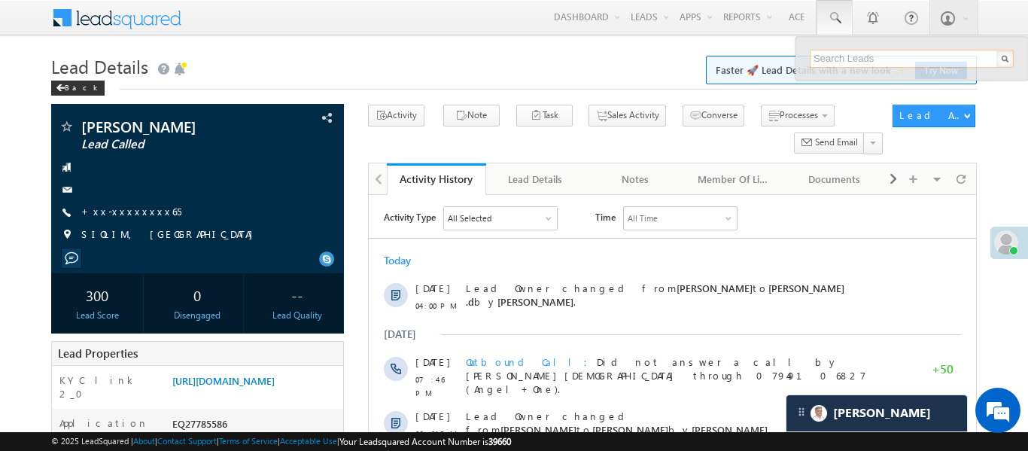
paste input "EQ29023975"
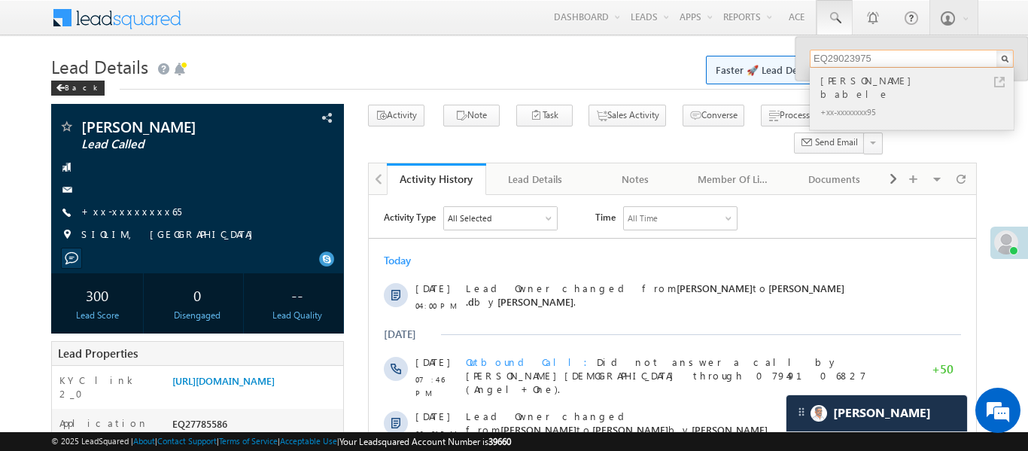
type input "EQ29023975"
click at [856, 85] on div "[PERSON_NAME] babele" at bounding box center [919, 87] width 202 height 30
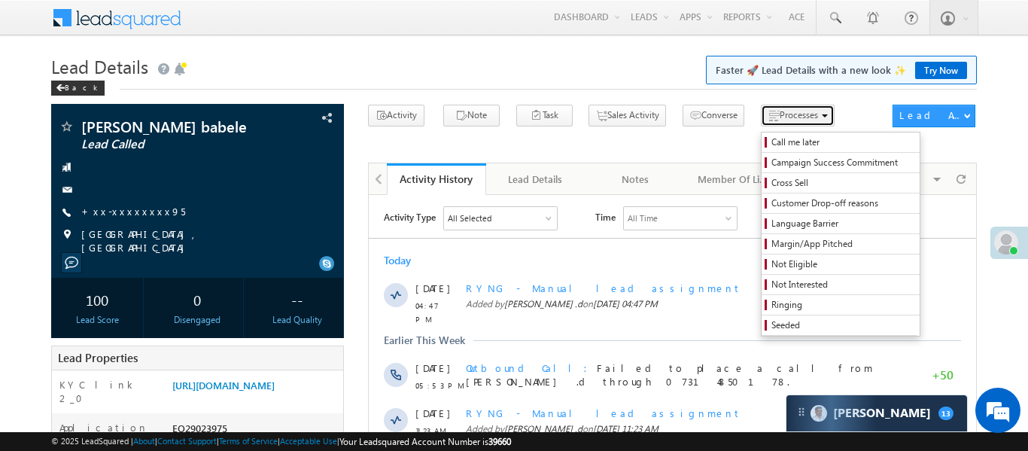
click at [780, 118] on span "Processes" at bounding box center [799, 114] width 38 height 11
click at [810, 261] on span "Not Eligible" at bounding box center [843, 264] width 143 height 14
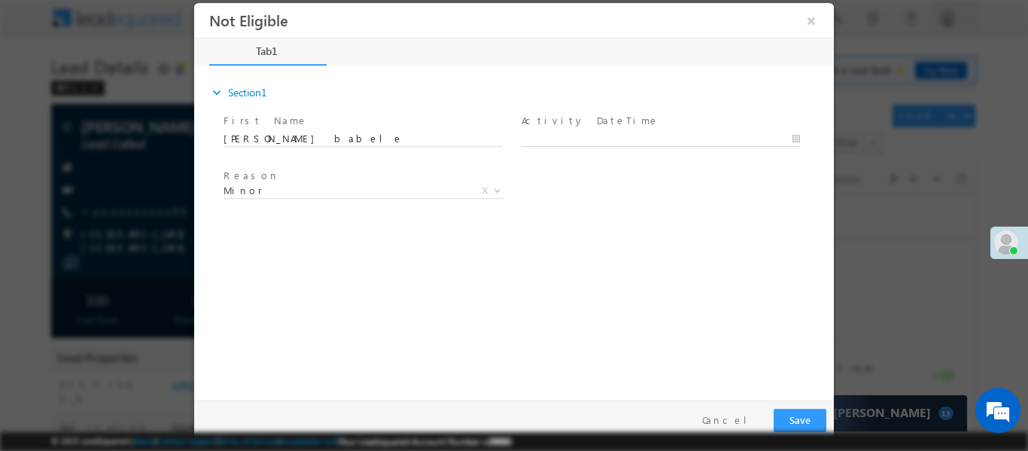
type input "19/09/25 7:15 PM"
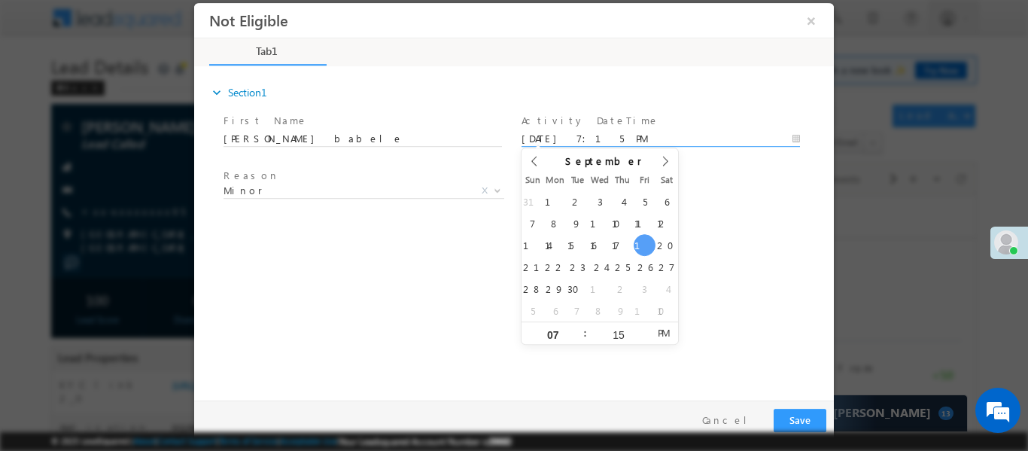
click at [587, 132] on input "19/09/25 7:15 PM" at bounding box center [661, 138] width 279 height 15
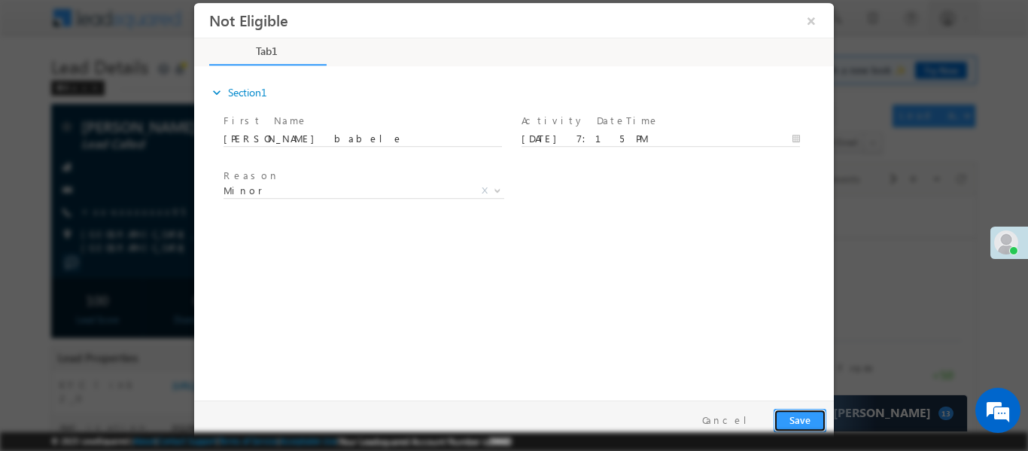
click at [808, 409] on button "Save" at bounding box center [800, 419] width 53 height 23
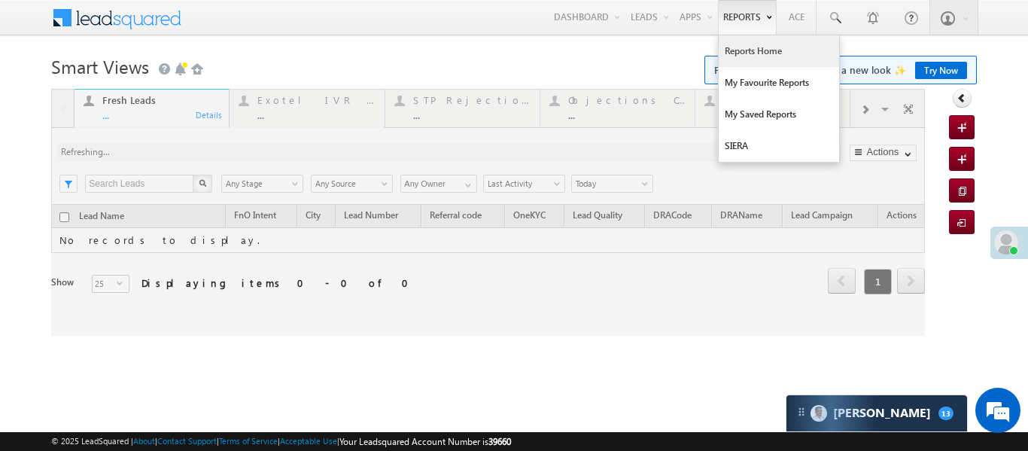
click at [765, 47] on link "Reports Home" at bounding box center [779, 51] width 120 height 32
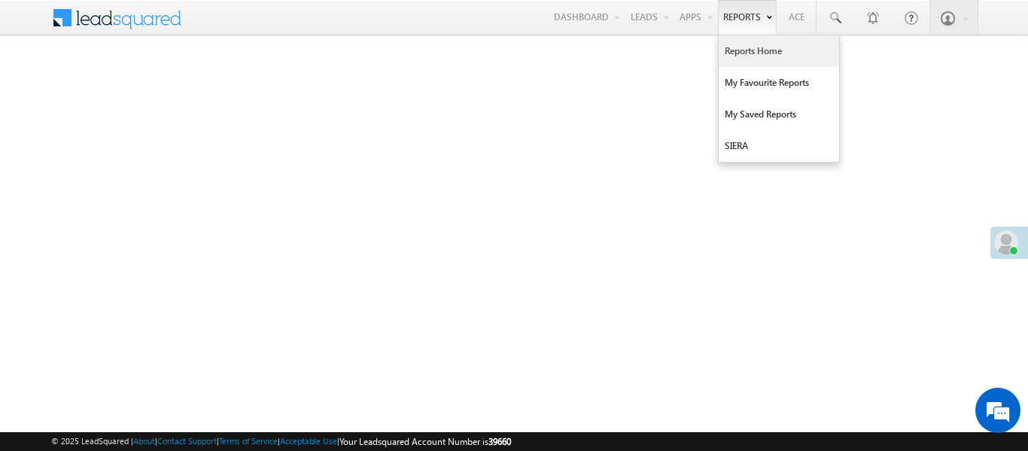
click at [755, 55] on link "Reports Home" at bounding box center [779, 51] width 120 height 32
click at [749, 50] on link "Reports Home" at bounding box center [779, 51] width 120 height 32
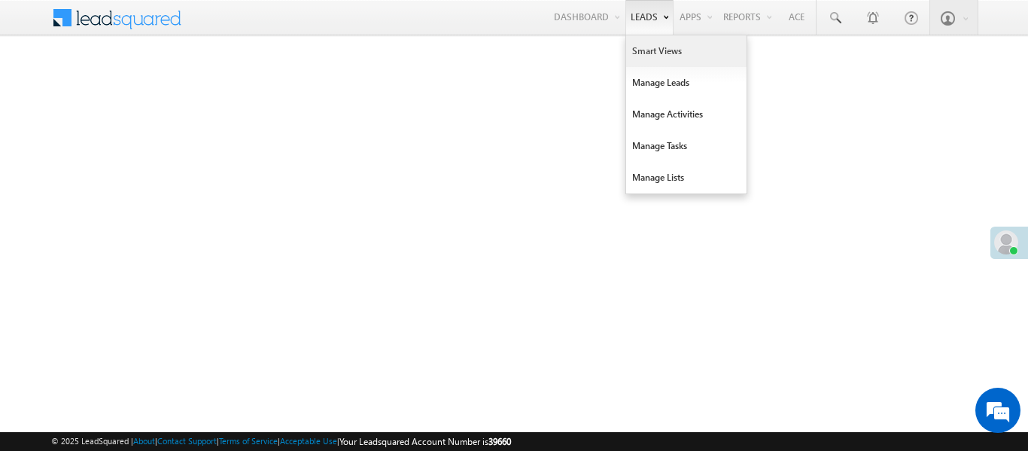
click at [644, 53] on link "Smart Views" at bounding box center [686, 51] width 120 height 32
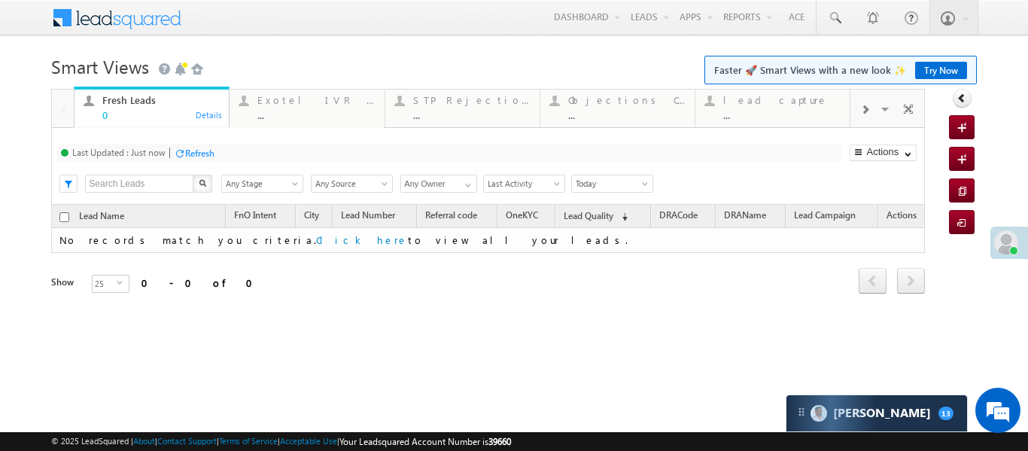
click at [855, 115] on div at bounding box center [865, 109] width 29 height 34
click at [744, 92] on div "Coded Today ..." at bounding box center [782, 105] width 117 height 29
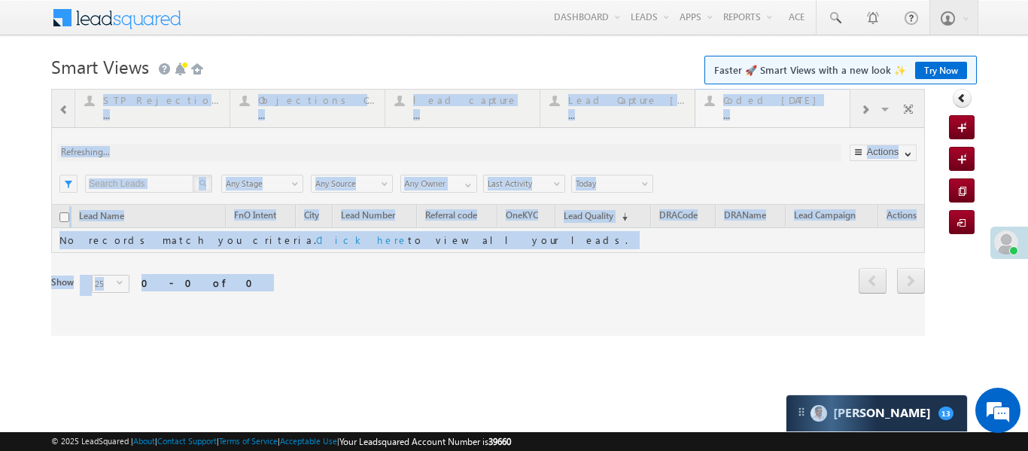
click at [744, 92] on div at bounding box center [488, 212] width 874 height 247
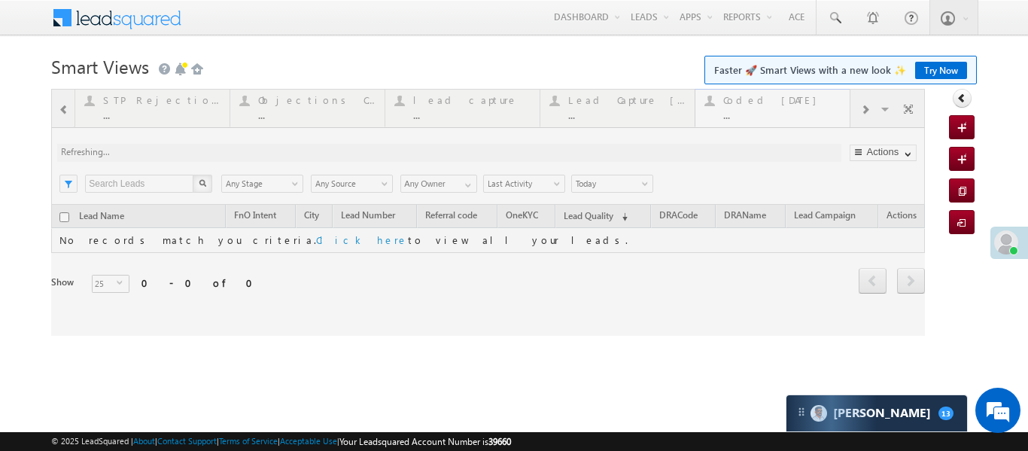
click at [744, 92] on div at bounding box center [488, 212] width 874 height 247
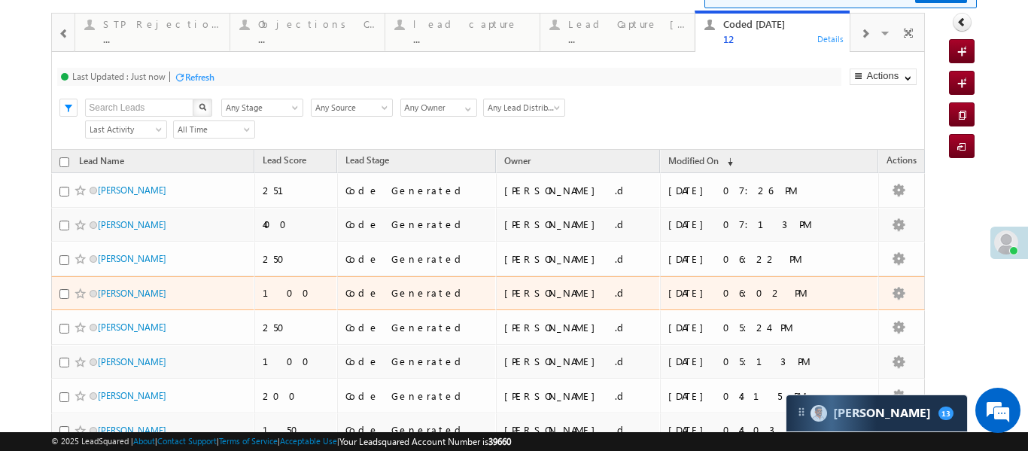
scroll to position [81, 0]
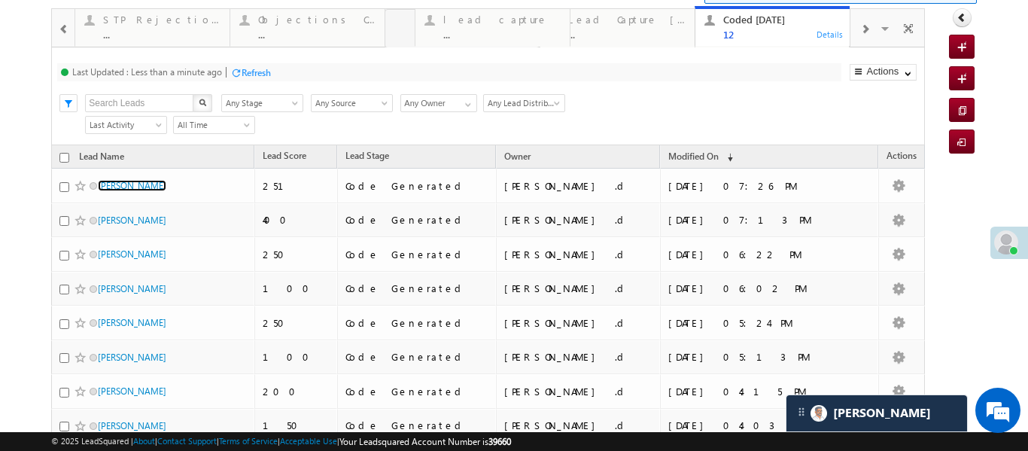
drag, startPoint x: 477, startPoint y: 37, endPoint x: 507, endPoint y: 96, distance: 66.7
click at [506, 37] on div "..." at bounding box center [471, 34] width 117 height 11
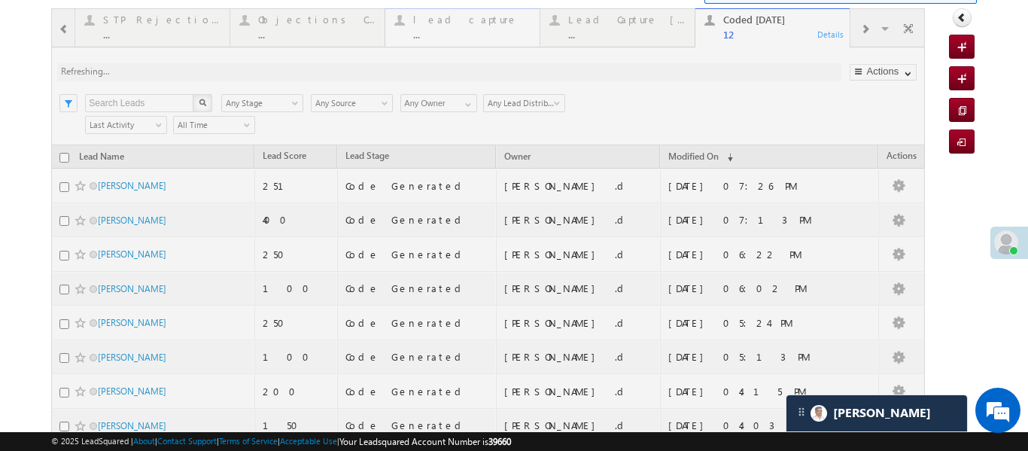
click at [506, 37] on div at bounding box center [488, 339] width 874 height 663
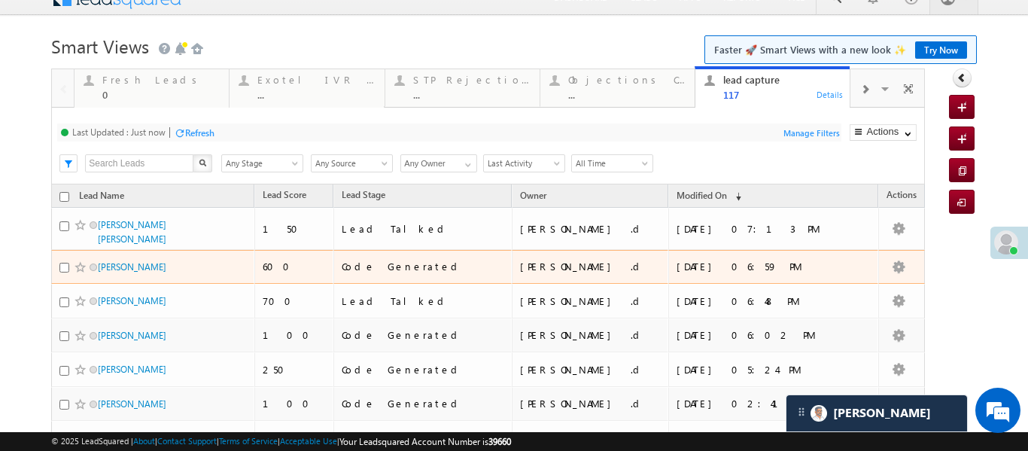
scroll to position [23, 0]
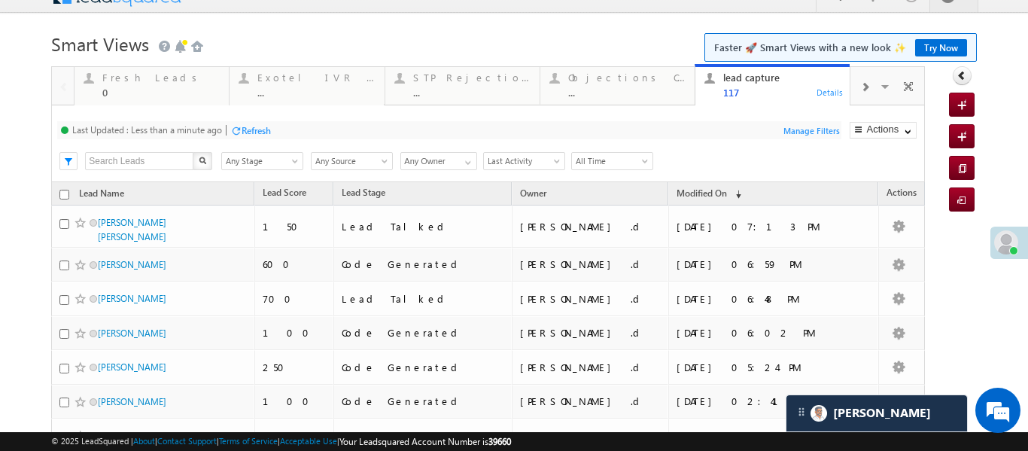
click at [868, 98] on div at bounding box center [865, 86] width 29 height 34
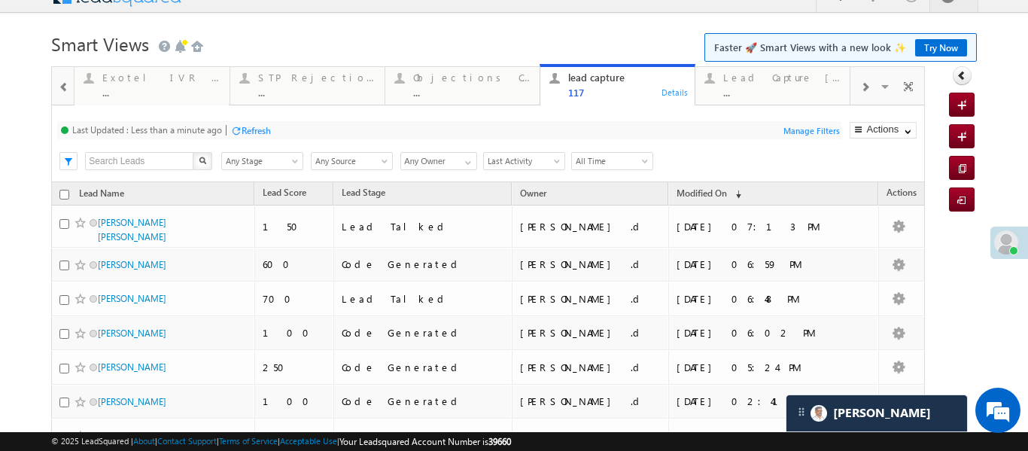
click at [868, 98] on div at bounding box center [865, 86] width 29 height 34
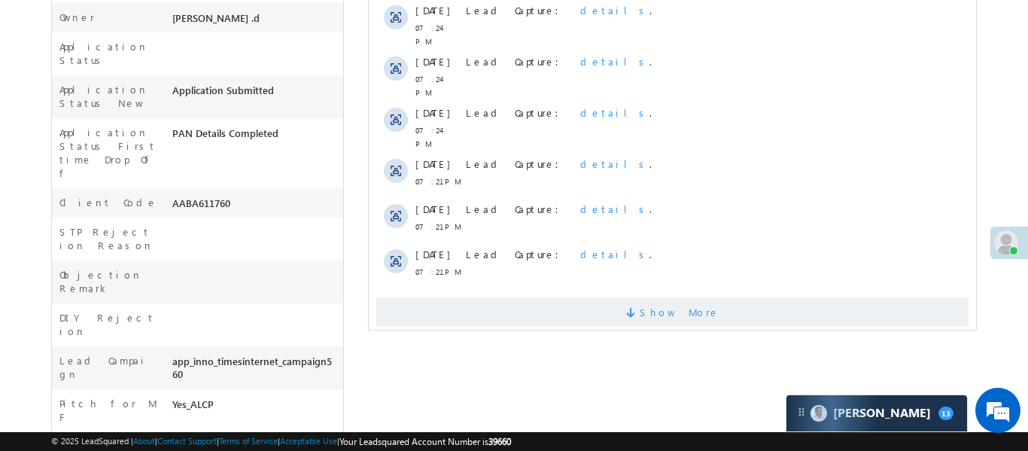
scroll to position [514, 0]
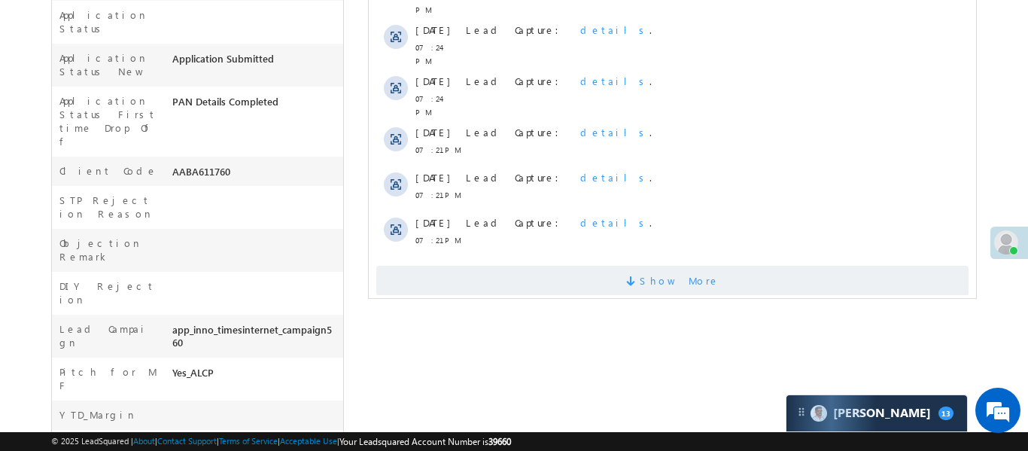
click at [541, 266] on span "Show More" at bounding box center [672, 281] width 593 height 30
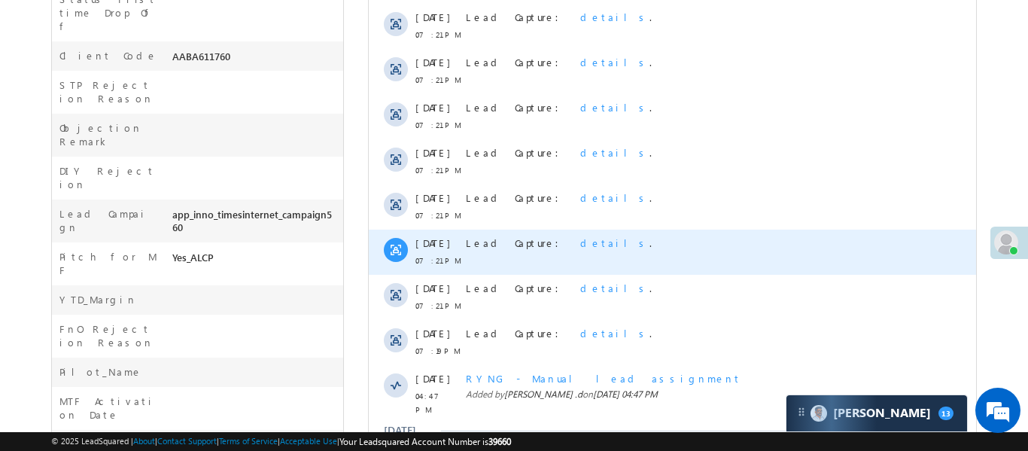
scroll to position [846, 0]
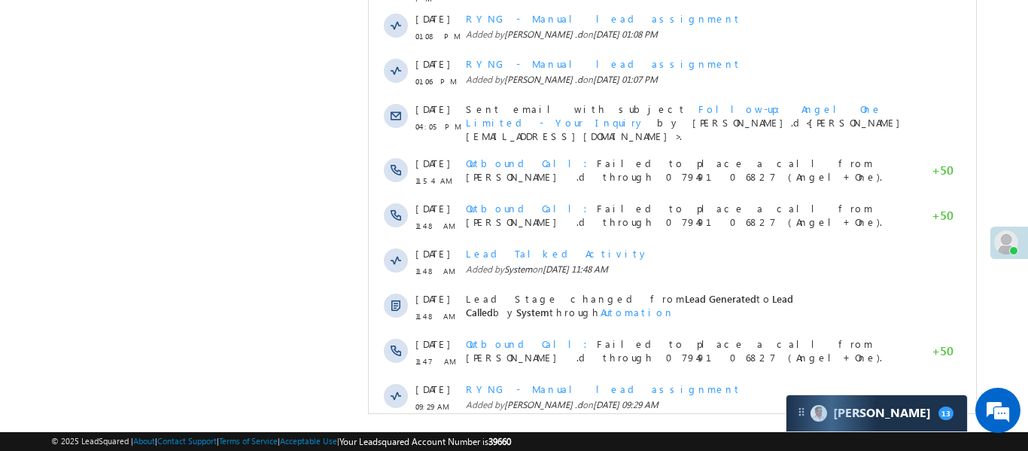
scroll to position [1341, 0]
click at [648, 431] on span "Show More" at bounding box center [672, 446] width 593 height 30
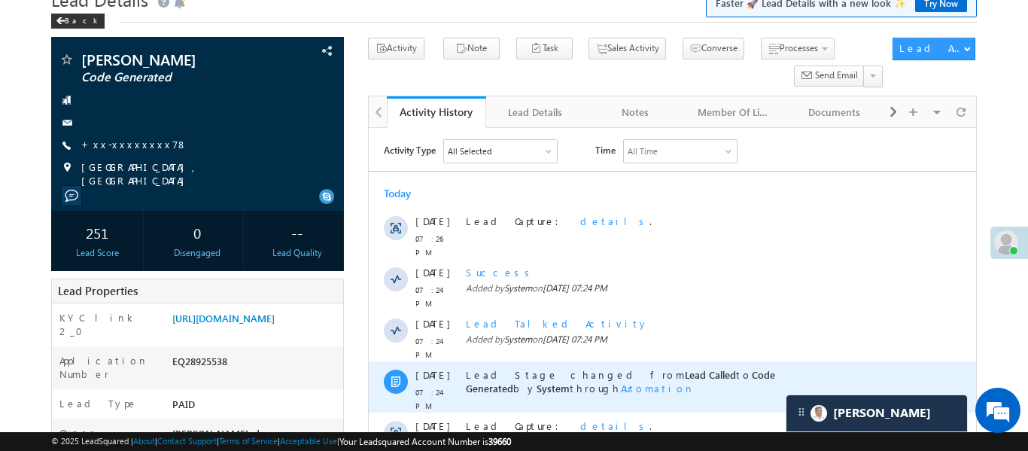
scroll to position [195, 0]
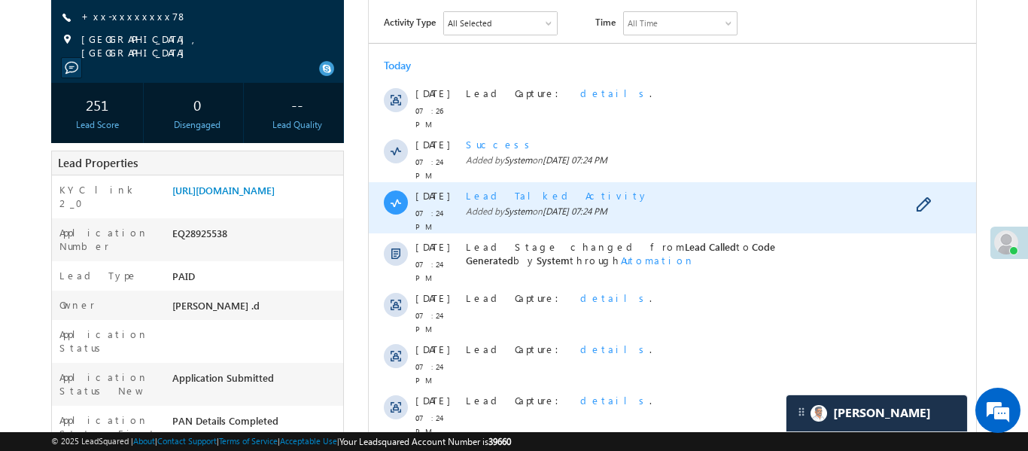
click at [499, 189] on span "Lead Talked Activity" at bounding box center [556, 195] width 183 height 13
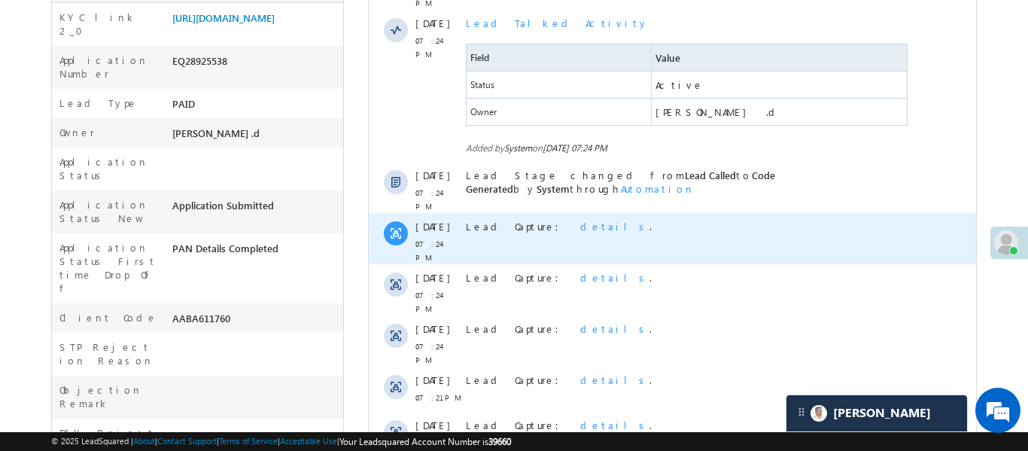
scroll to position [371, 0]
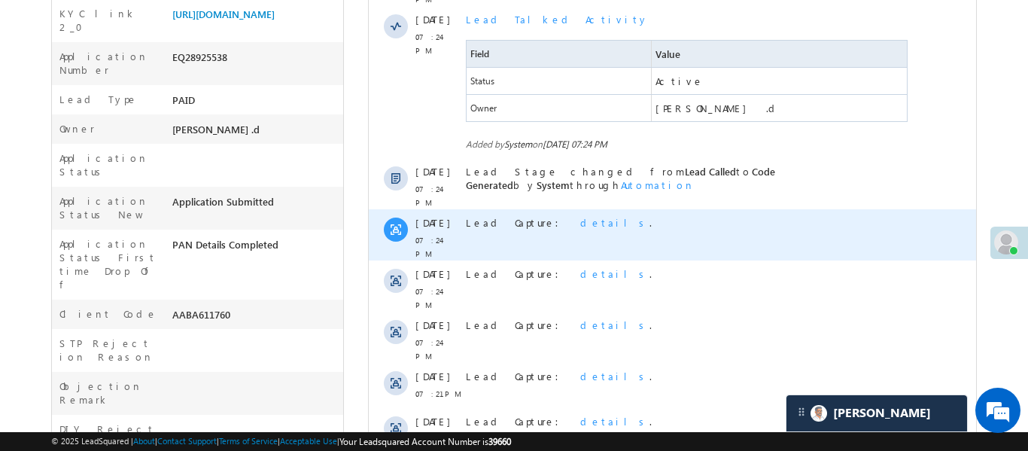
click at [580, 216] on span "details" at bounding box center [614, 222] width 69 height 13
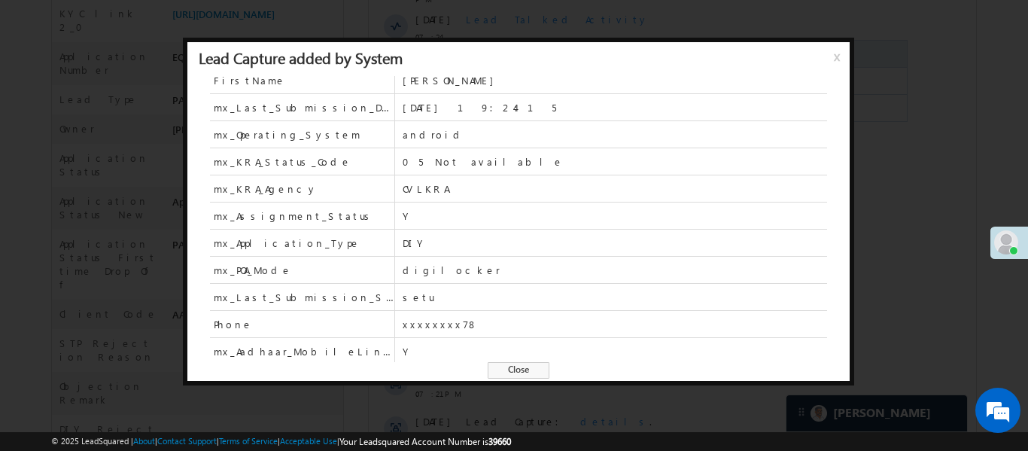
scroll to position [933, 0]
click at [838, 55] on span "x" at bounding box center [840, 62] width 12 height 27
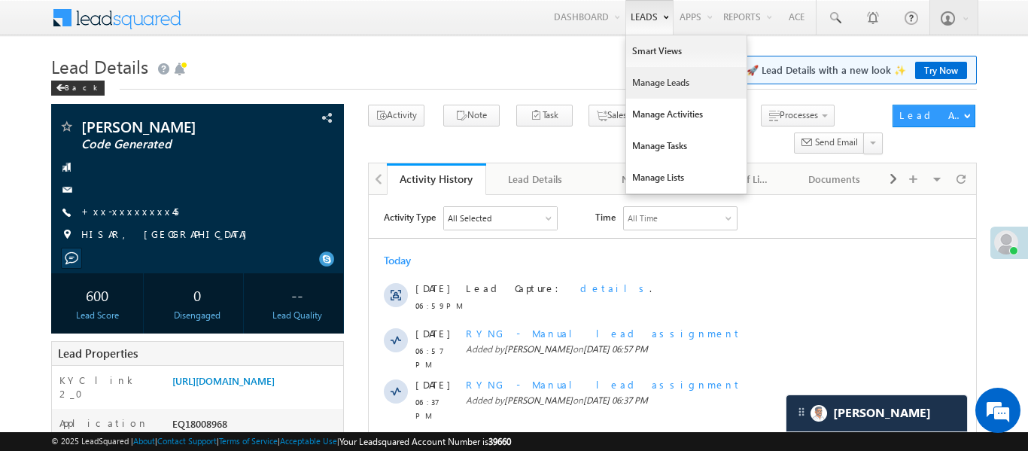
click at [654, 84] on link "Manage Leads" at bounding box center [686, 83] width 120 height 32
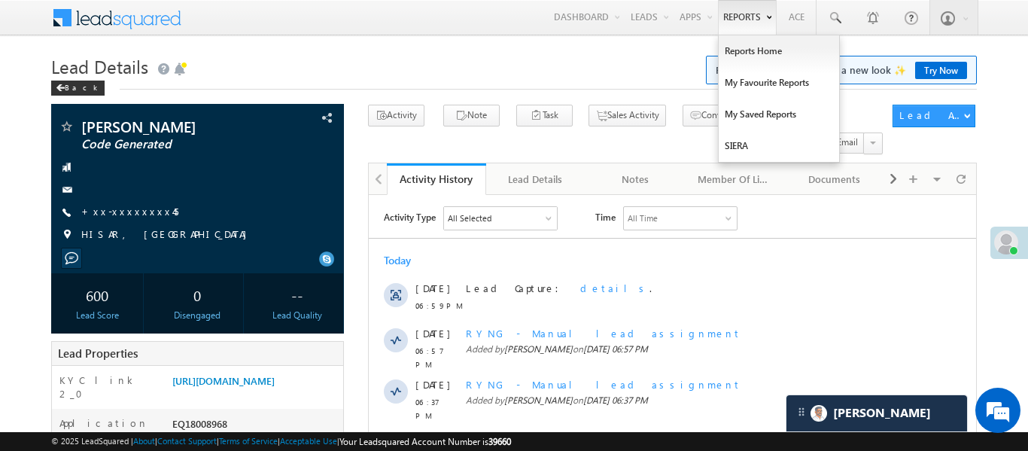
drag, startPoint x: 654, startPoint y: 84, endPoint x: 760, endPoint y: 1, distance: 135.2
click at [0, 0] on link "Manage Leads" at bounding box center [0, 0] width 0 height 0
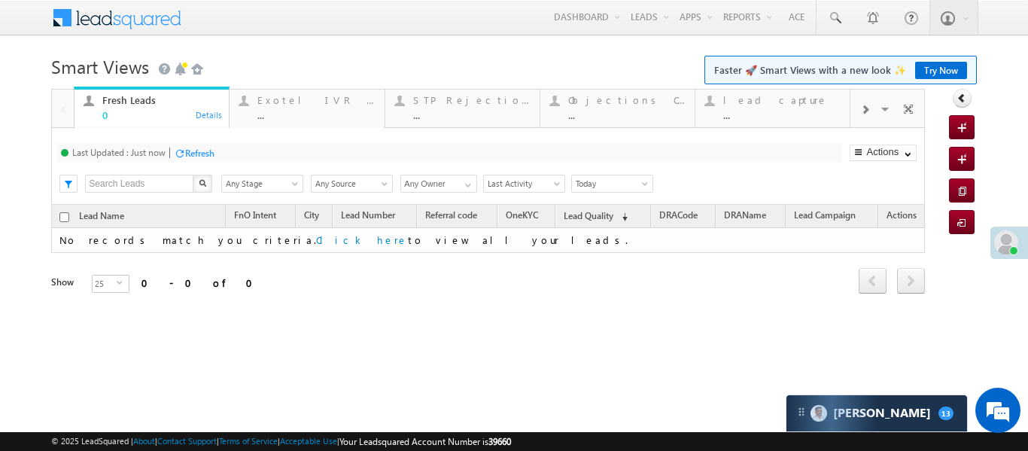
click at [867, 108] on span at bounding box center [865, 110] width 9 height 12
click at [862, 112] on span at bounding box center [865, 110] width 9 height 12
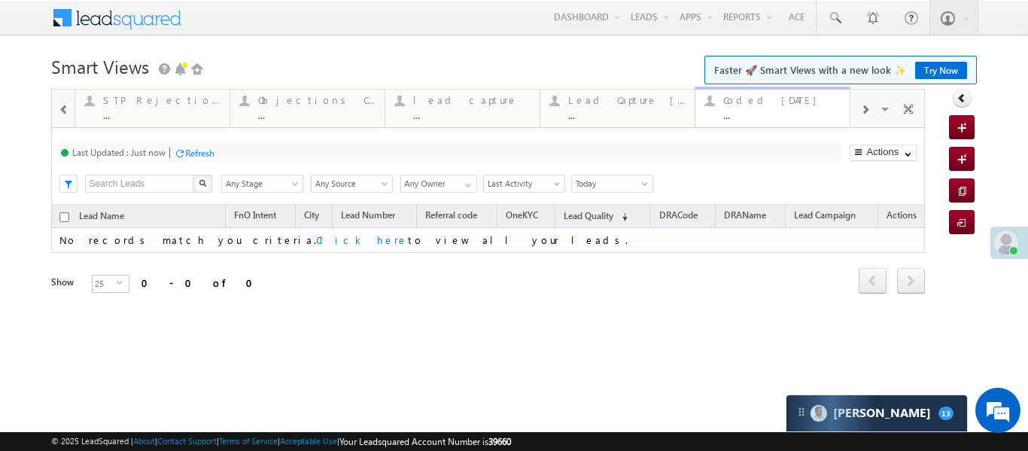
click at [770, 116] on div "..." at bounding box center [782, 114] width 117 height 11
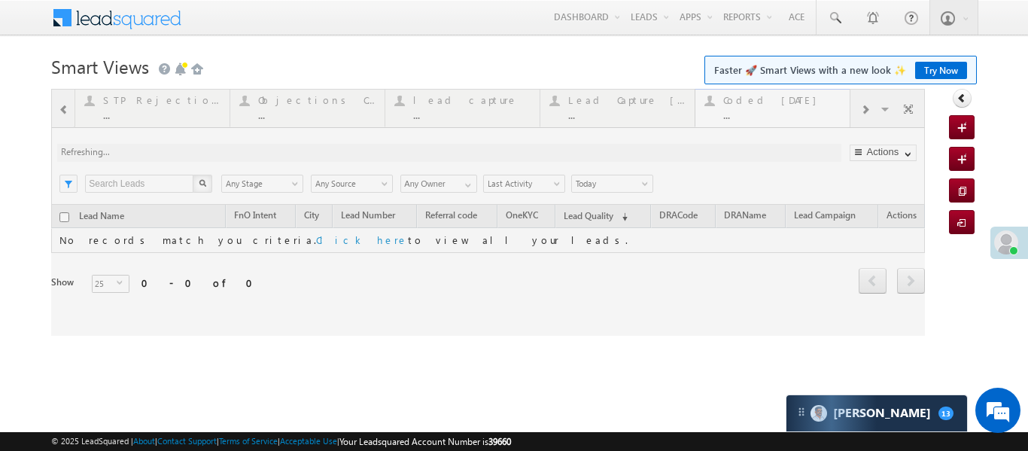
click at [770, 116] on div at bounding box center [488, 212] width 874 height 247
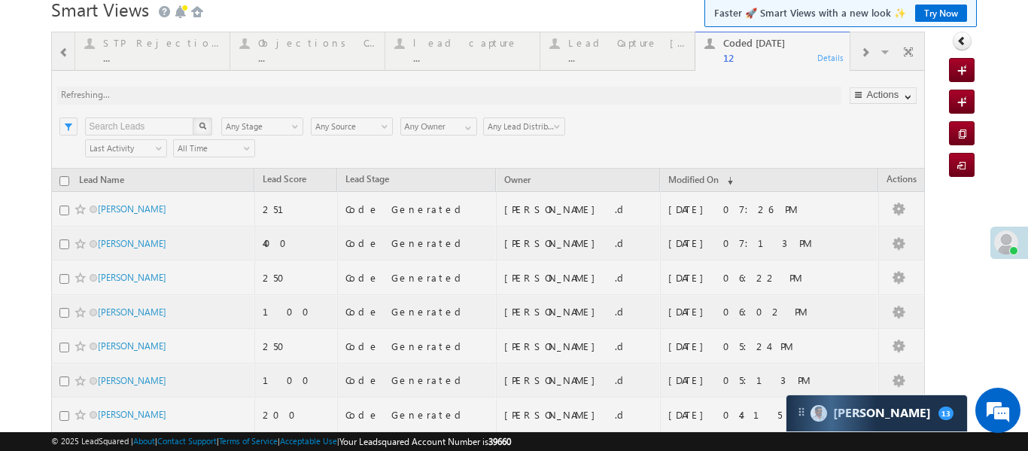
scroll to position [72, 0]
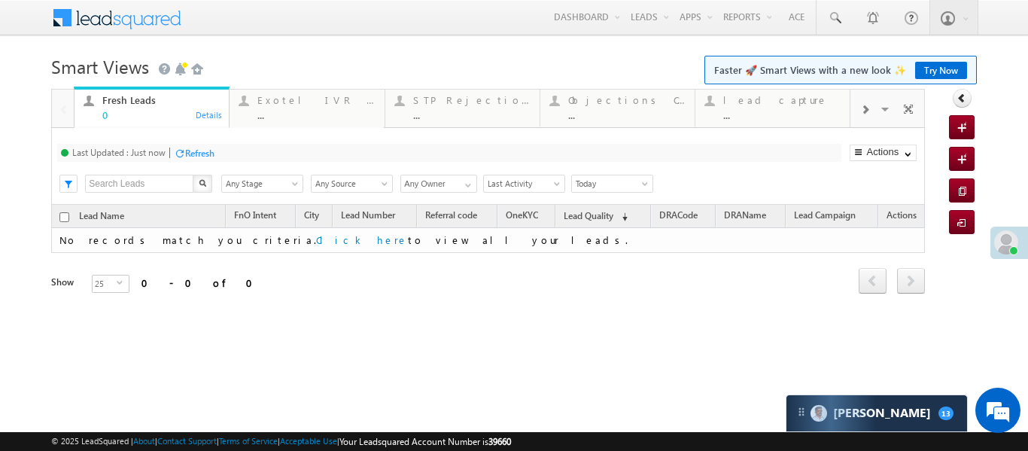
click at [860, 118] on div at bounding box center [865, 109] width 29 height 34
click at [813, 111] on div "..." at bounding box center [782, 114] width 117 height 11
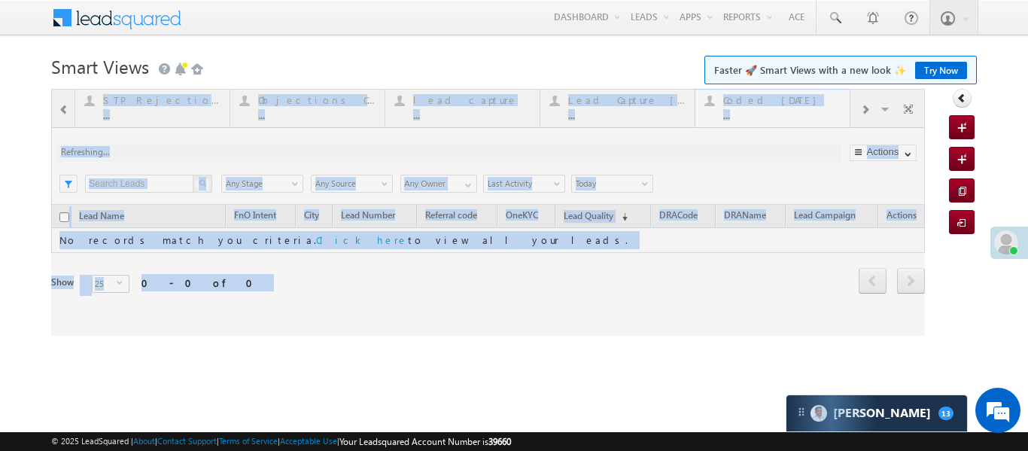
click at [813, 111] on div at bounding box center [488, 212] width 874 height 247
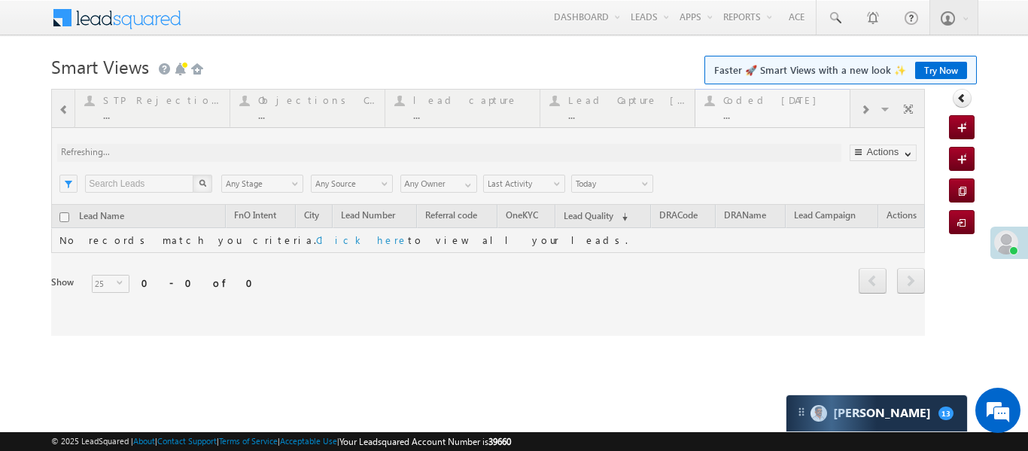
click at [813, 111] on div at bounding box center [488, 212] width 874 height 247
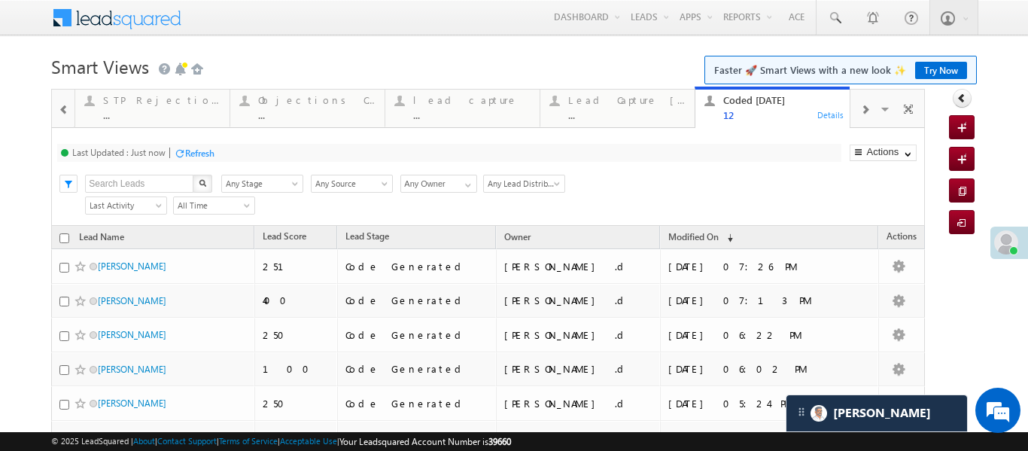
click at [651, 117] on div "..." at bounding box center [626, 114] width 117 height 11
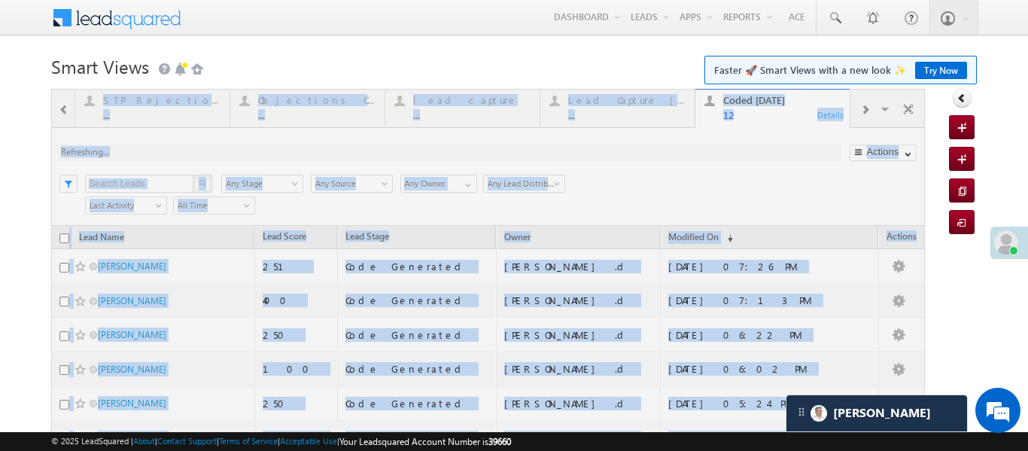
click at [651, 117] on div at bounding box center [488, 420] width 874 height 663
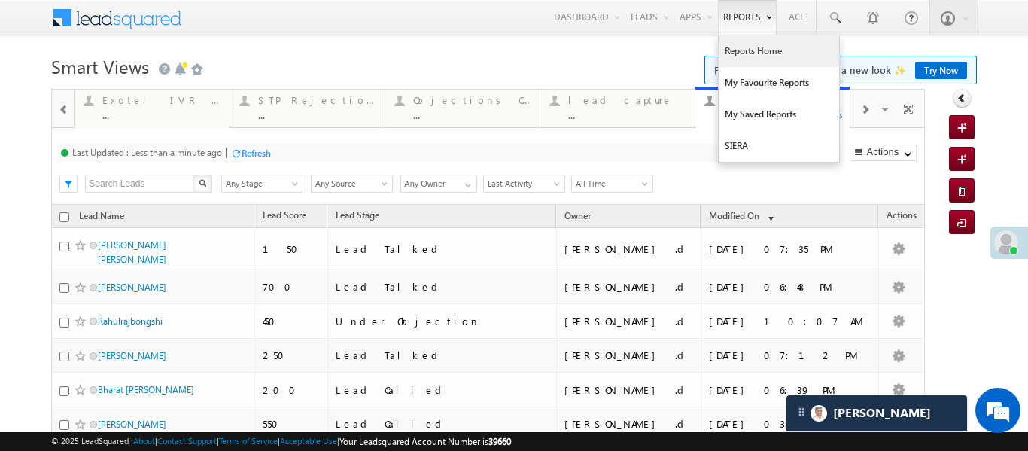
click at [765, 57] on link "Reports Home" at bounding box center [779, 51] width 120 height 32
click at [766, 57] on link "Reports Home" at bounding box center [779, 51] width 120 height 32
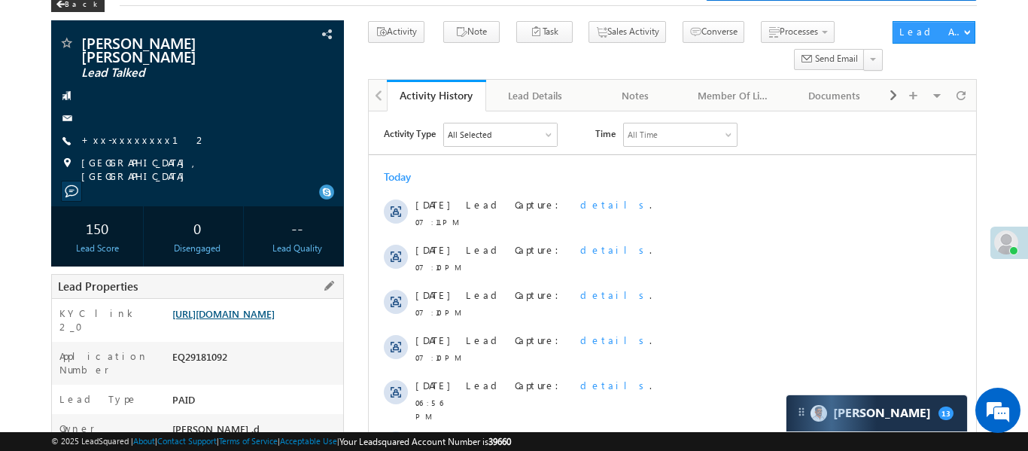
scroll to position [59, 0]
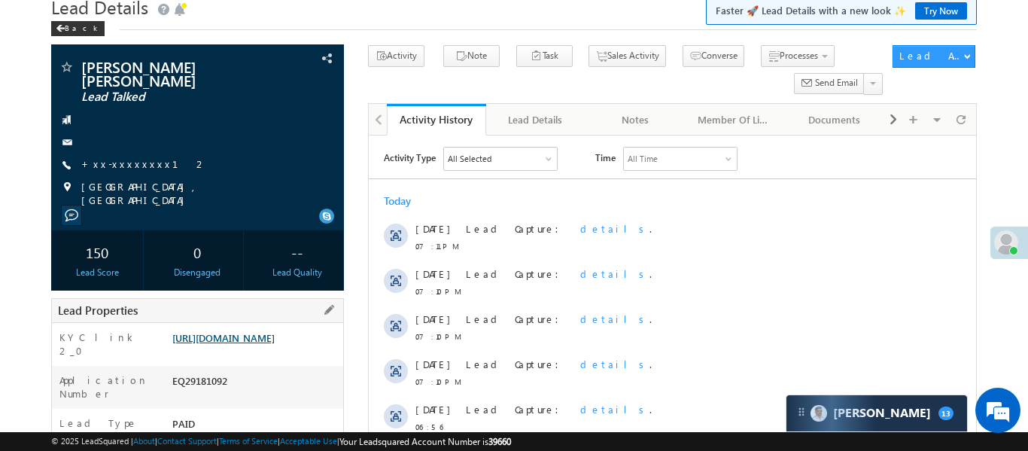
click at [275, 331] on link "[URL][DOMAIN_NAME]" at bounding box center [223, 337] width 102 height 13
click at [275, 344] on link "[URL][DOMAIN_NAME]" at bounding box center [223, 337] width 102 height 13
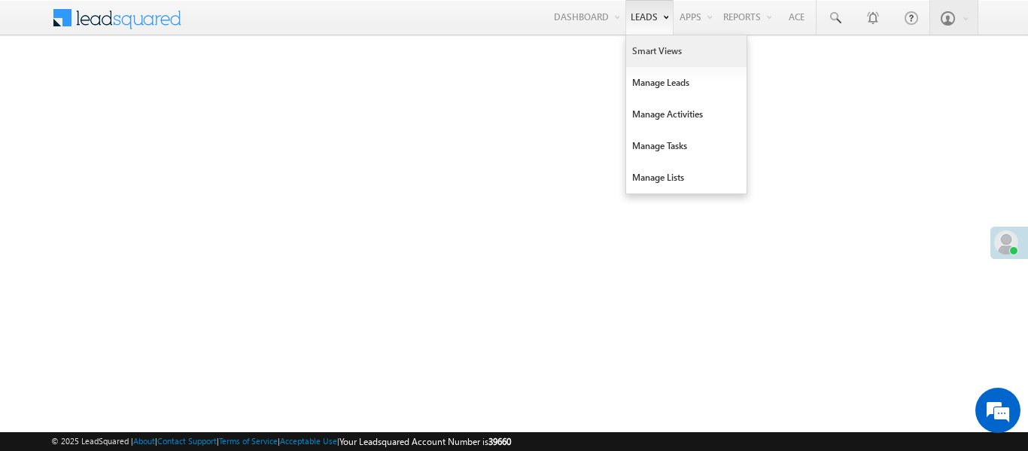
click at [650, 41] on link "Smart Views" at bounding box center [686, 51] width 120 height 32
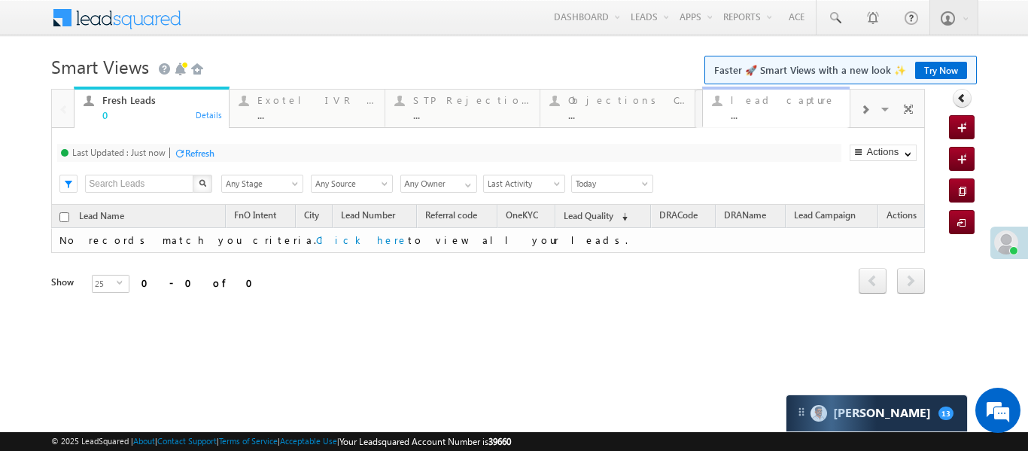
drag, startPoint x: 805, startPoint y: 102, endPoint x: 813, endPoint y: 108, distance: 9.8
click at [812, 110] on div "..." at bounding box center [782, 114] width 117 height 11
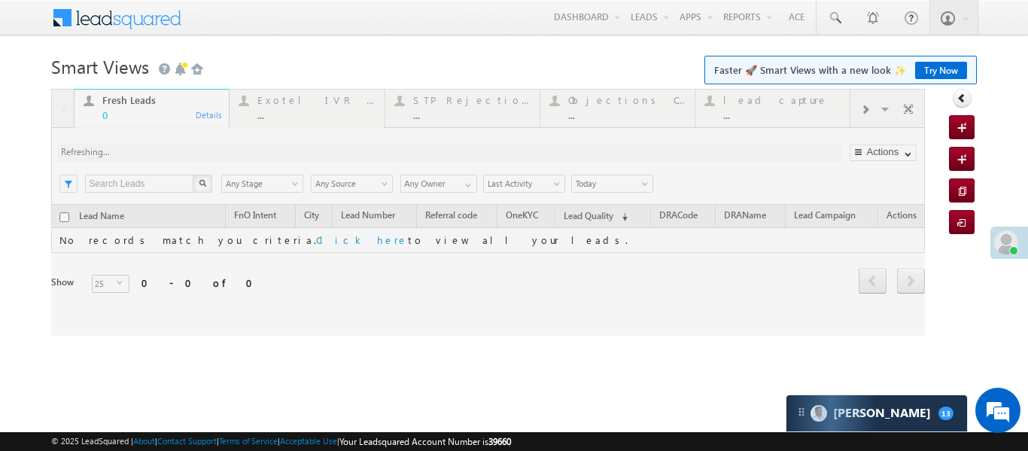
click at [812, 110] on div at bounding box center [488, 212] width 874 height 247
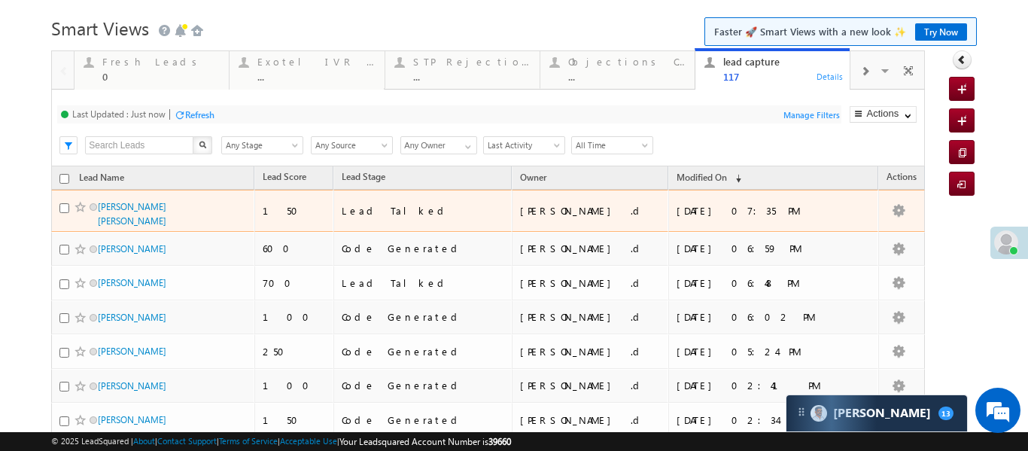
scroll to position [53, 0]
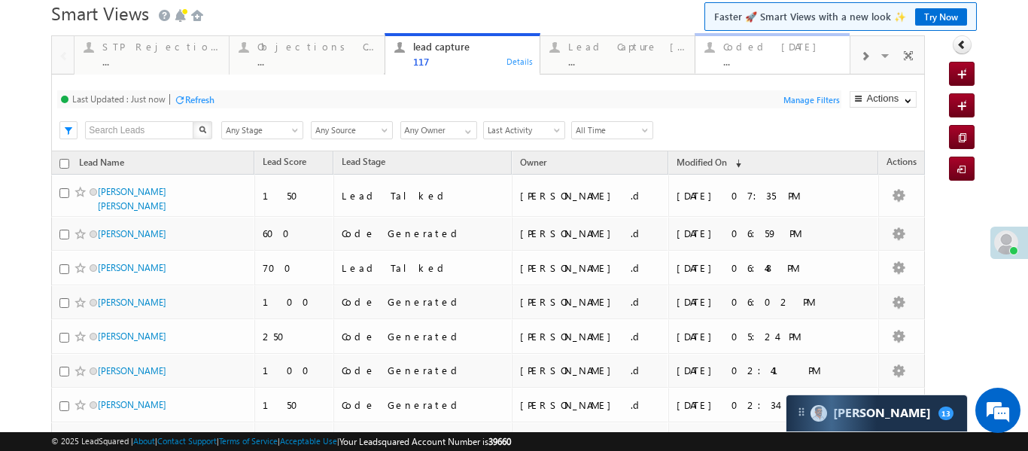
click at [806, 53] on div "Coded [DATE] ..." at bounding box center [782, 52] width 117 height 29
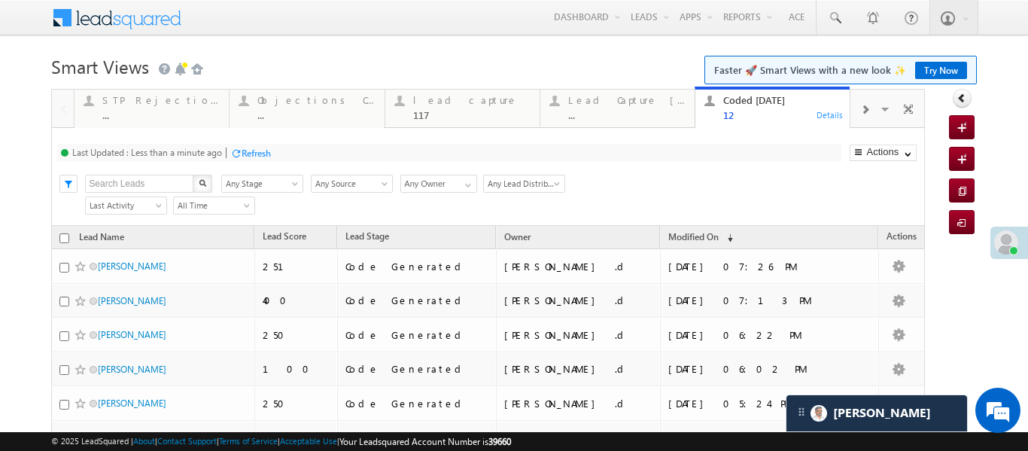
scroll to position [0, 0]
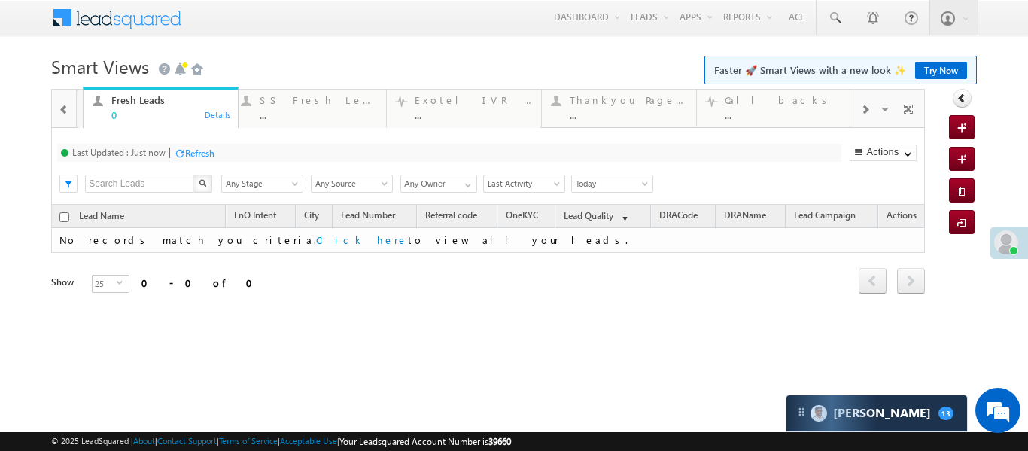
drag, startPoint x: 759, startPoint y: 104, endPoint x: 145, endPoint y: 99, distance: 614.4
click at [67, 114] on span at bounding box center [64, 110] width 11 height 12
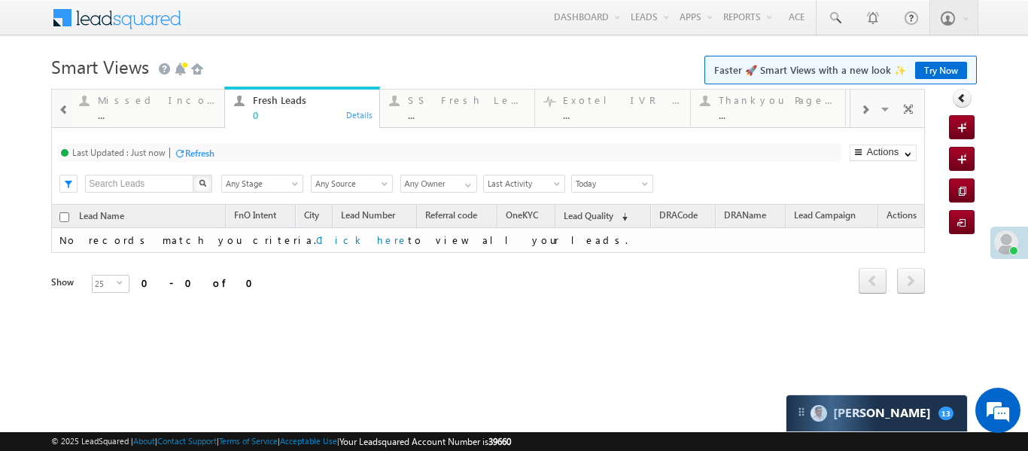
click at [67, 114] on span at bounding box center [64, 110] width 11 height 12
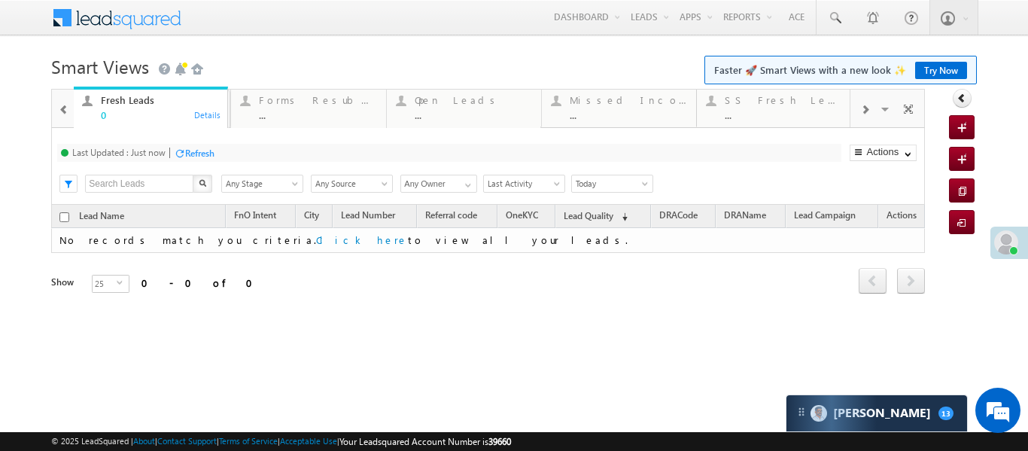
drag, startPoint x: 639, startPoint y: 95, endPoint x: 44, endPoint y: 104, distance: 594.9
click at [66, 99] on div at bounding box center [64, 109] width 20 height 34
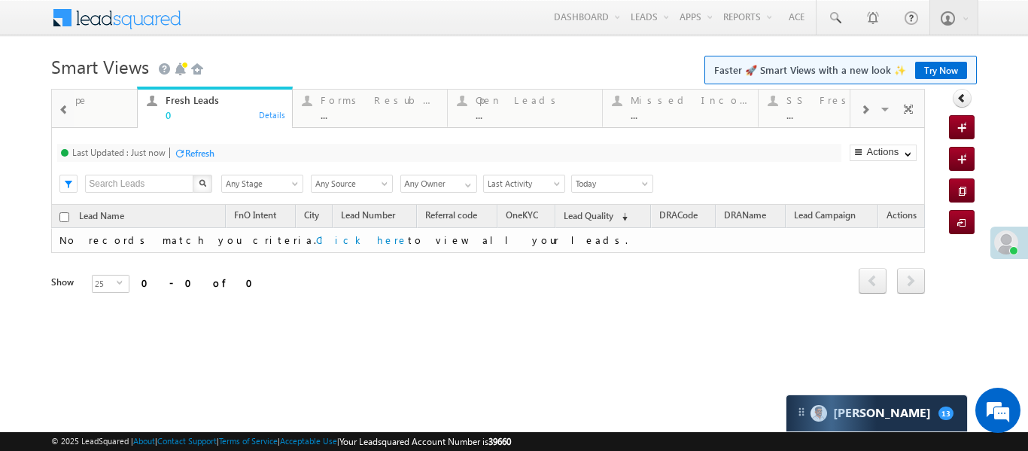
click at [66, 99] on div at bounding box center [64, 109] width 20 height 34
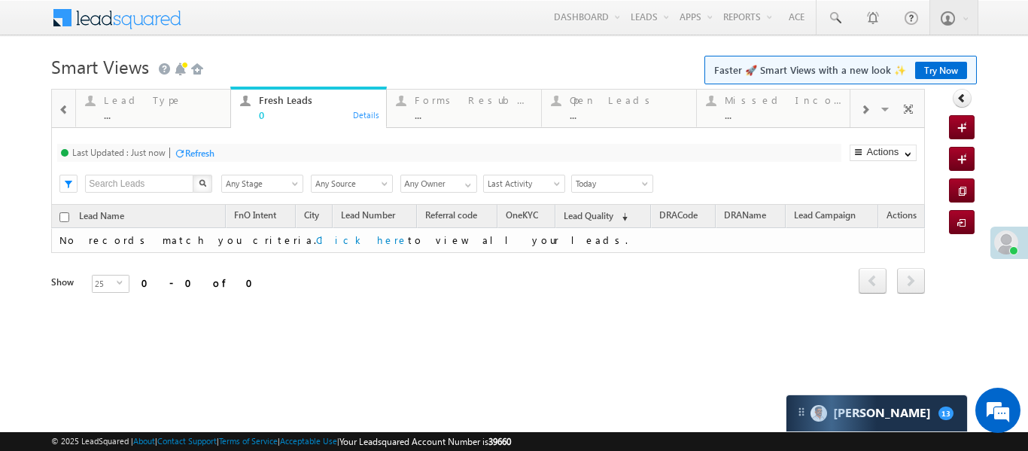
click at [66, 99] on div at bounding box center [64, 109] width 20 height 34
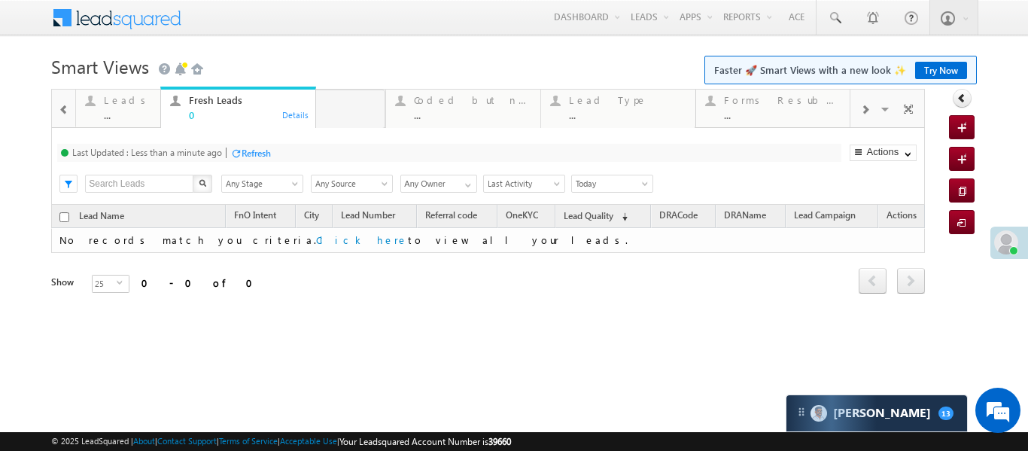
drag, startPoint x: 474, startPoint y: 104, endPoint x: 93, endPoint y: 130, distance: 381.1
click at [65, 111] on span at bounding box center [64, 110] width 11 height 12
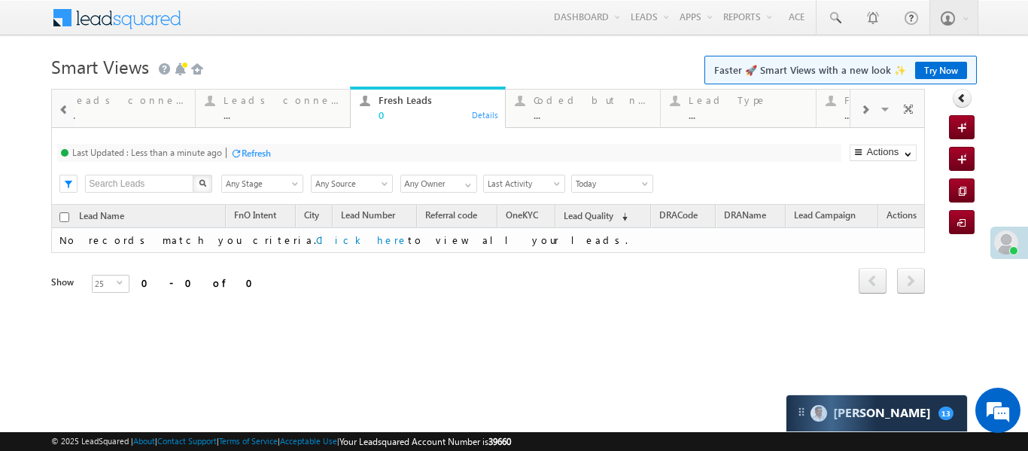
click at [65, 111] on span at bounding box center [64, 110] width 11 height 12
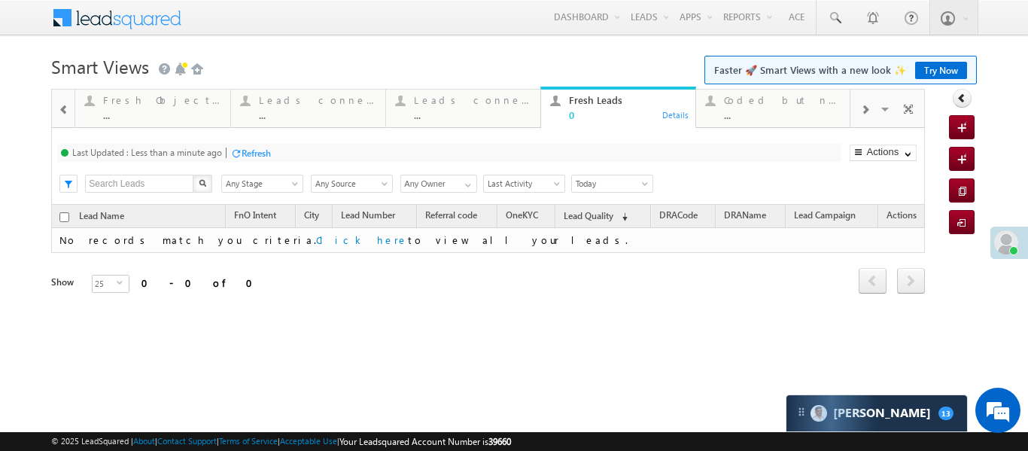
click at [65, 111] on span at bounding box center [64, 110] width 11 height 12
drag, startPoint x: 759, startPoint y: 106, endPoint x: 48, endPoint y: 160, distance: 712.8
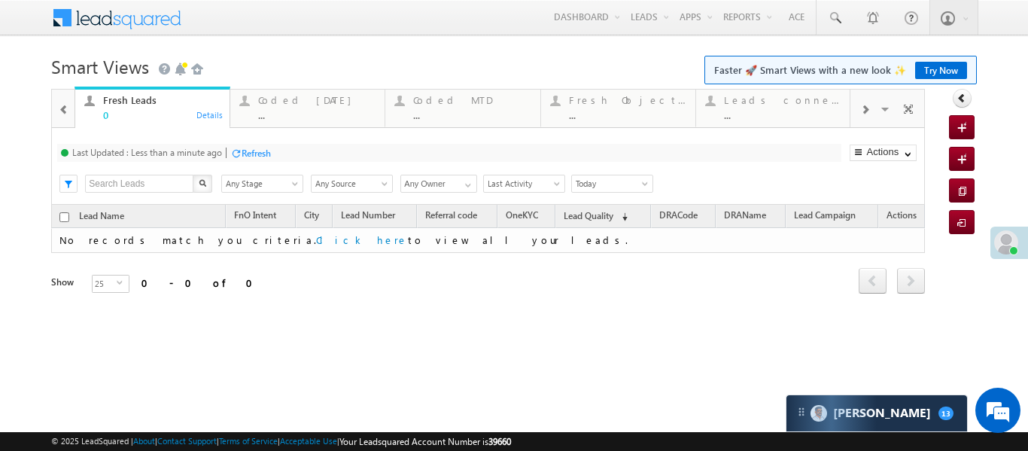
click at [66, 108] on span at bounding box center [64, 110] width 11 height 12
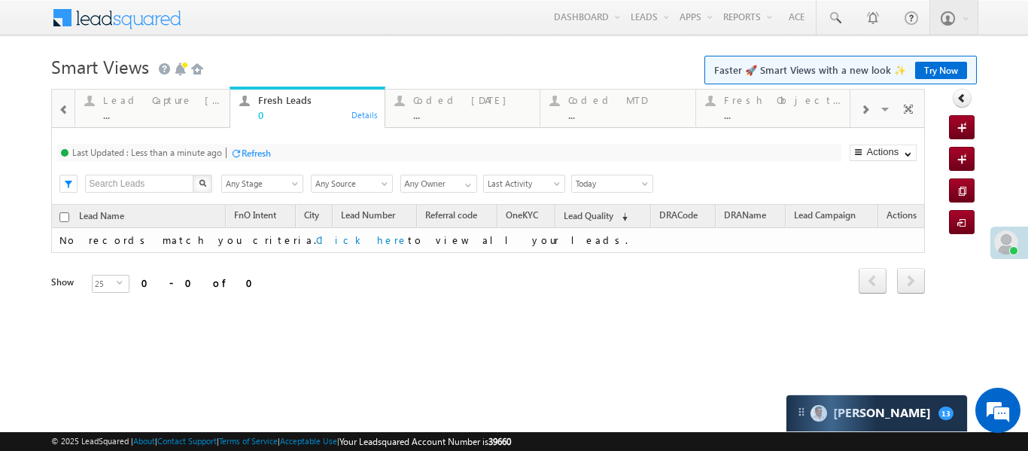
click at [66, 108] on span at bounding box center [64, 110] width 11 height 12
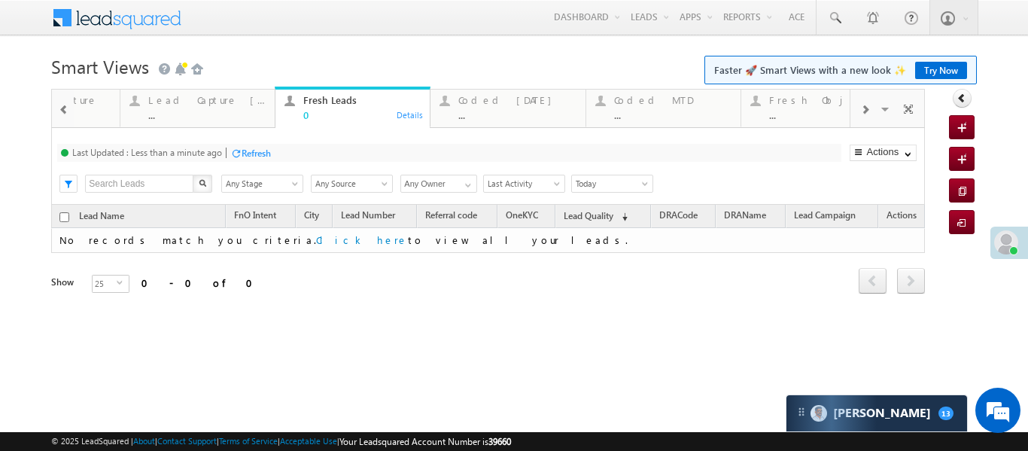
click at [66, 108] on span at bounding box center [64, 110] width 11 height 12
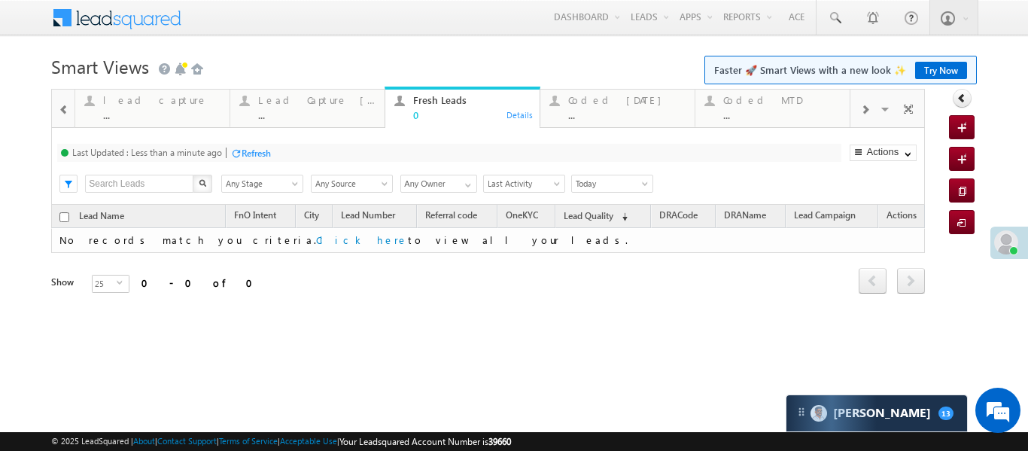
click at [66, 108] on span at bounding box center [64, 110] width 11 height 12
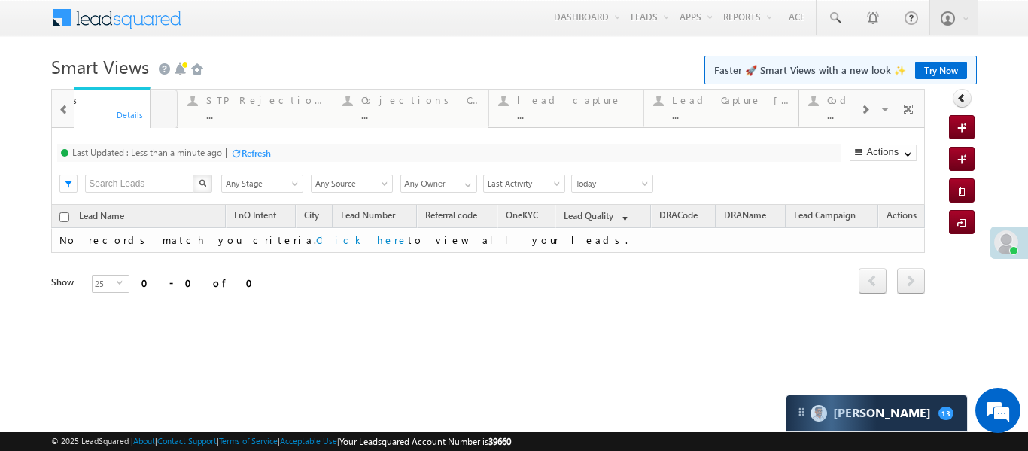
drag, startPoint x: 648, startPoint y: 97, endPoint x: 48, endPoint y: 95, distance: 599.3
drag, startPoint x: 157, startPoint y: 105, endPoint x: 56, endPoint y: 96, distance: 101.2
click at [303, 64] on h1 "Smart Views Getting Started Faster 🚀 Smart Views with a new look ✨ Try Now" at bounding box center [513, 64] width 925 height 29
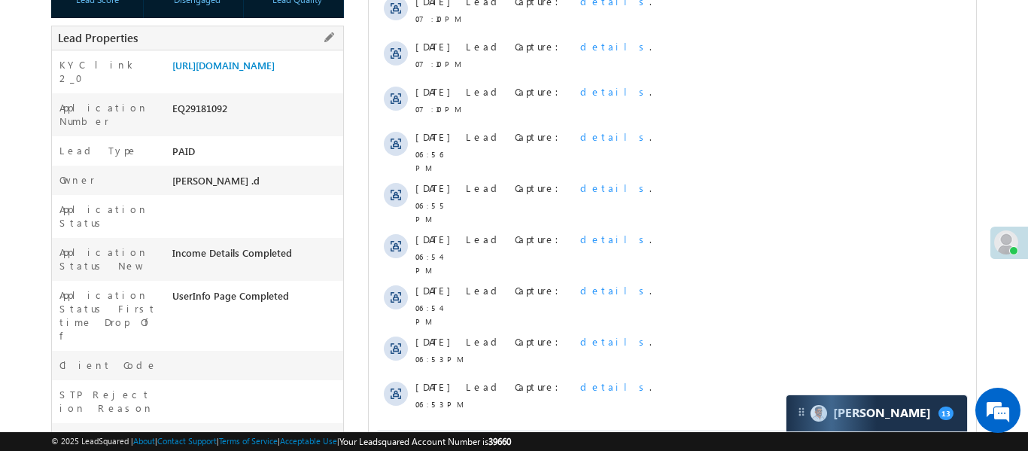
scroll to position [283, 0]
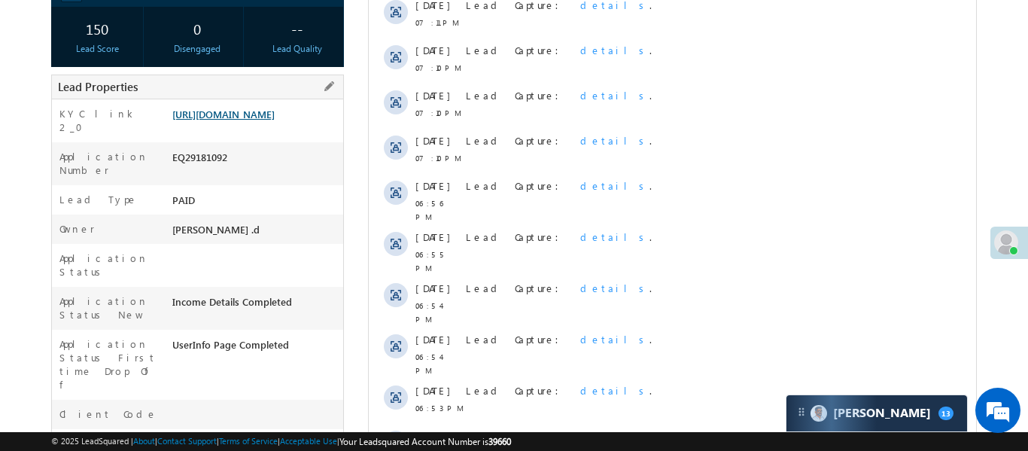
click at [275, 111] on link "[URL][DOMAIN_NAME]" at bounding box center [223, 114] width 102 height 13
